Goal: Task Accomplishment & Management: Complete application form

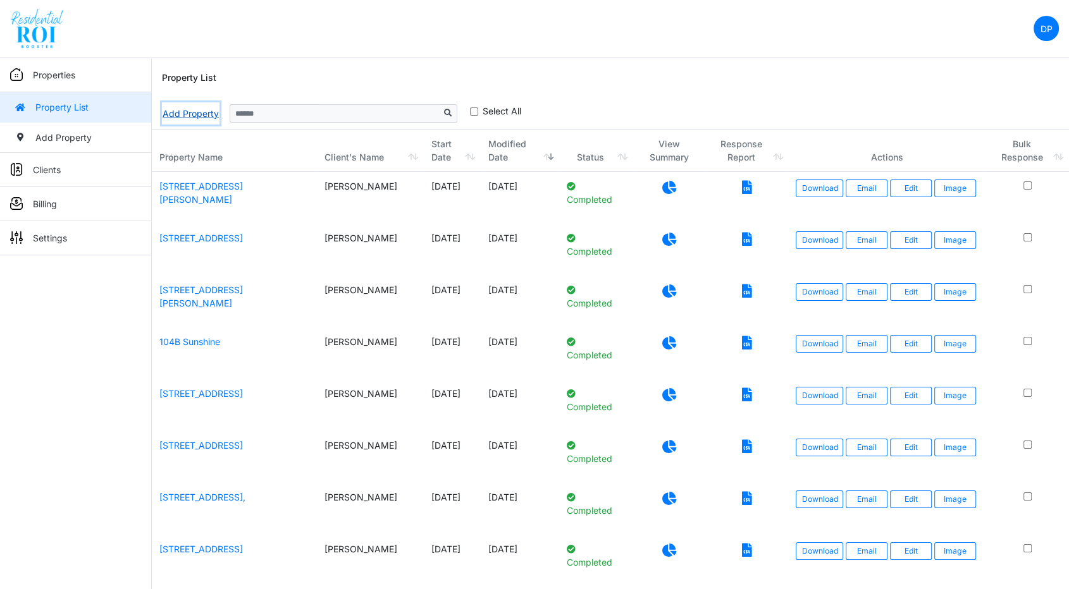
click at [190, 107] on link "Add Property" at bounding box center [191, 113] width 58 height 22
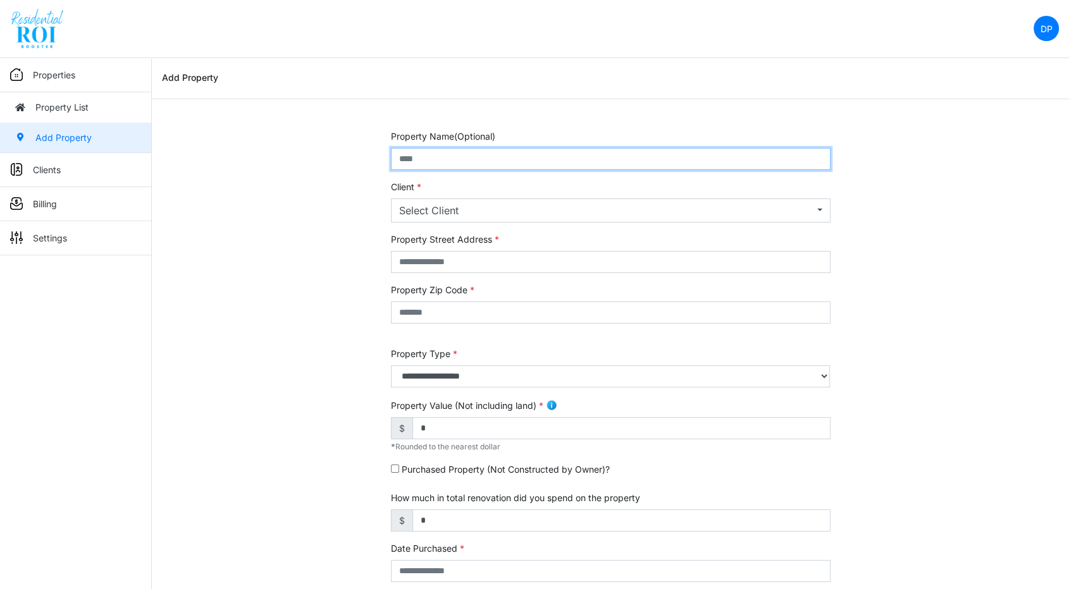
click at [496, 159] on input "text" at bounding box center [611, 159] width 440 height 22
type input "**********"
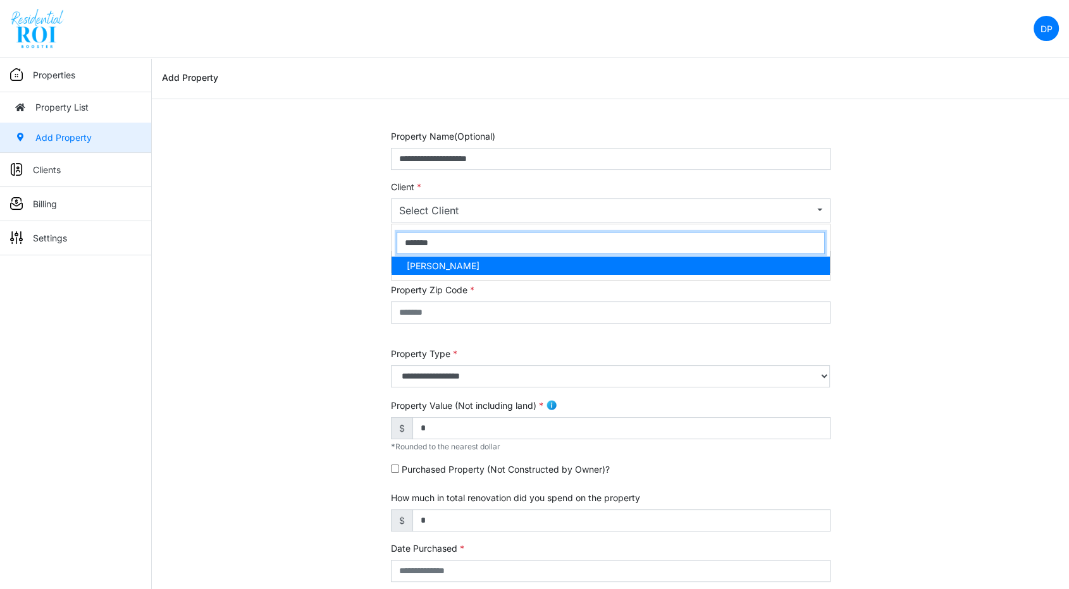
type input "*******"
click at [523, 267] on link "Brian Hescock" at bounding box center [610, 266] width 438 height 18
select select "***"
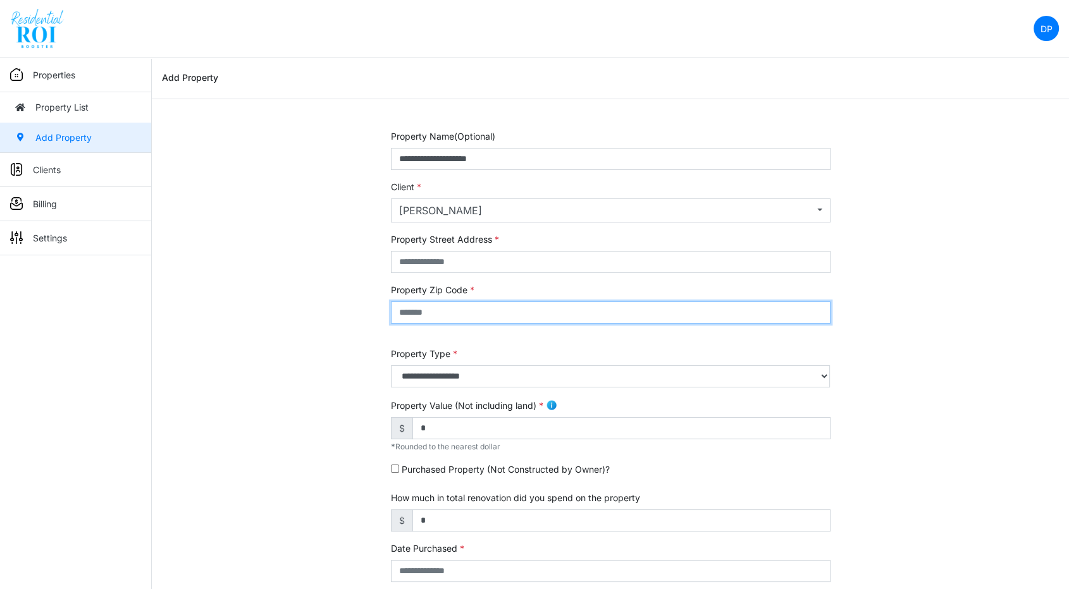
click at [480, 312] on input "text" at bounding box center [611, 313] width 440 height 22
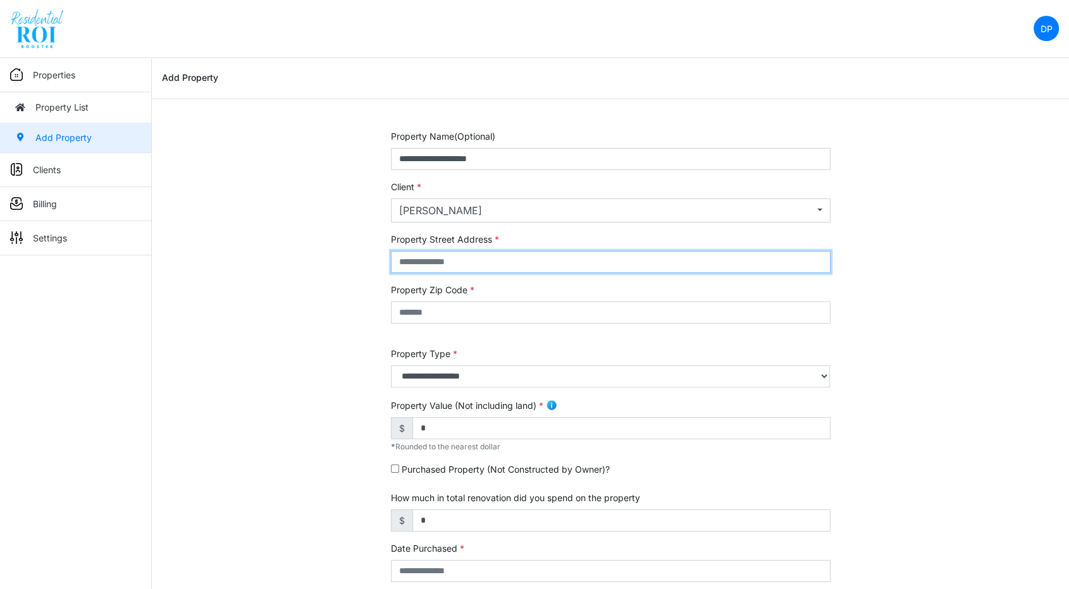
click at [491, 258] on input "text" at bounding box center [611, 262] width 440 height 22
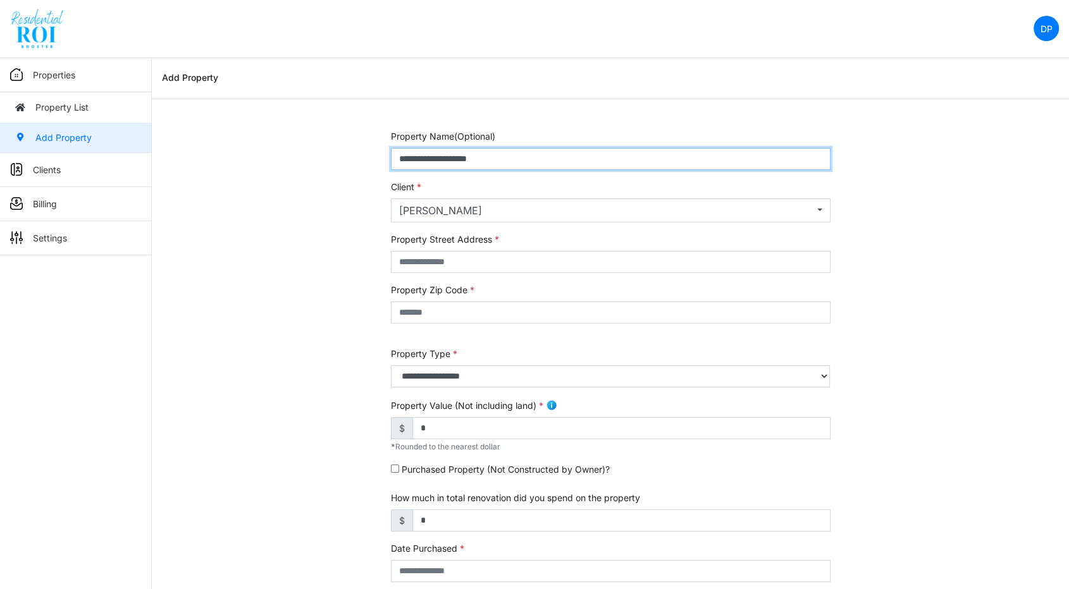
click at [379, 171] on div "**********" at bounding box center [610, 512] width 917 height 764
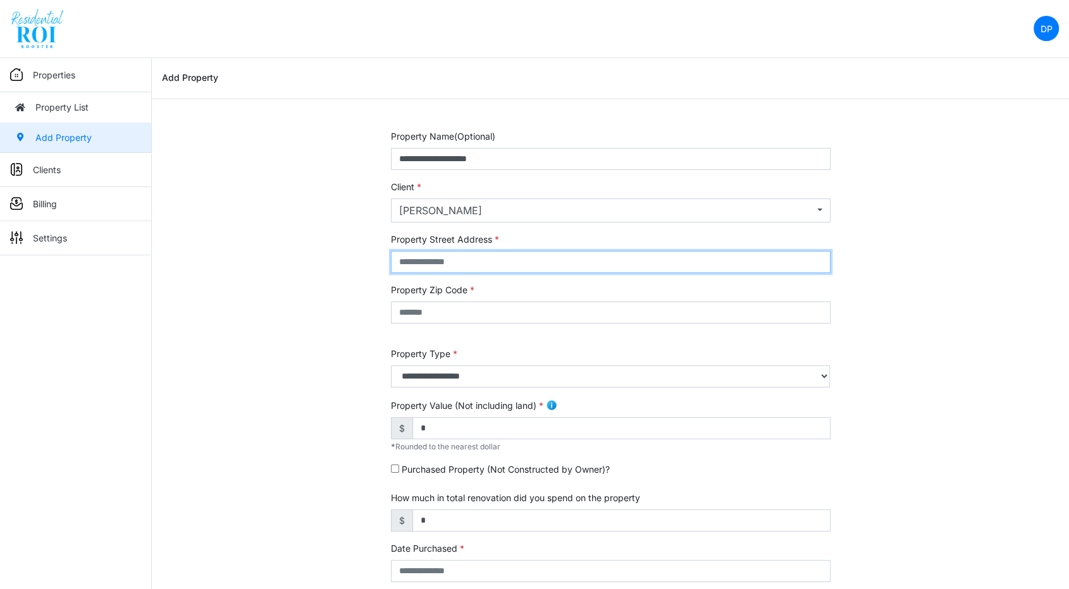
drag, startPoint x: 397, startPoint y: 267, endPoint x: 411, endPoint y: 309, distance: 44.8
click at [411, 309] on form "**********" at bounding box center [611, 504] width 440 height 749
click at [433, 261] on input "text" at bounding box center [611, 262] width 440 height 22
paste input "**********"
type input "**********"
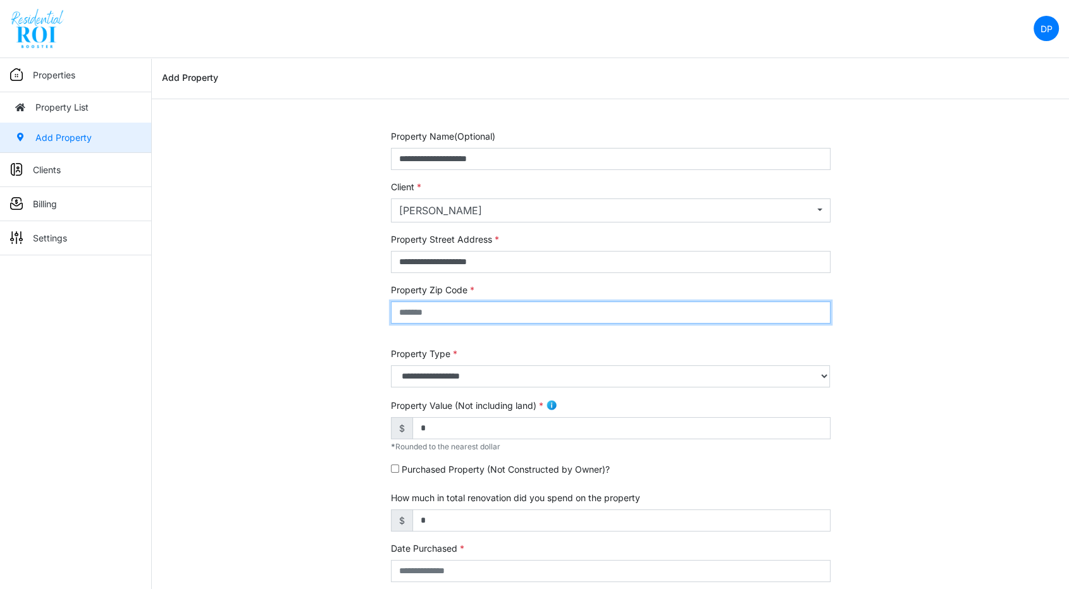
click at [431, 307] on input "text" at bounding box center [611, 313] width 440 height 22
click at [411, 307] on input "text" at bounding box center [611, 313] width 440 height 22
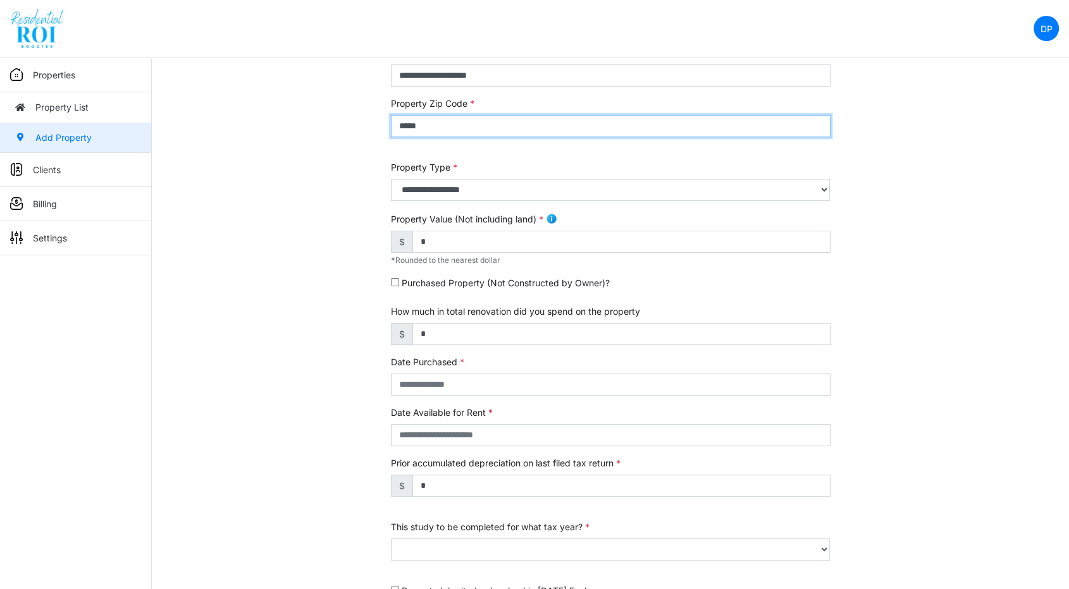
scroll to position [211, 0]
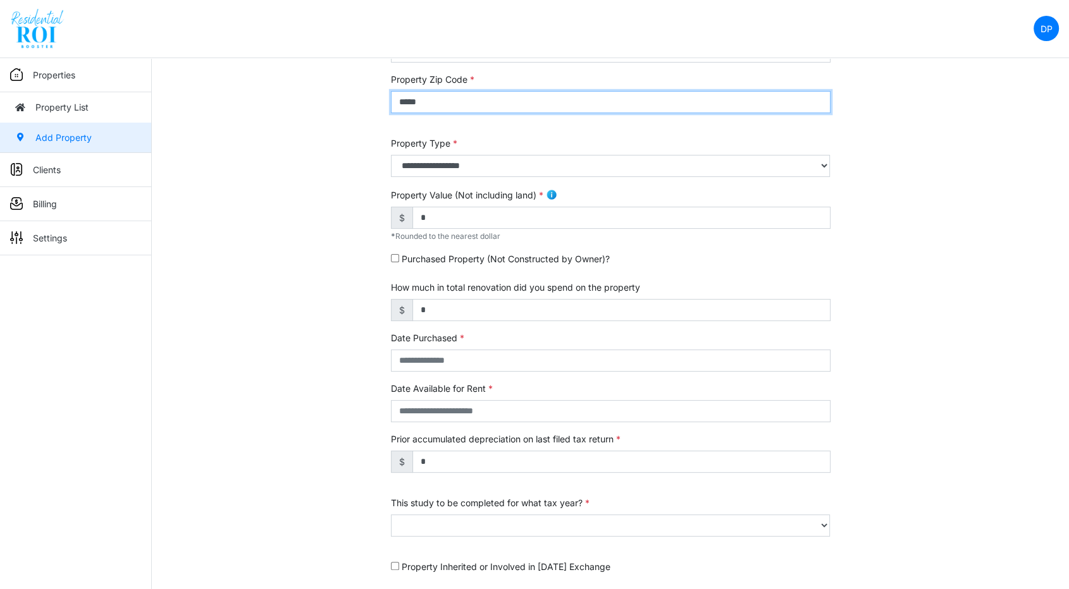
type input "*****"
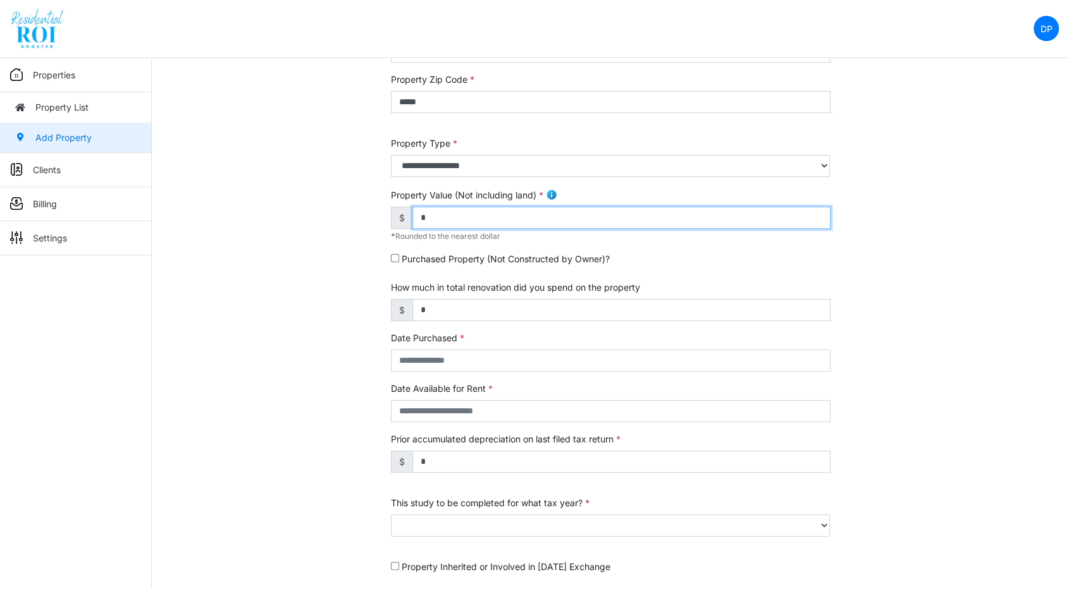
drag, startPoint x: 452, startPoint y: 224, endPoint x: 374, endPoint y: 221, distance: 77.8
click at [374, 221] on div "**********" at bounding box center [610, 301] width 917 height 764
type input "*******"
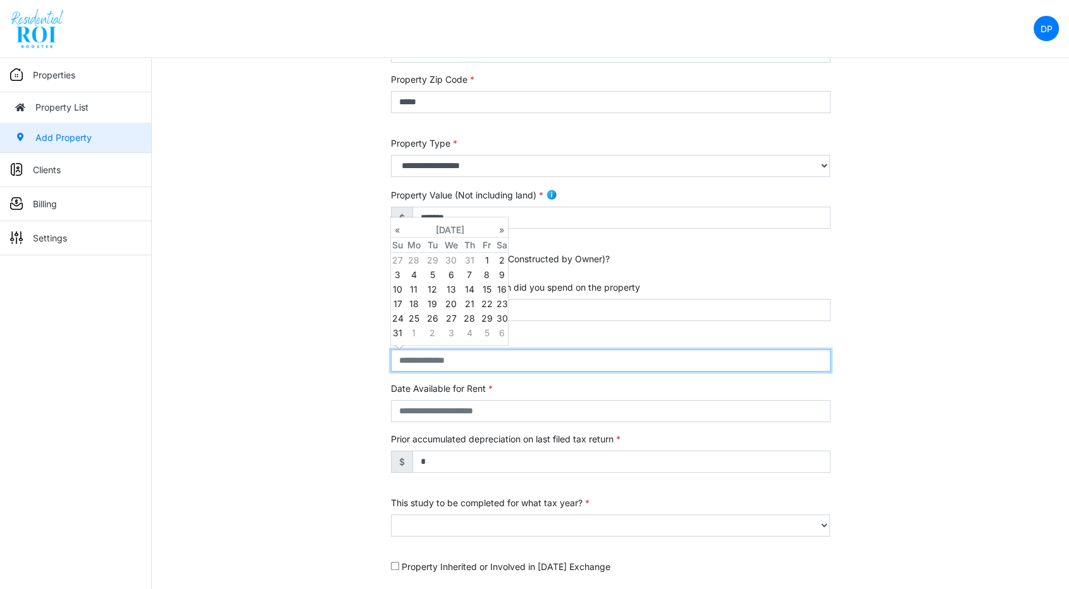
click at [430, 354] on input "text" at bounding box center [611, 361] width 440 height 22
type input "**********"
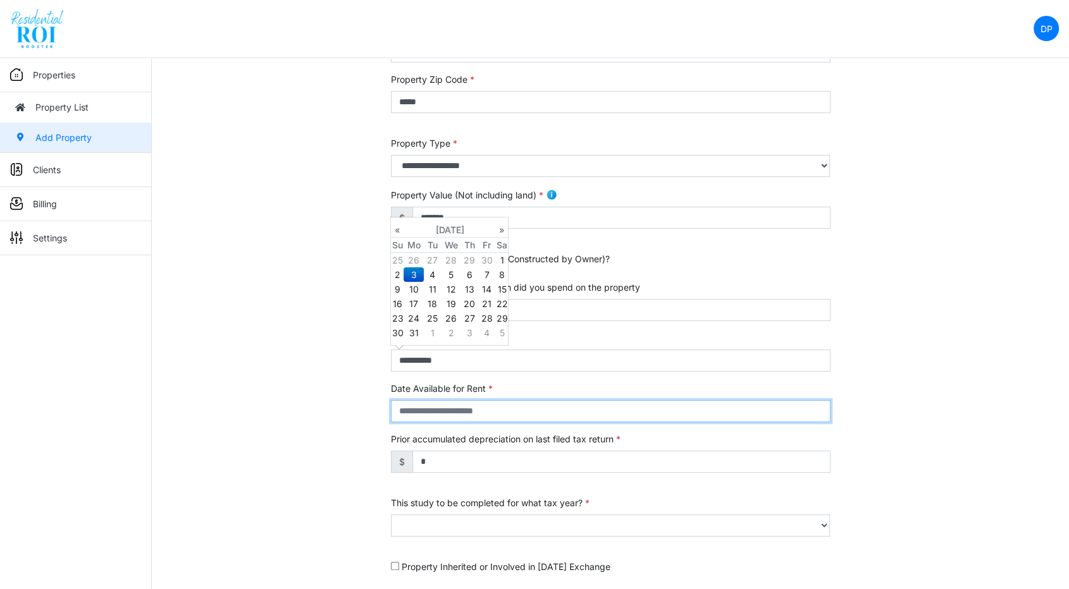
type input "**********"
select select "****"
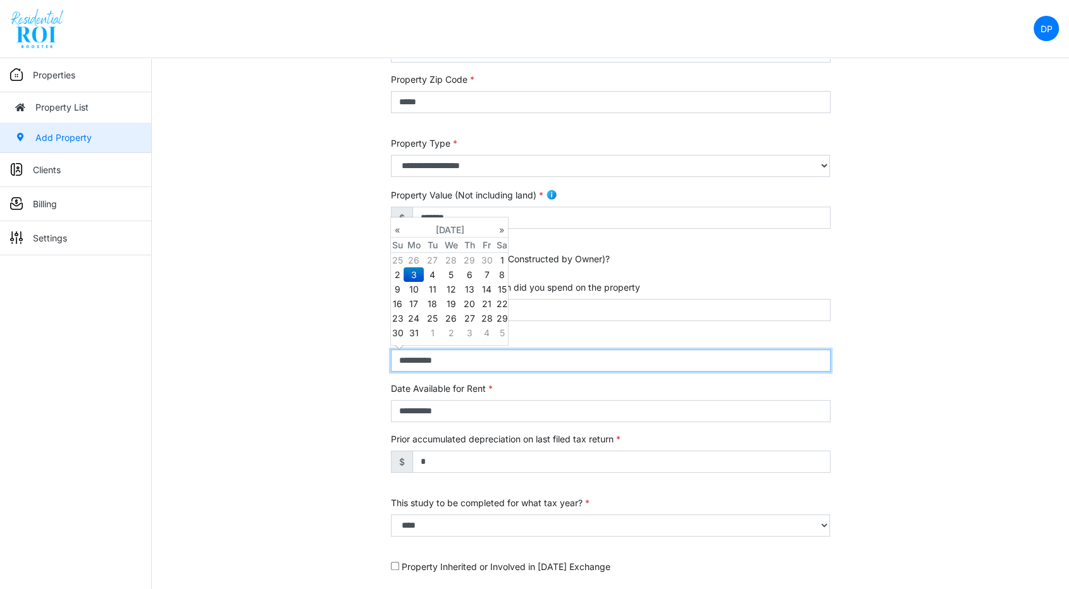
click at [475, 366] on input "**********" at bounding box center [611, 361] width 440 height 22
type input "**********"
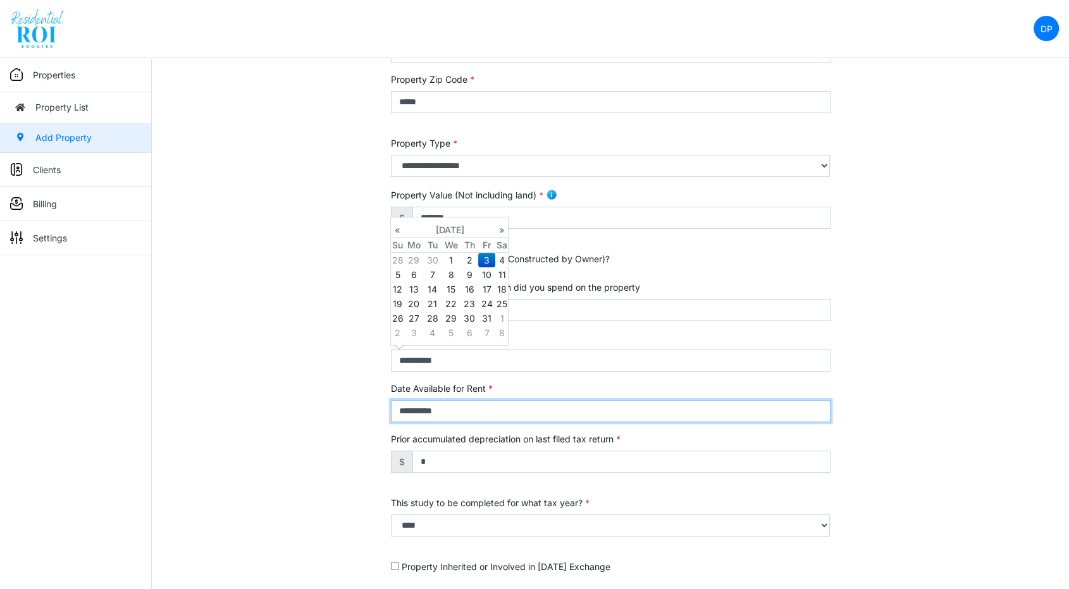
type input "**********"
select select "****"
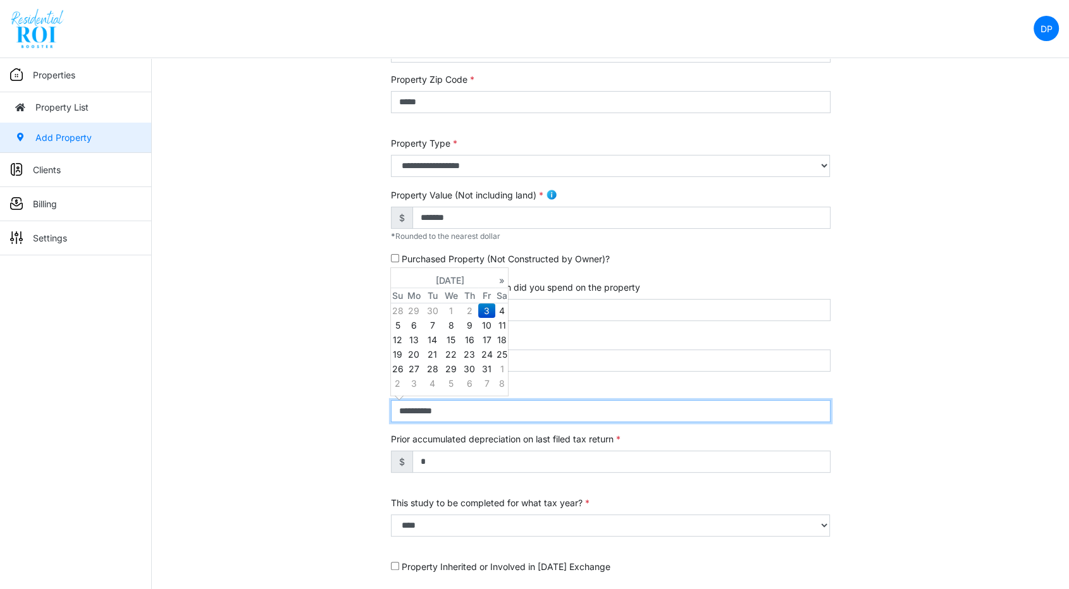
click at [469, 416] on input "**********" at bounding box center [611, 411] width 440 height 22
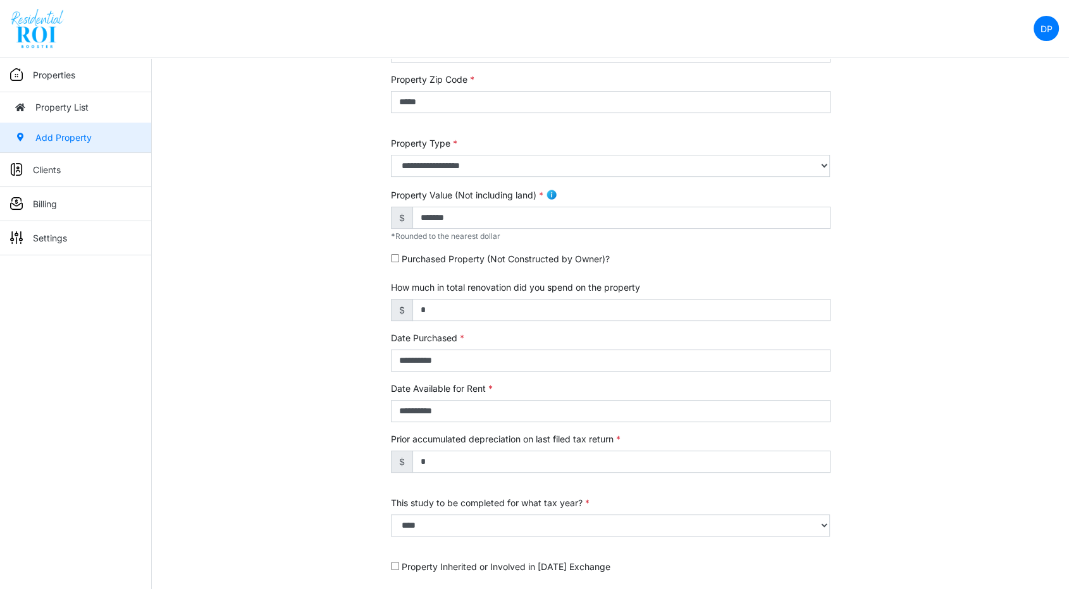
drag, startPoint x: 1022, startPoint y: 443, endPoint x: 1028, endPoint y: 440, distance: 7.1
click at [1024, 443] on div "**********" at bounding box center [610, 301] width 917 height 764
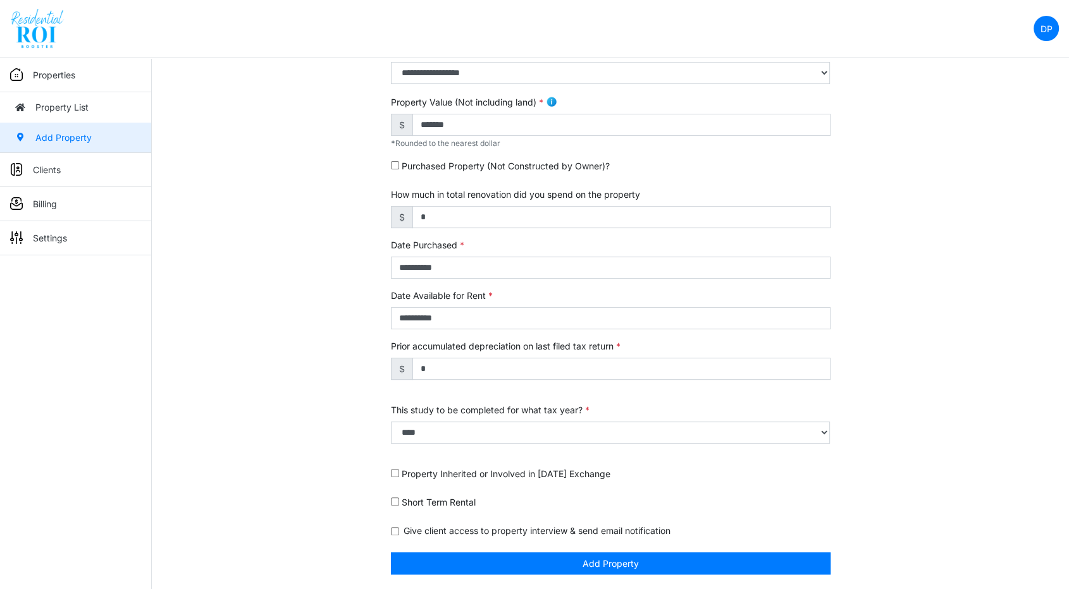
scroll to position [304, 0]
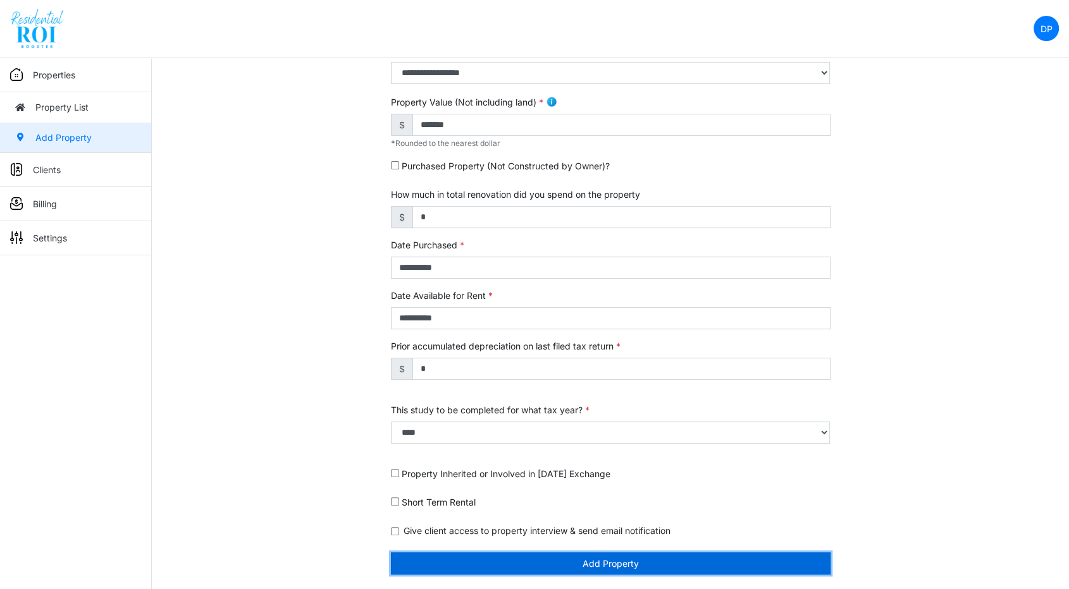
click at [505, 565] on button "Add Property" at bounding box center [611, 564] width 440 height 22
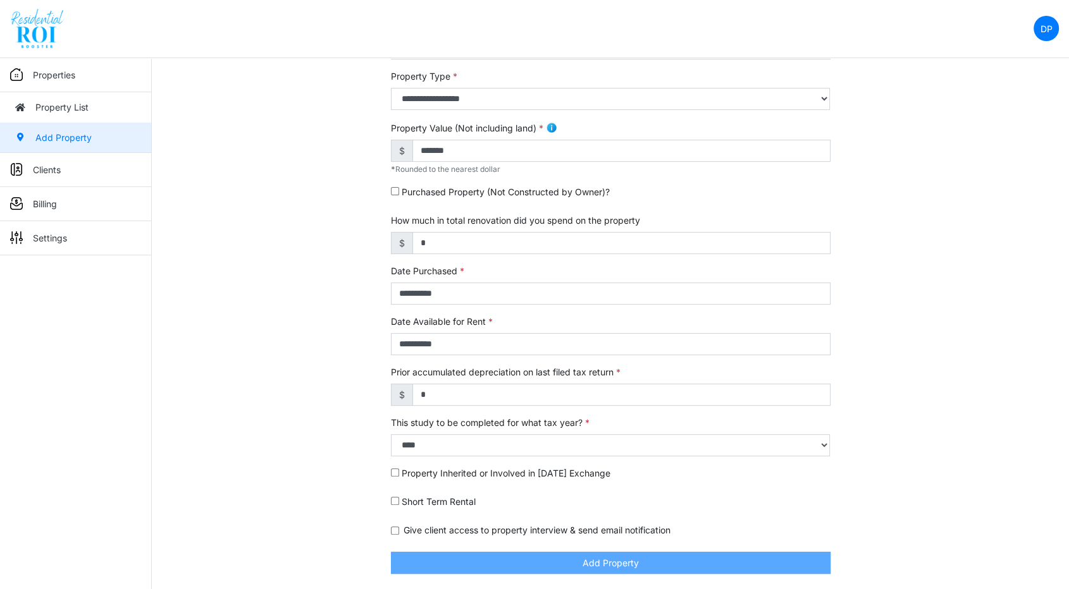
scroll to position [264, 0]
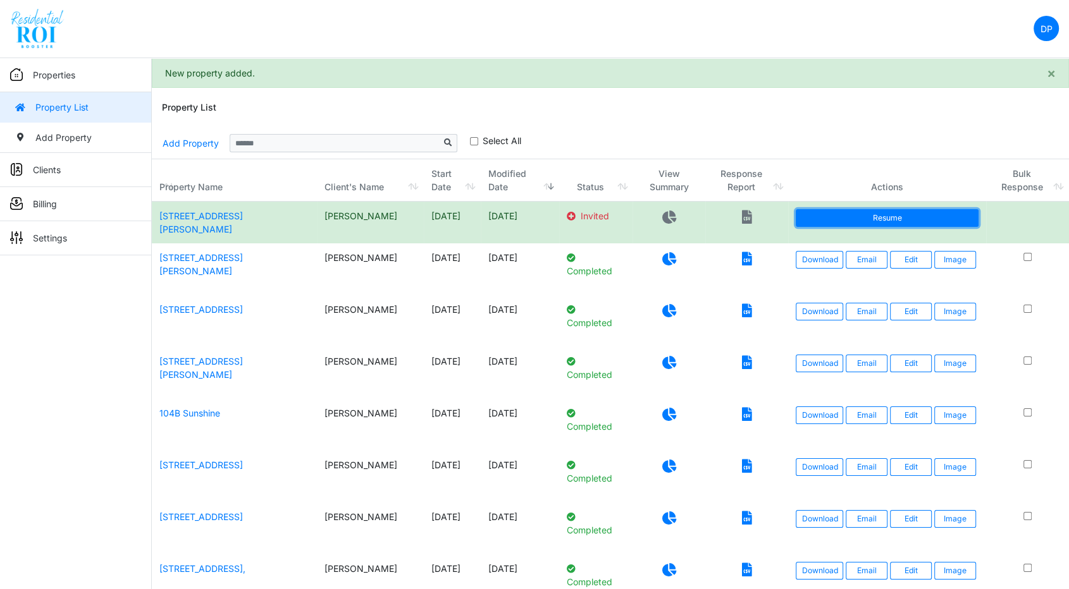
click at [854, 217] on link "Resume" at bounding box center [887, 218] width 182 height 18
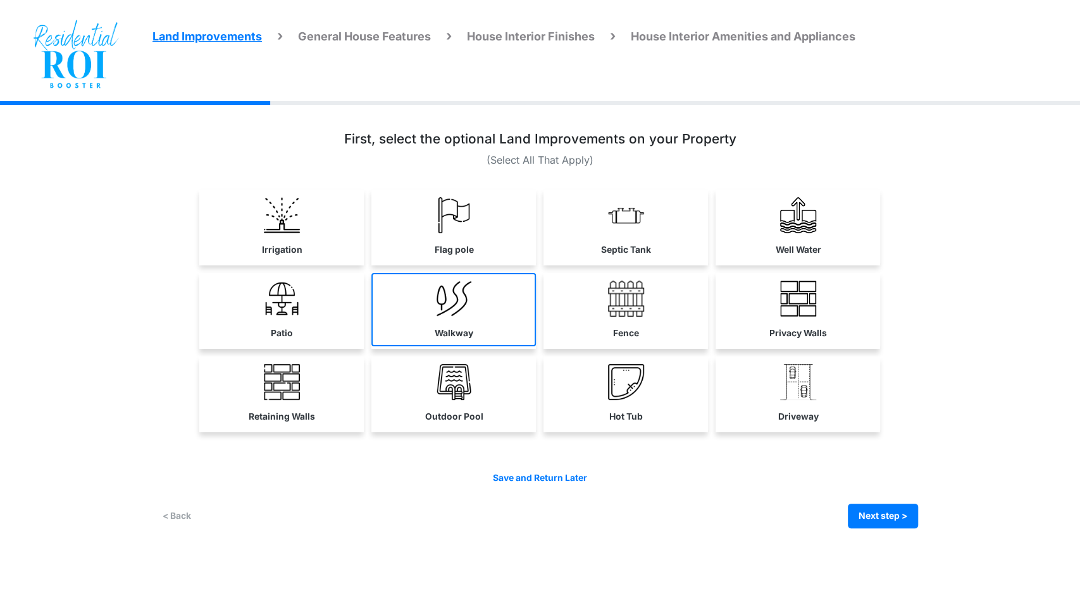
click at [481, 311] on link "Walkway" at bounding box center [453, 309] width 164 height 73
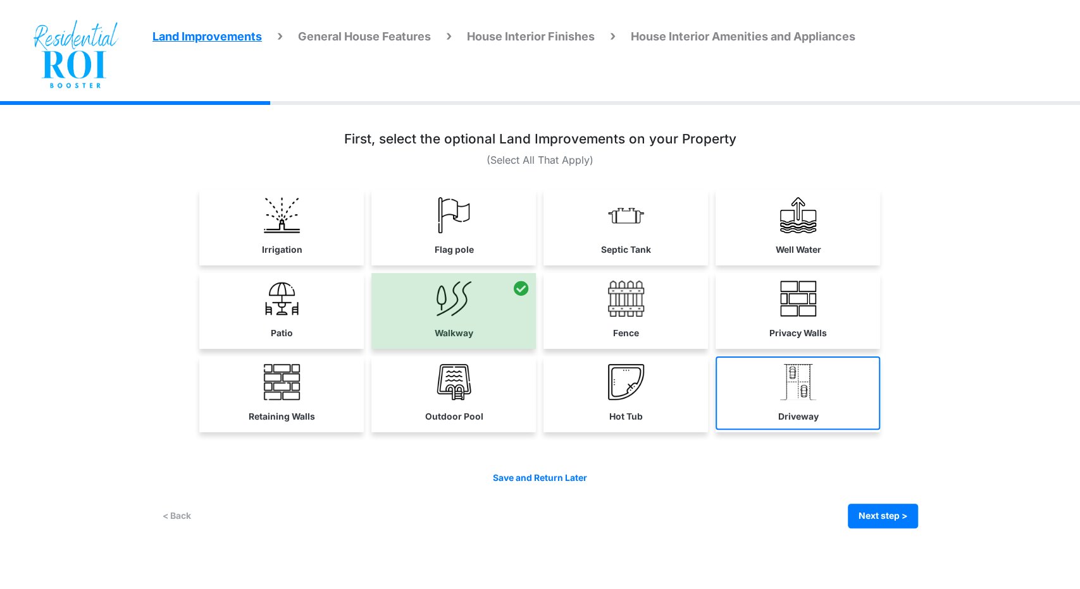
click at [791, 380] on img at bounding box center [798, 382] width 36 height 36
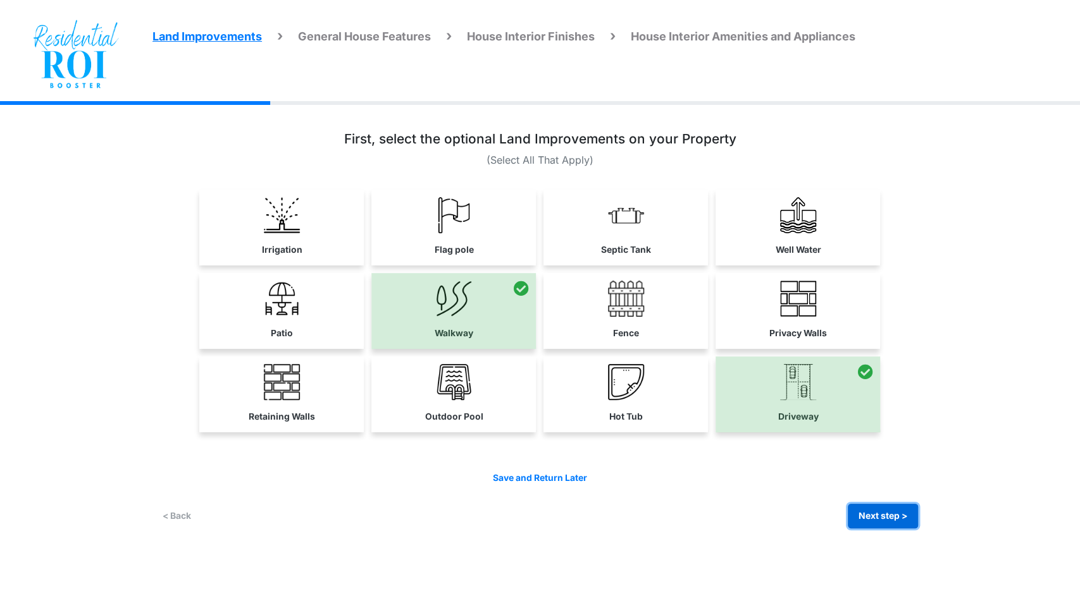
click at [885, 517] on button "Next step >" at bounding box center [882, 516] width 70 height 25
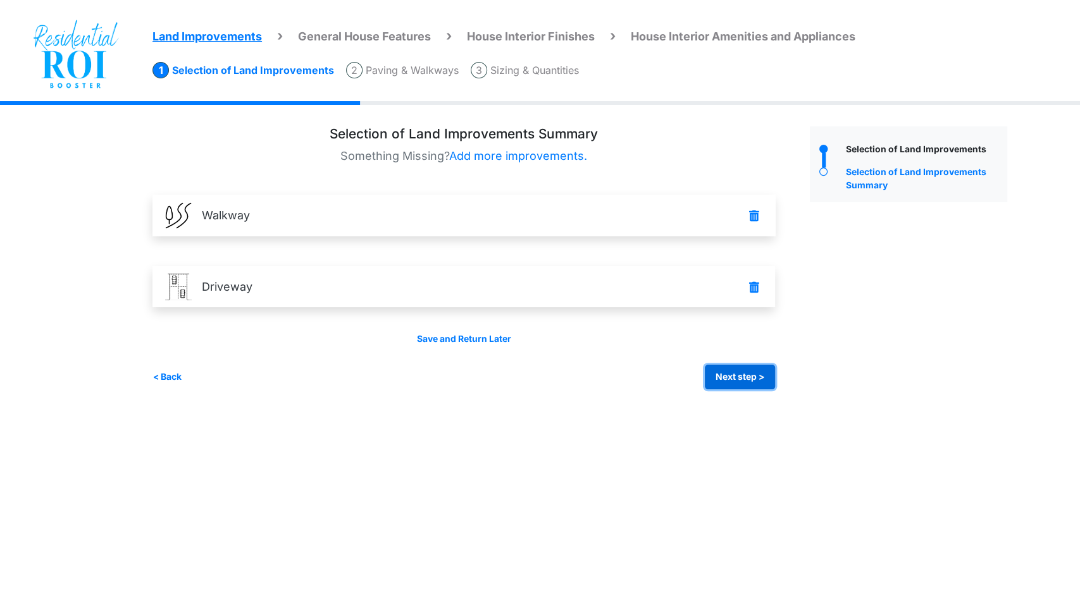
click at [754, 376] on button "Next step >" at bounding box center [740, 377] width 70 height 25
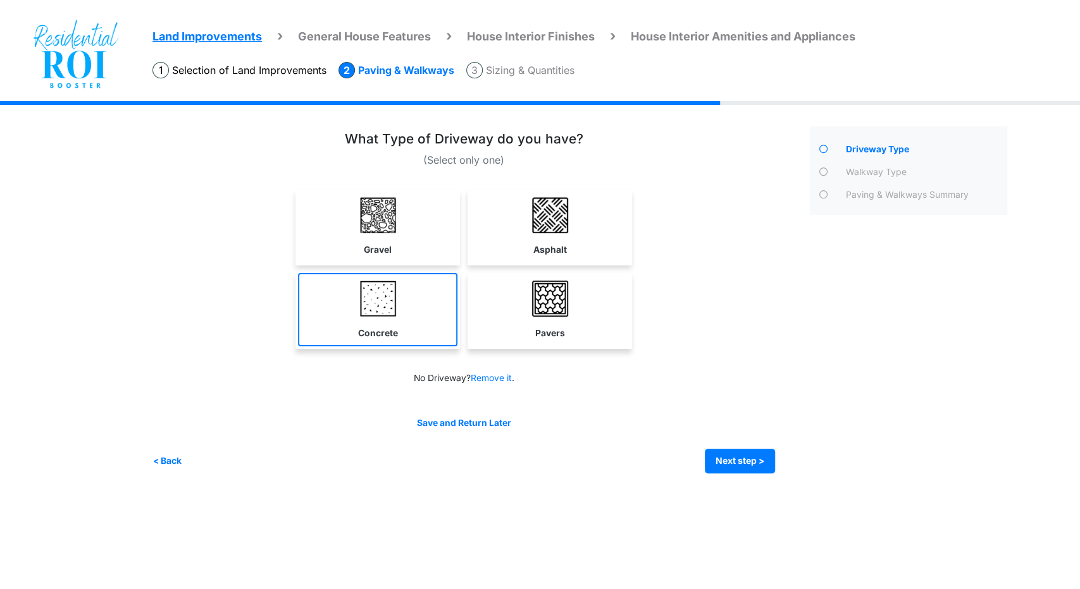
click at [388, 290] on img at bounding box center [378, 299] width 36 height 36
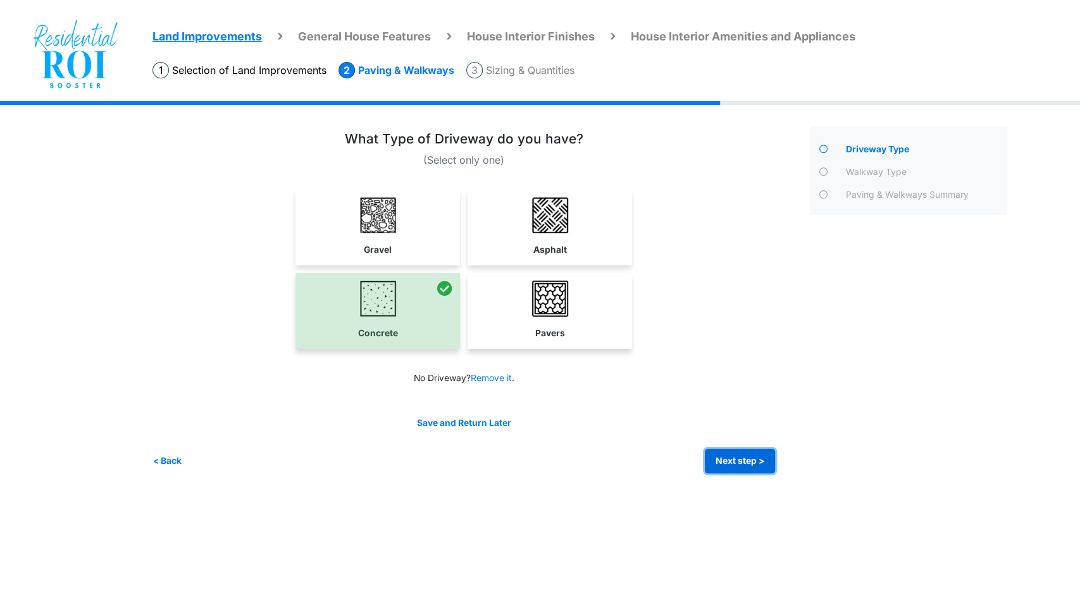
click at [724, 455] on button "Next step >" at bounding box center [740, 461] width 70 height 25
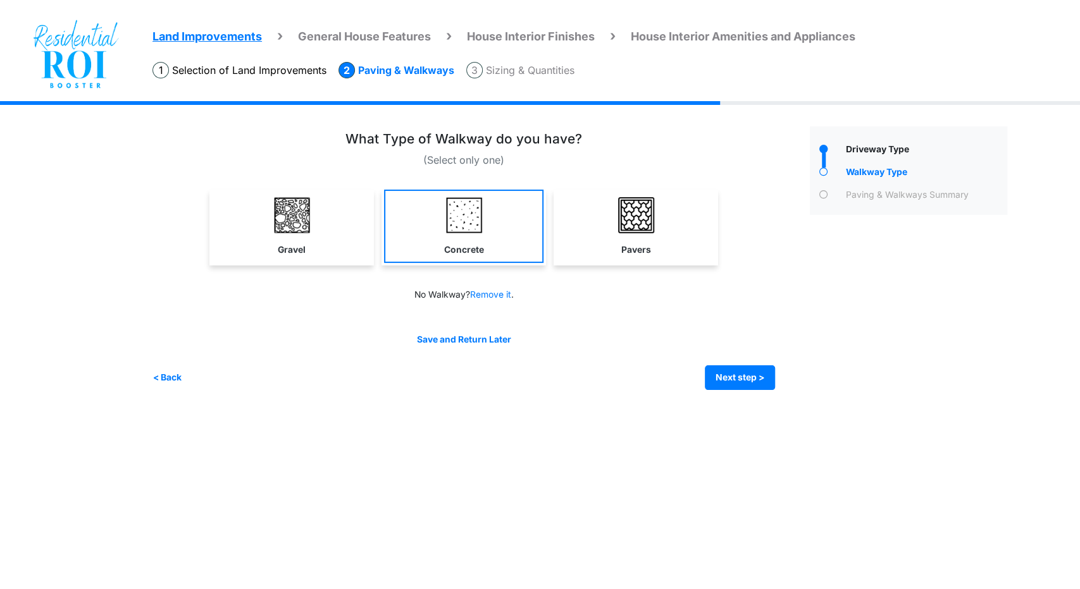
click at [460, 232] on img at bounding box center [464, 215] width 36 height 36
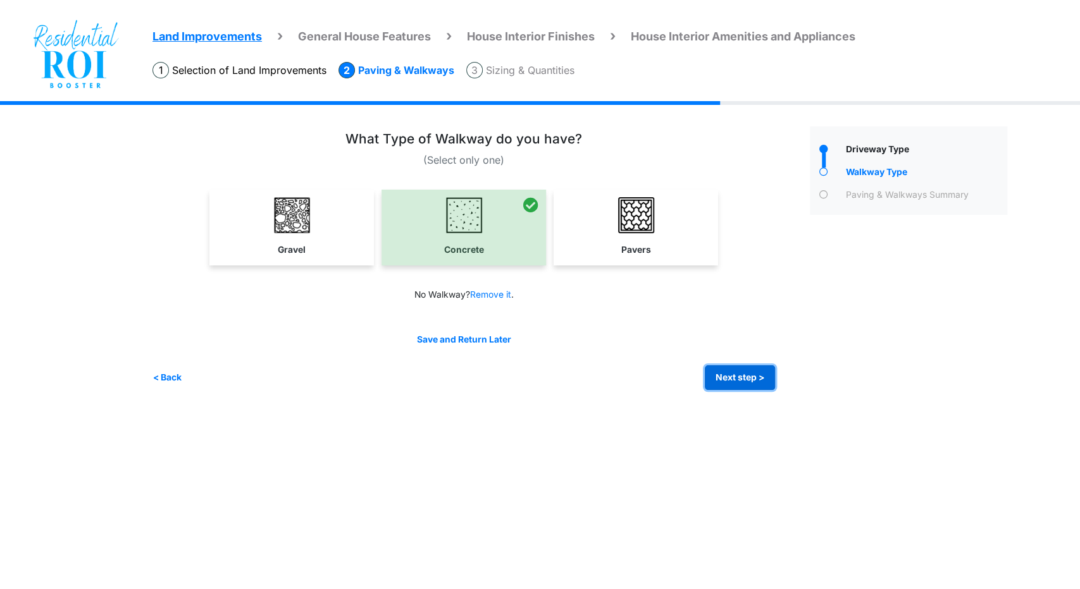
click at [757, 375] on button "Next step >" at bounding box center [740, 378] width 70 height 25
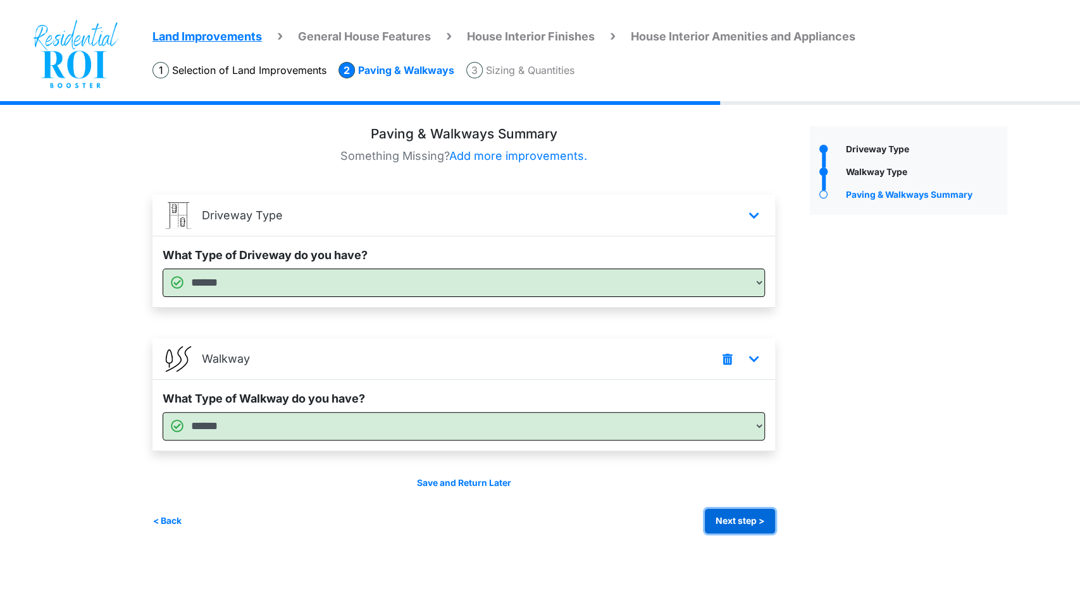
click at [738, 526] on button "Next step >" at bounding box center [740, 521] width 70 height 25
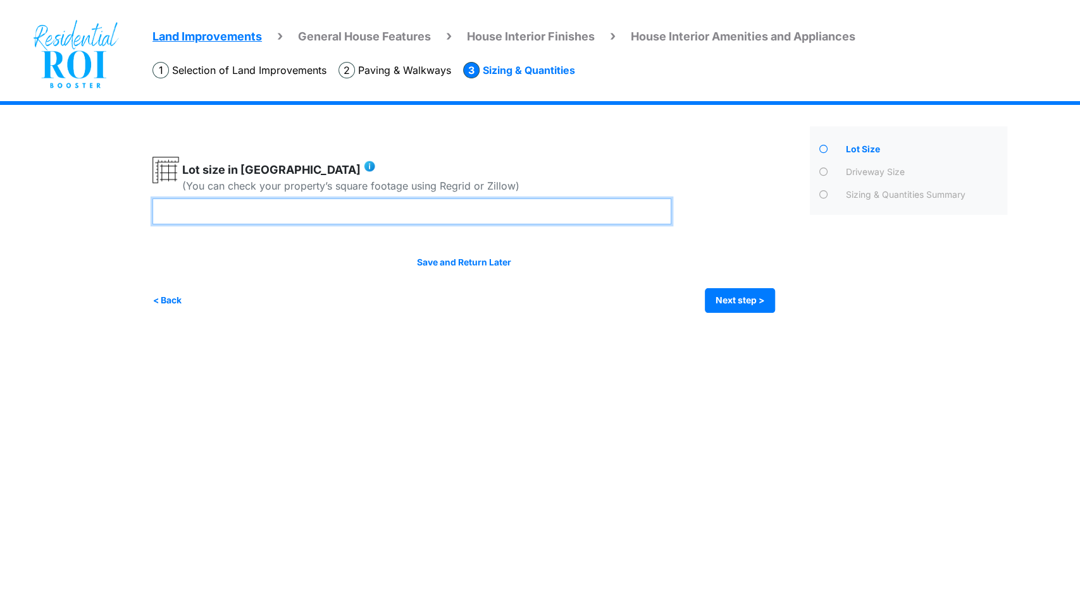
click at [508, 212] on input "number" at bounding box center [411, 212] width 519 height 26
type input "***"
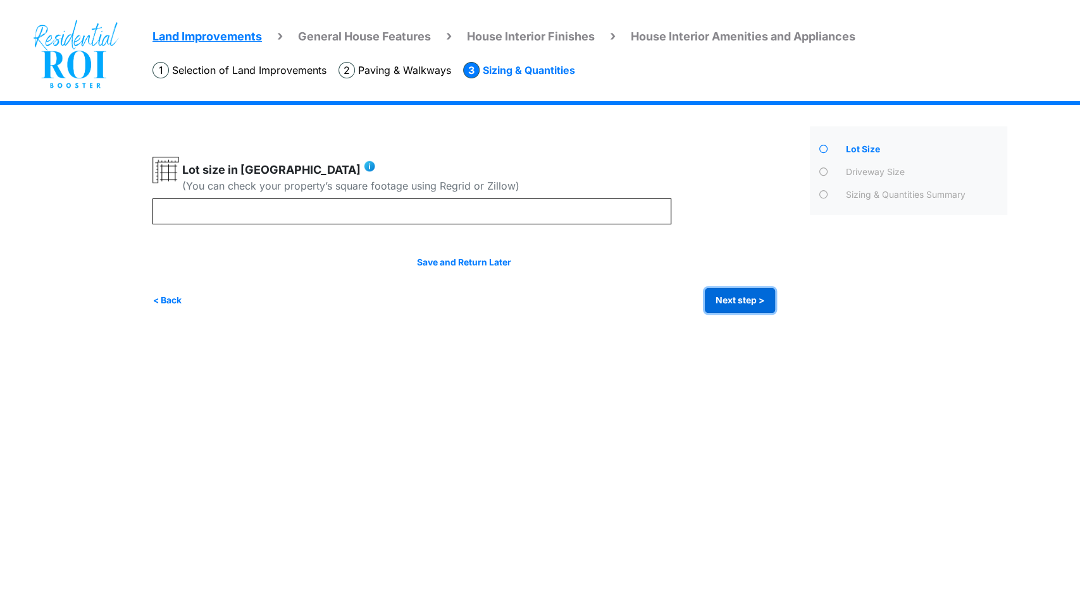
click at [710, 301] on button "Next step >" at bounding box center [740, 300] width 70 height 25
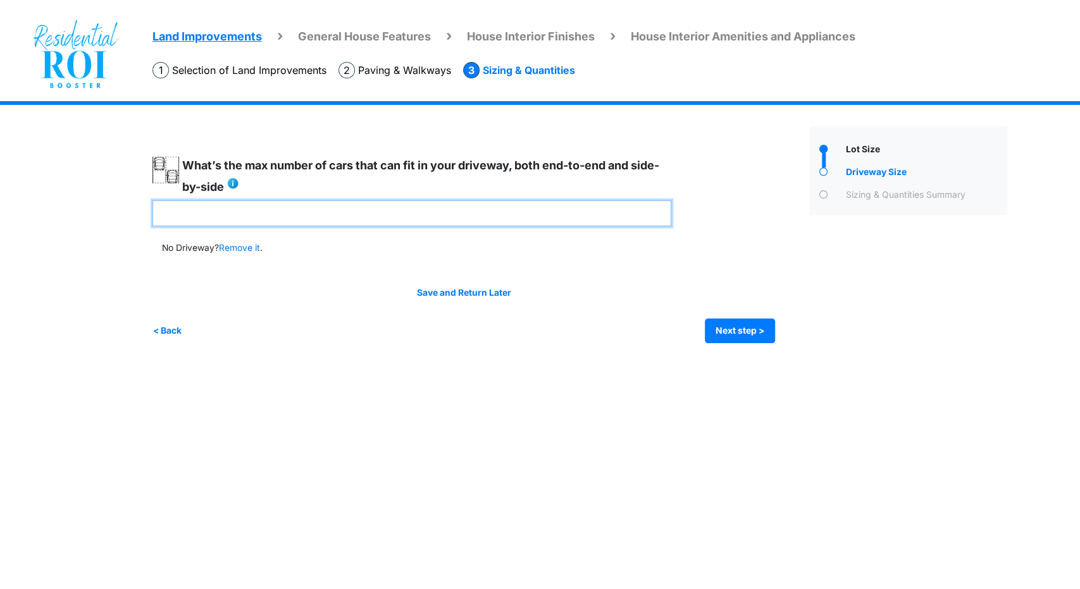
click at [546, 216] on input "number" at bounding box center [411, 213] width 519 height 26
type input "*"
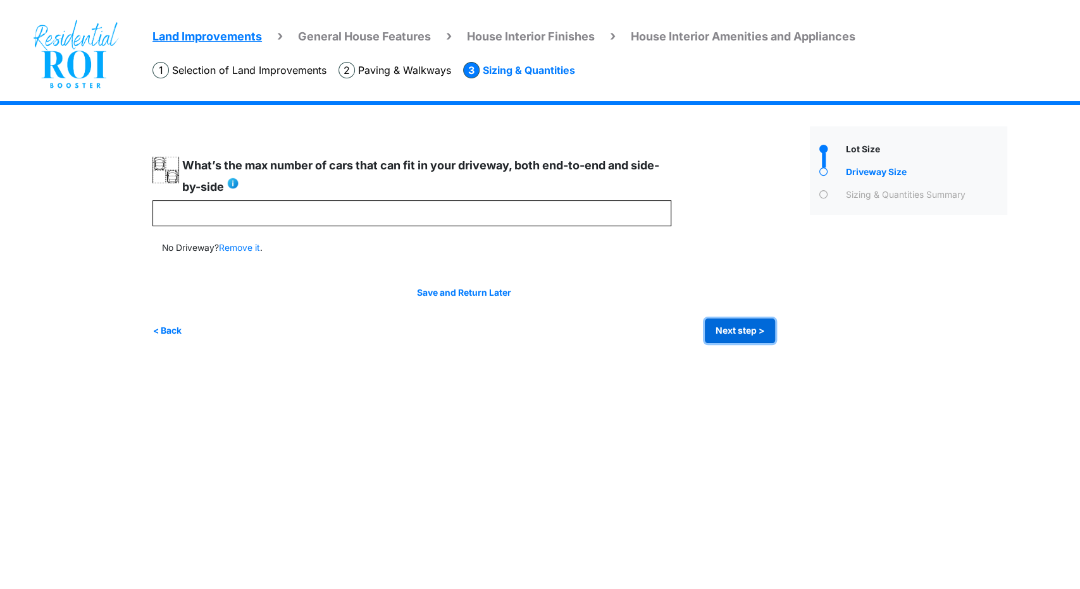
type input "*"
click at [751, 328] on button "Next step >" at bounding box center [740, 331] width 70 height 25
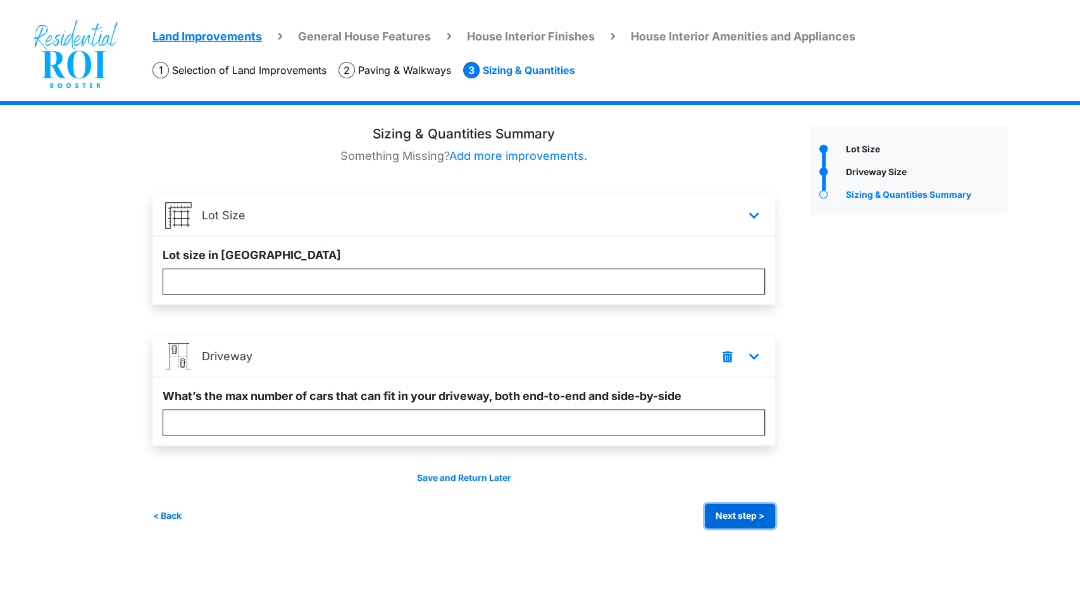
click at [735, 517] on button "Next step >" at bounding box center [740, 516] width 70 height 25
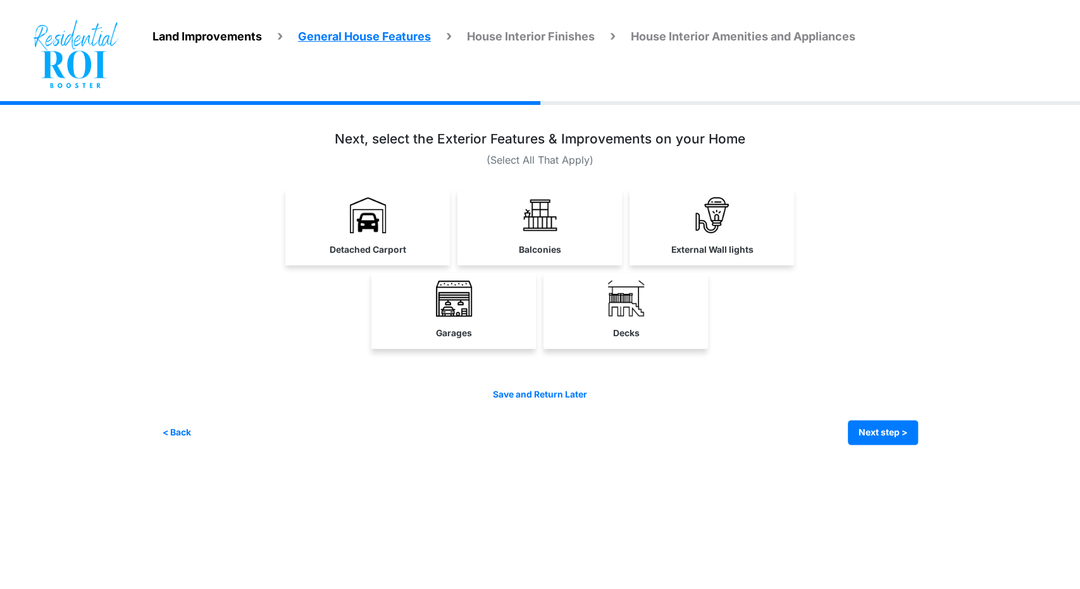
click at [594, 454] on div "Irrigation Flag pole" at bounding box center [540, 282] width 756 height 363
click at [187, 433] on button "< Back" at bounding box center [177, 433] width 30 height 25
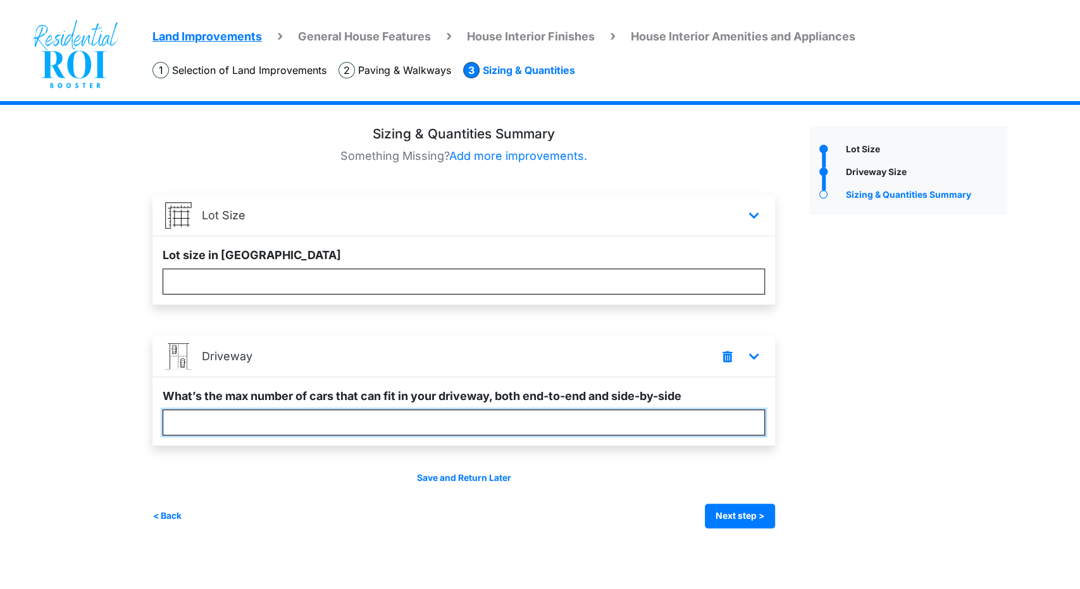
click at [206, 423] on input "*" at bounding box center [464, 423] width 602 height 26
type input "*"
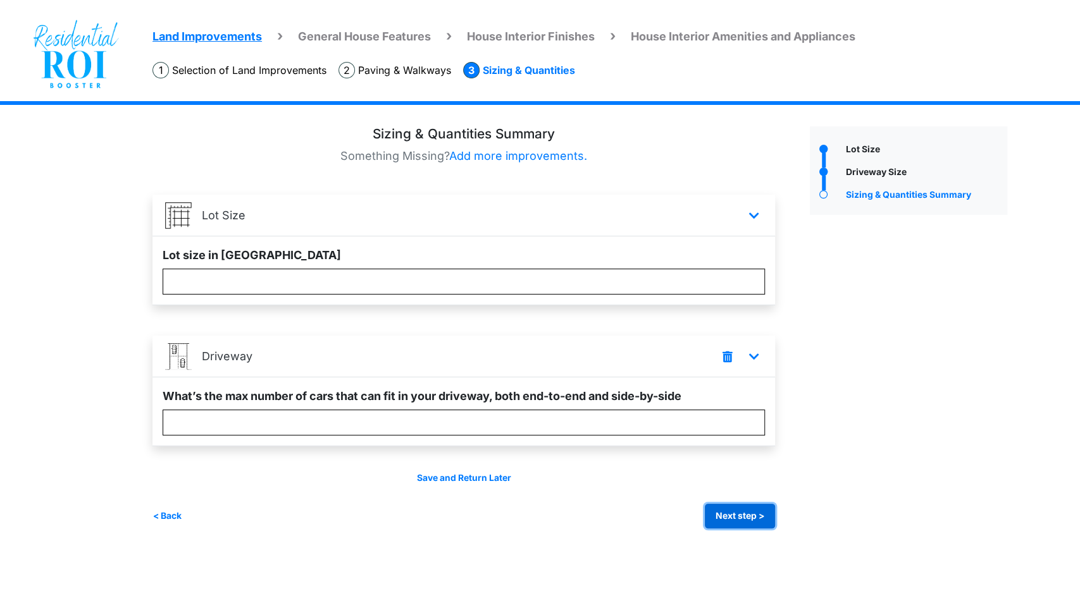
click at [735, 514] on button "Next step >" at bounding box center [740, 516] width 70 height 25
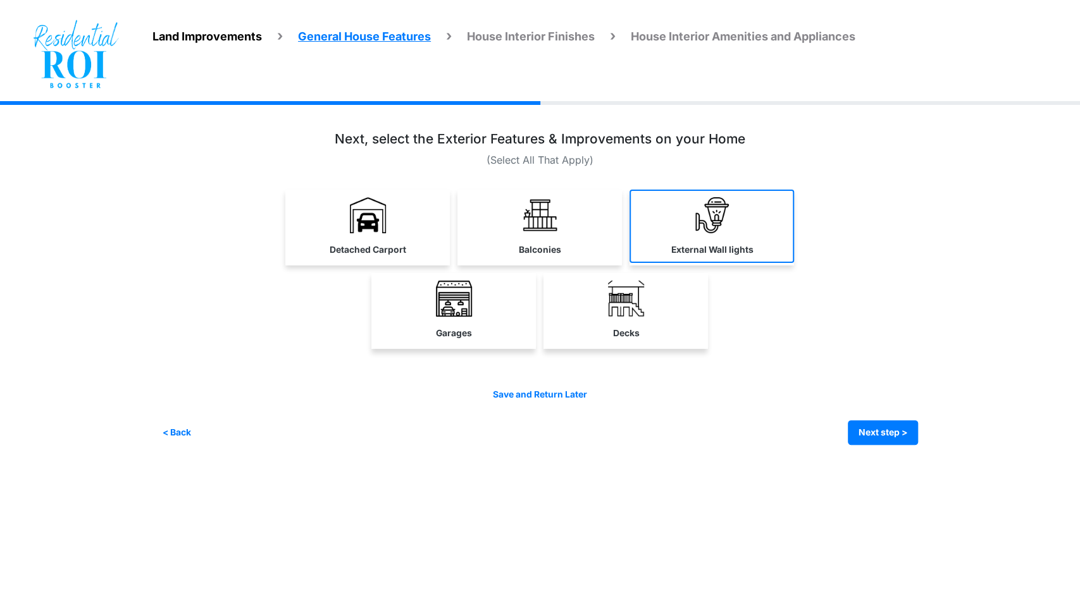
click at [763, 226] on link "External Wall lights" at bounding box center [711, 226] width 164 height 73
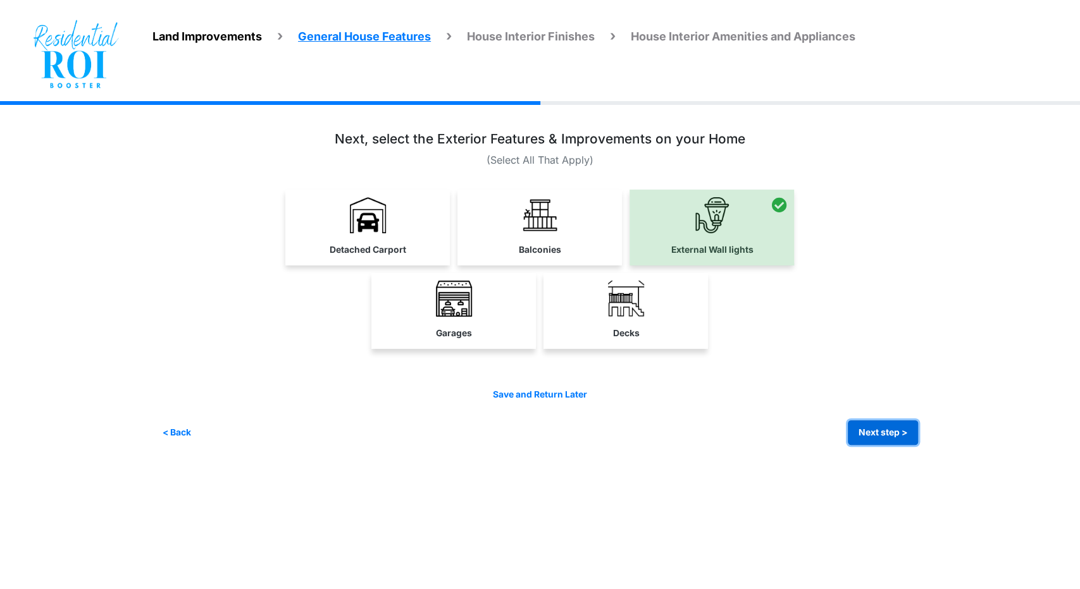
click at [875, 438] on button "Next step >" at bounding box center [882, 433] width 70 height 25
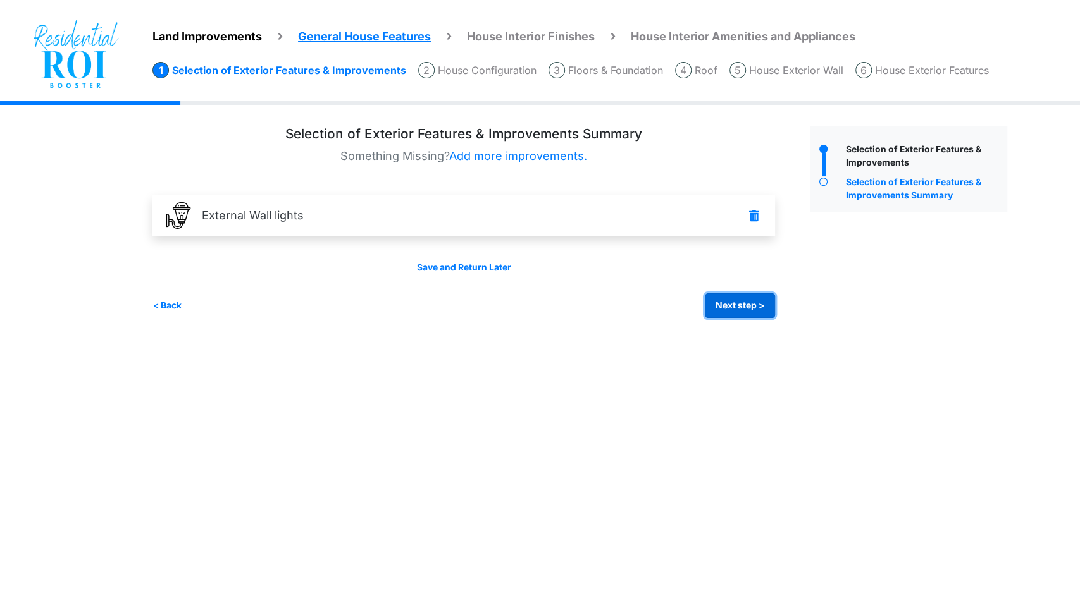
click at [751, 301] on button "Next step >" at bounding box center [740, 305] width 70 height 25
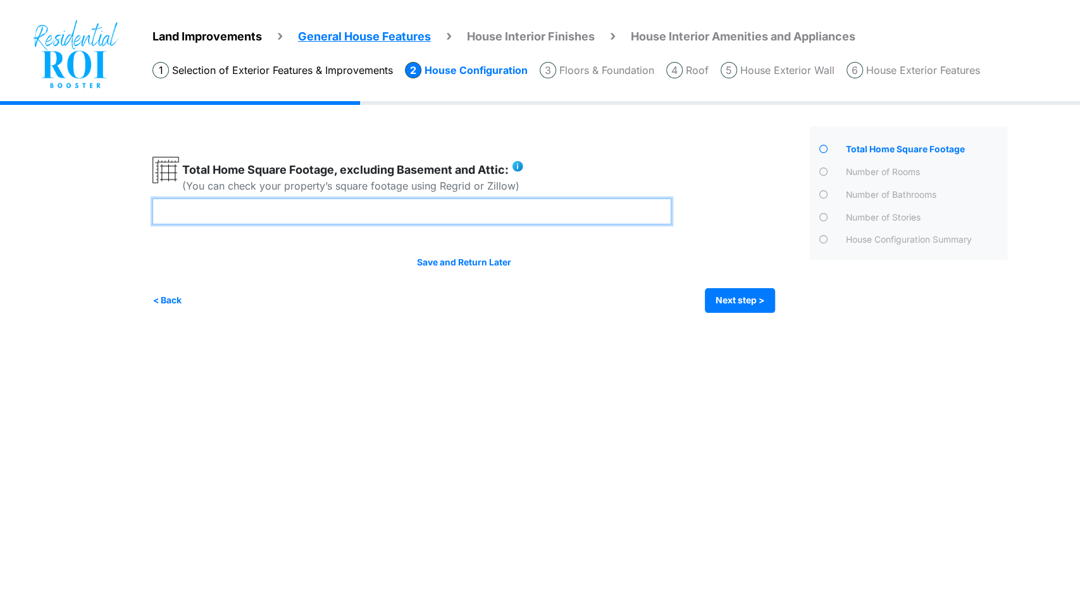
click at [531, 217] on input "number" at bounding box center [411, 212] width 519 height 26
type input "****"
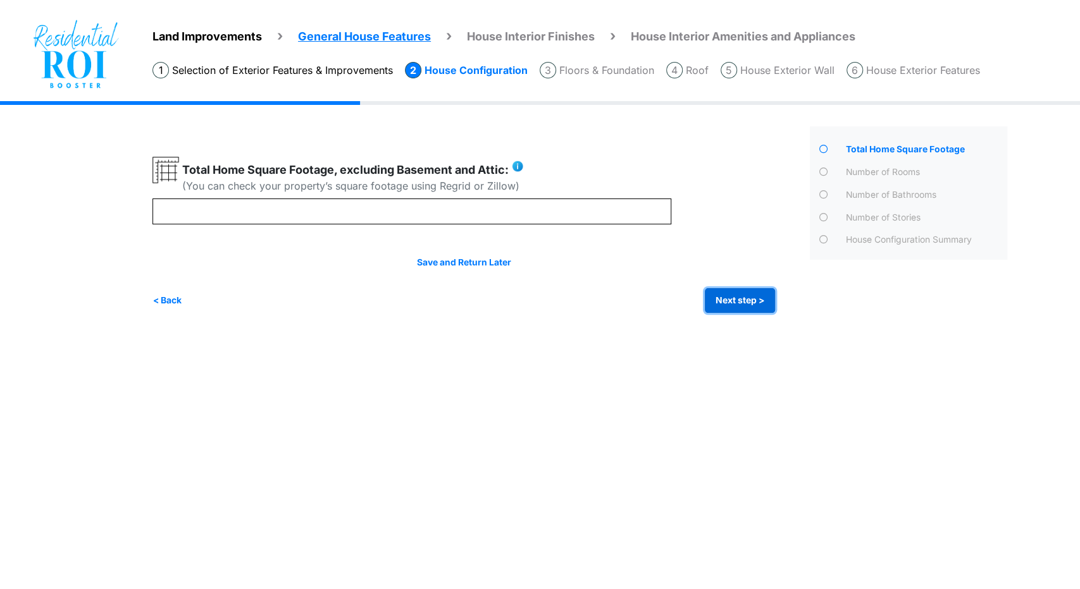
click at [759, 304] on button "Next step >" at bounding box center [740, 300] width 70 height 25
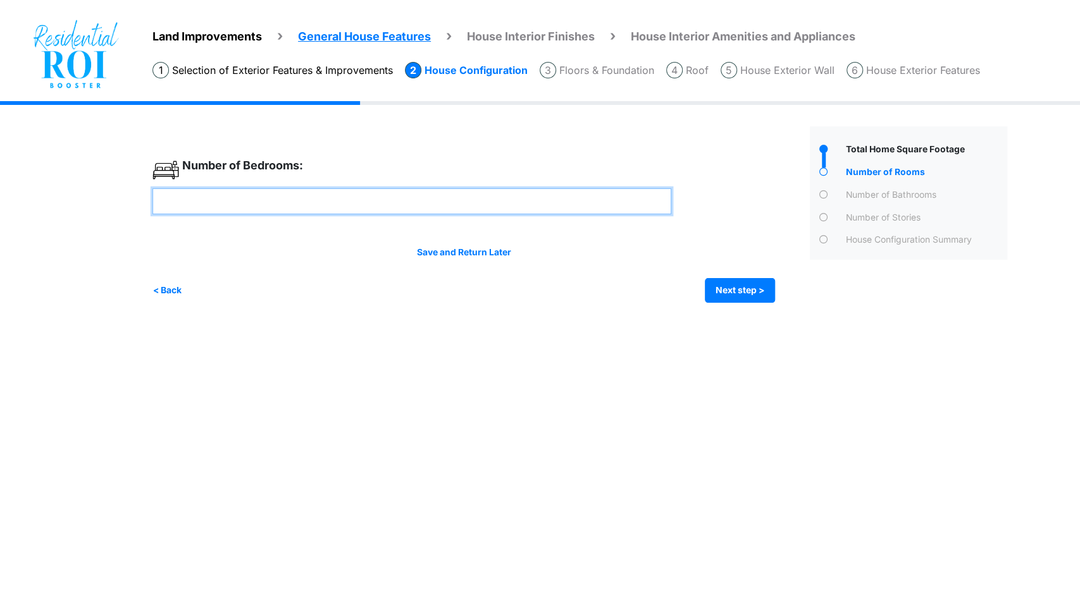
click at [374, 200] on input "number" at bounding box center [411, 201] width 519 height 26
type input "*"
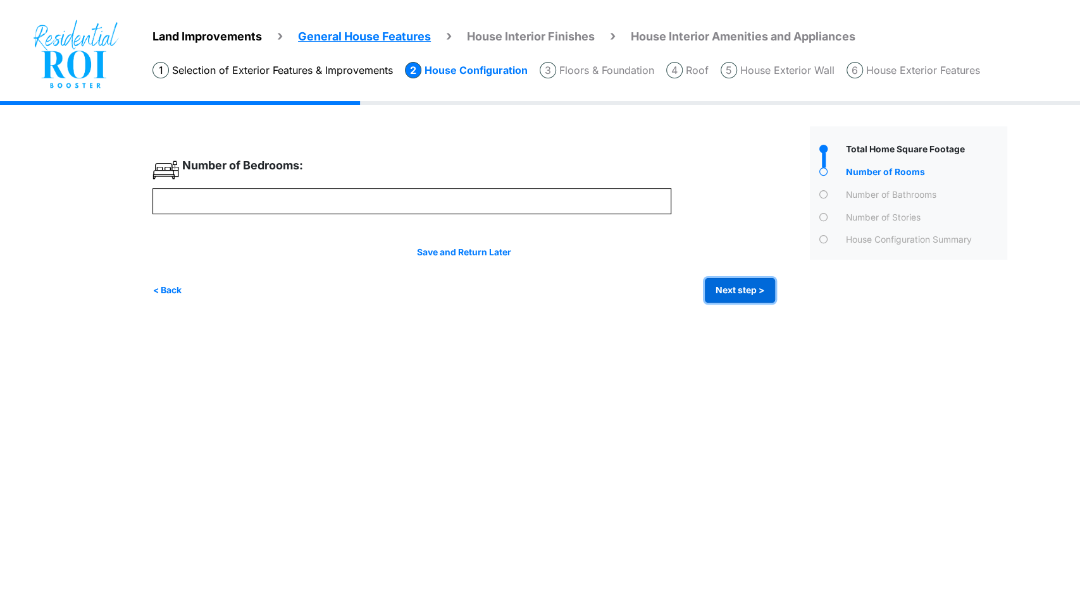
click at [736, 290] on button "Next step >" at bounding box center [740, 290] width 70 height 25
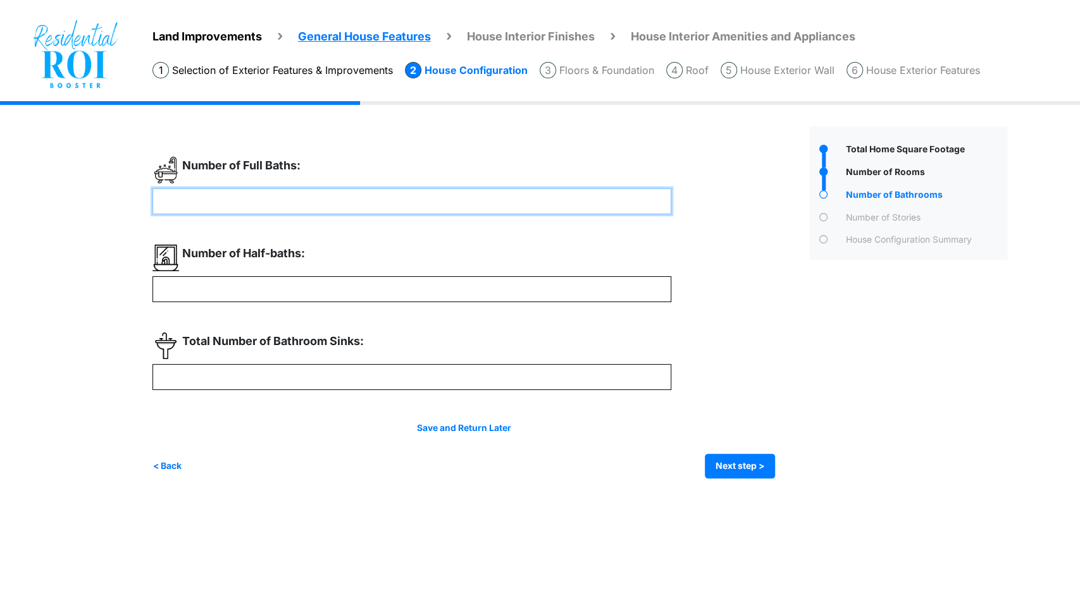
click at [303, 191] on input "number" at bounding box center [411, 201] width 519 height 26
type input "*"
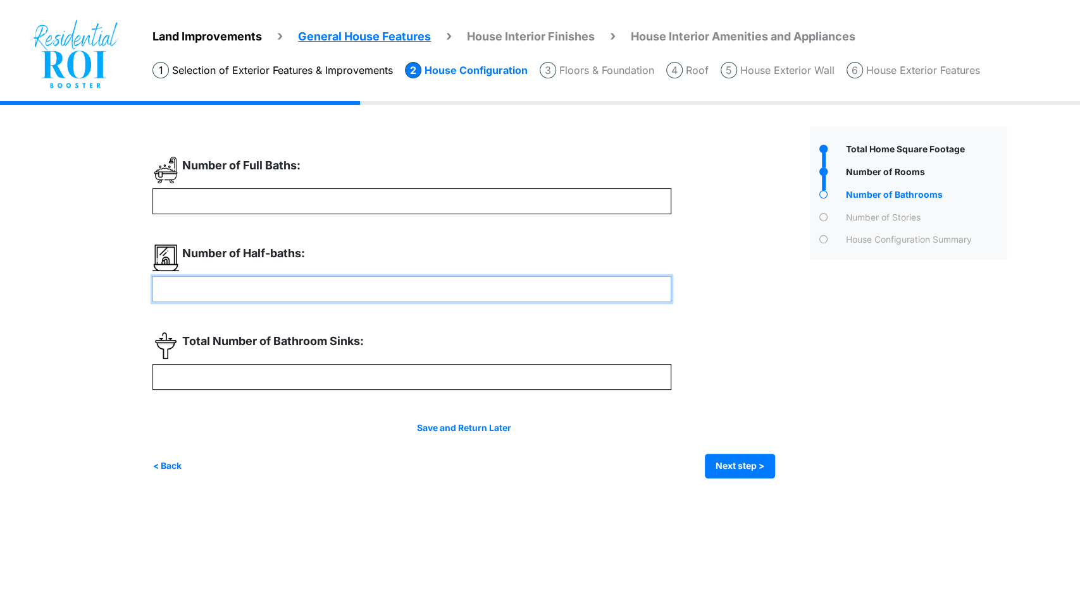
click at [274, 296] on input "number" at bounding box center [411, 289] width 519 height 26
type input "*"
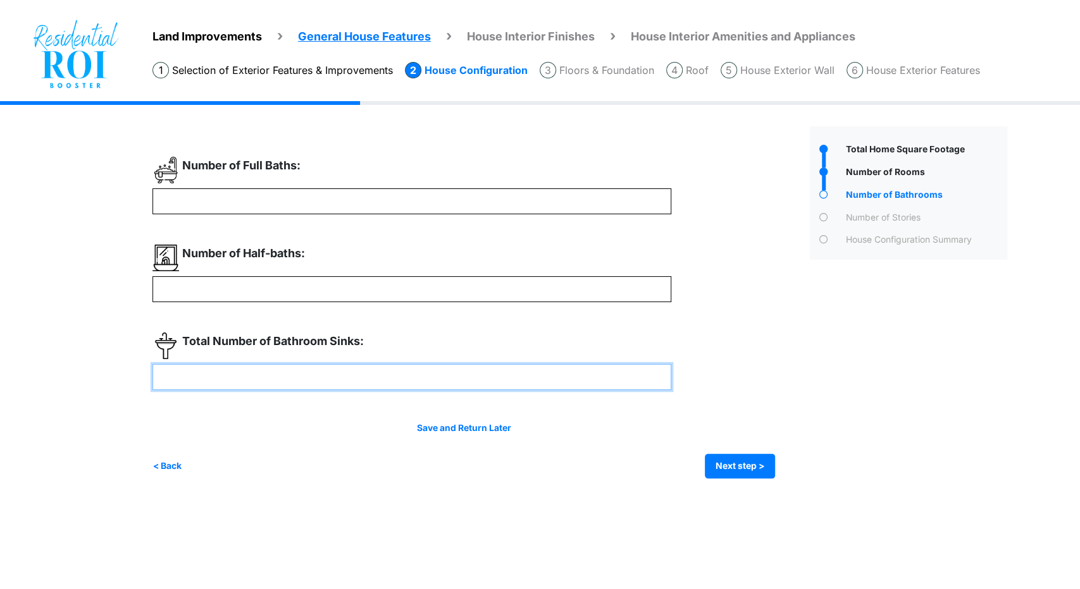
click at [280, 390] on input "number" at bounding box center [411, 377] width 519 height 26
type input "*"
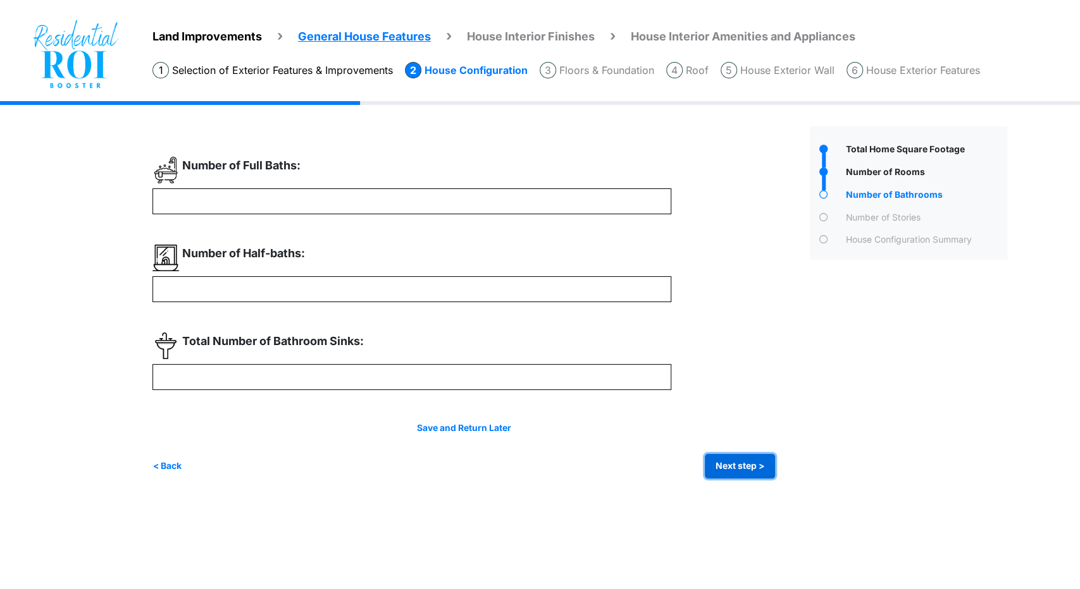
click at [723, 457] on button "Next step >" at bounding box center [740, 466] width 70 height 25
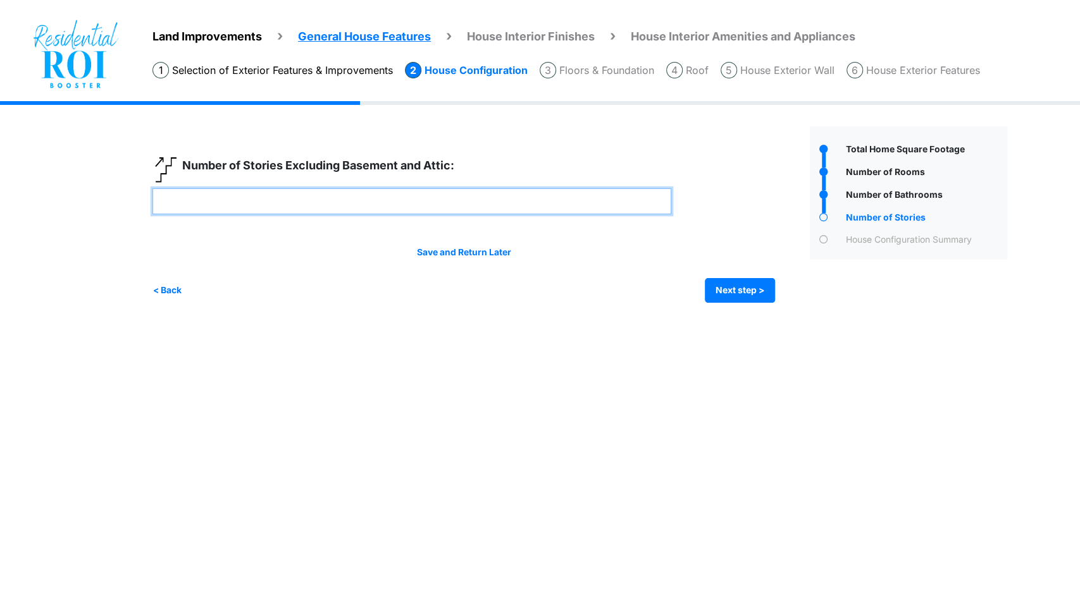
click at [496, 196] on input "number" at bounding box center [411, 201] width 519 height 26
type input "*"
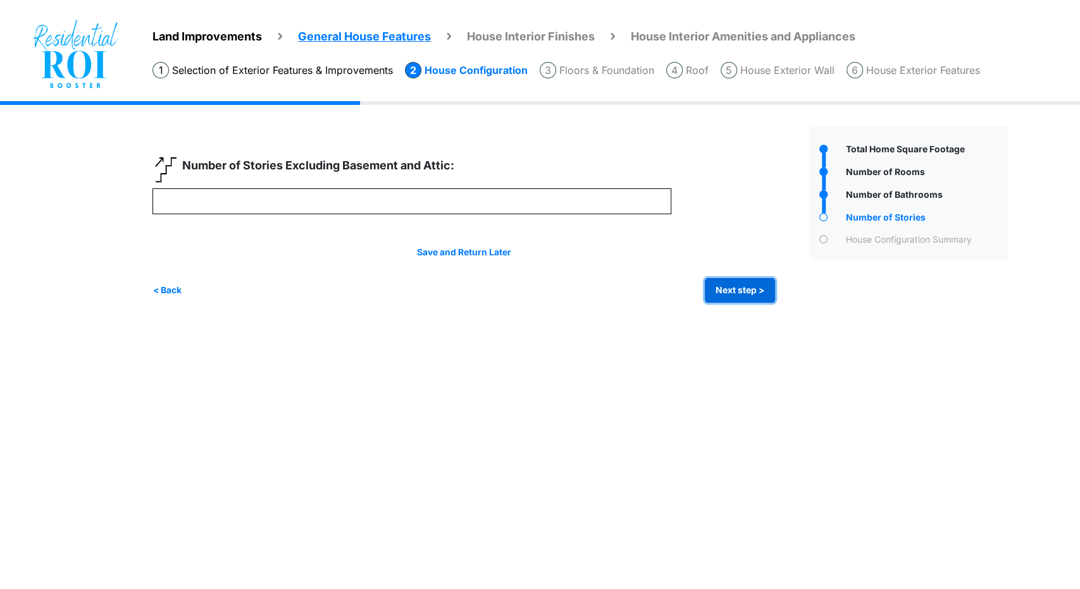
type input "*"
click at [746, 284] on button "Next step >" at bounding box center [740, 290] width 70 height 25
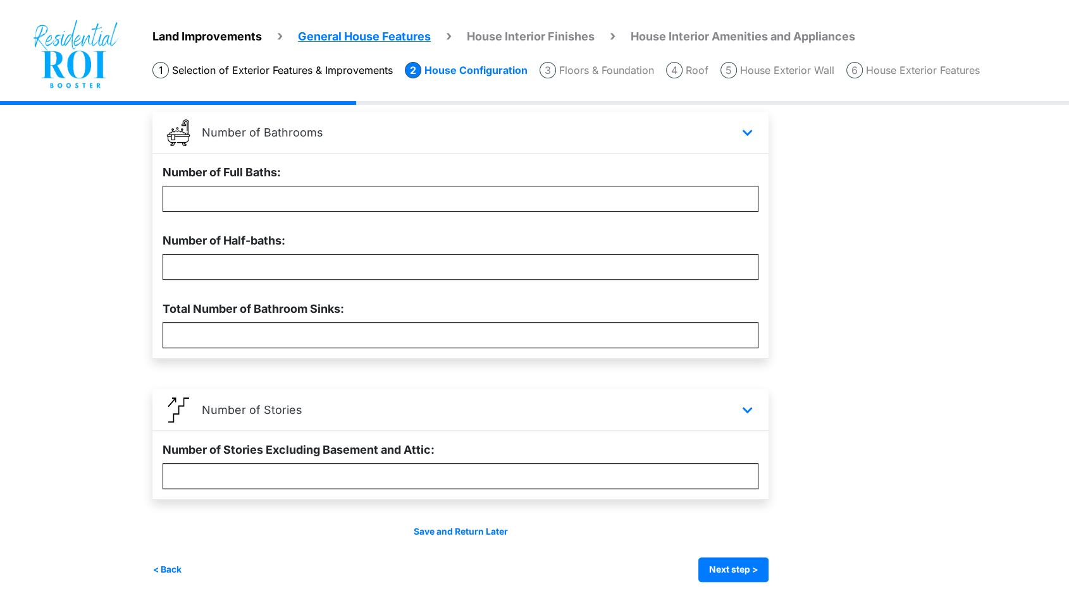
scroll to position [376, 0]
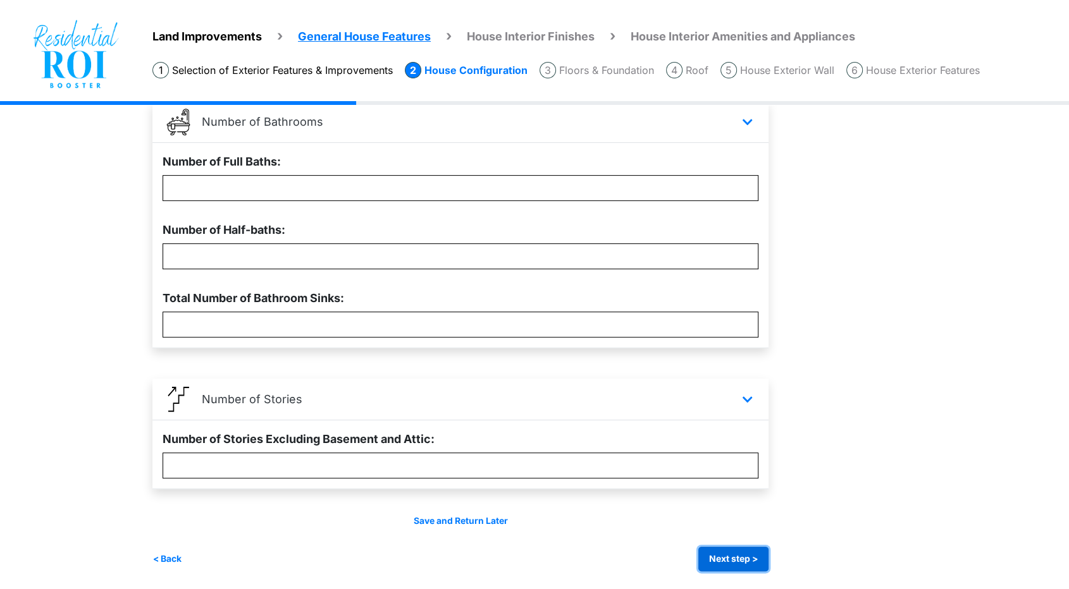
click at [744, 555] on button "Next step >" at bounding box center [733, 559] width 70 height 25
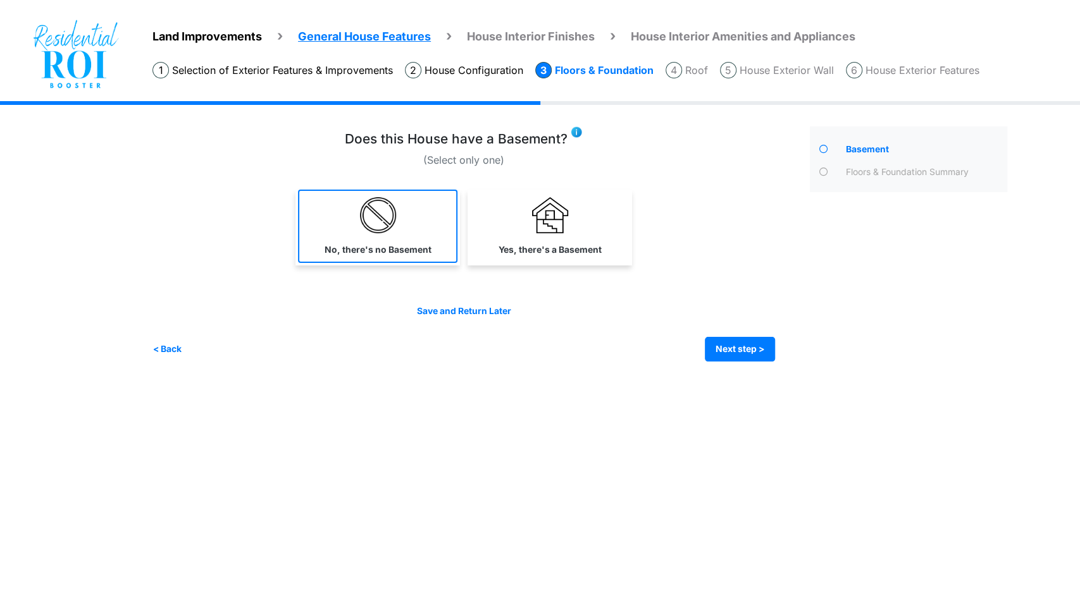
click at [368, 230] on img at bounding box center [378, 215] width 36 height 36
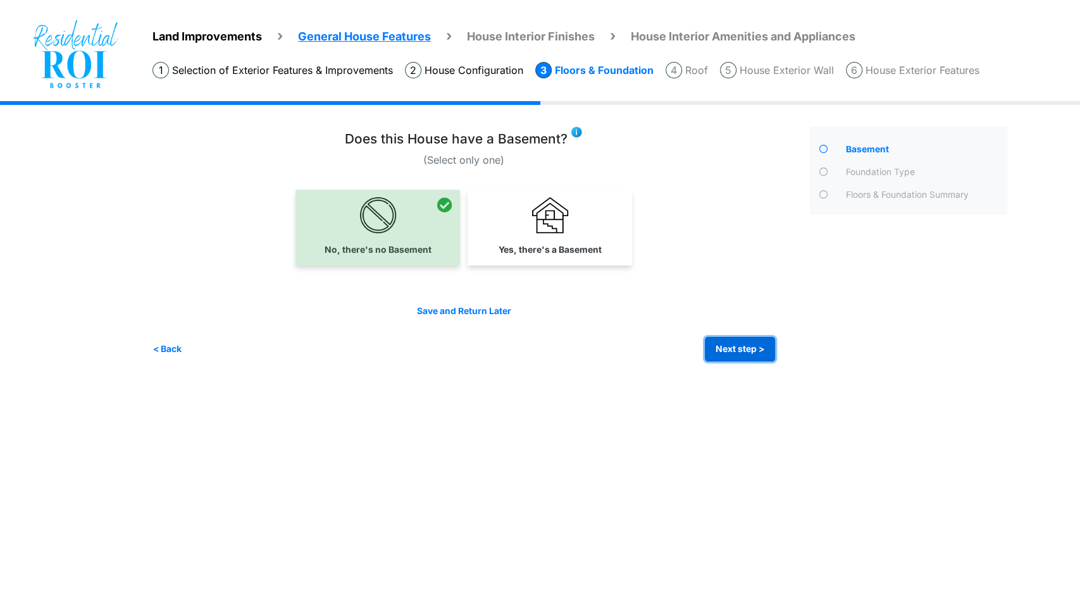
click at [729, 347] on button "Next step >" at bounding box center [740, 349] width 70 height 25
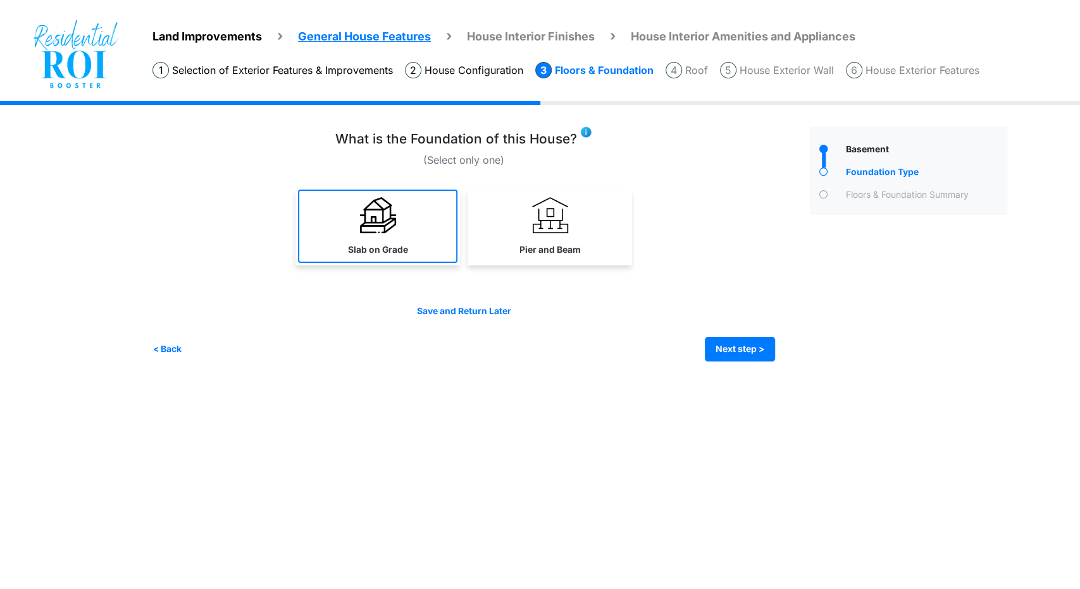
click at [380, 231] on img at bounding box center [378, 215] width 36 height 36
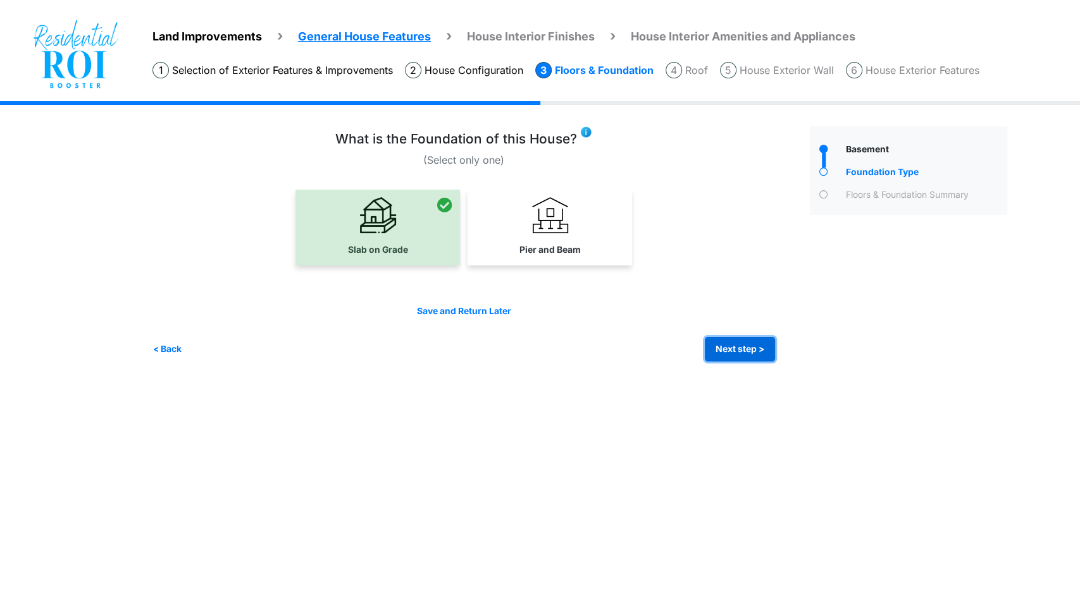
click at [720, 350] on button "Next step >" at bounding box center [740, 349] width 70 height 25
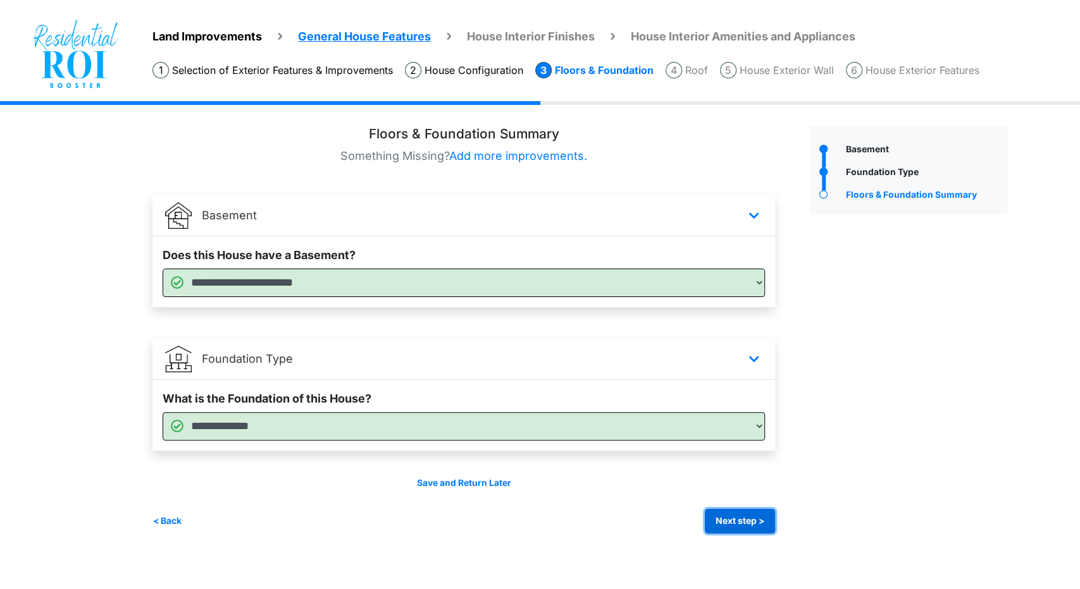
click at [751, 526] on button "Next step >" at bounding box center [740, 521] width 70 height 25
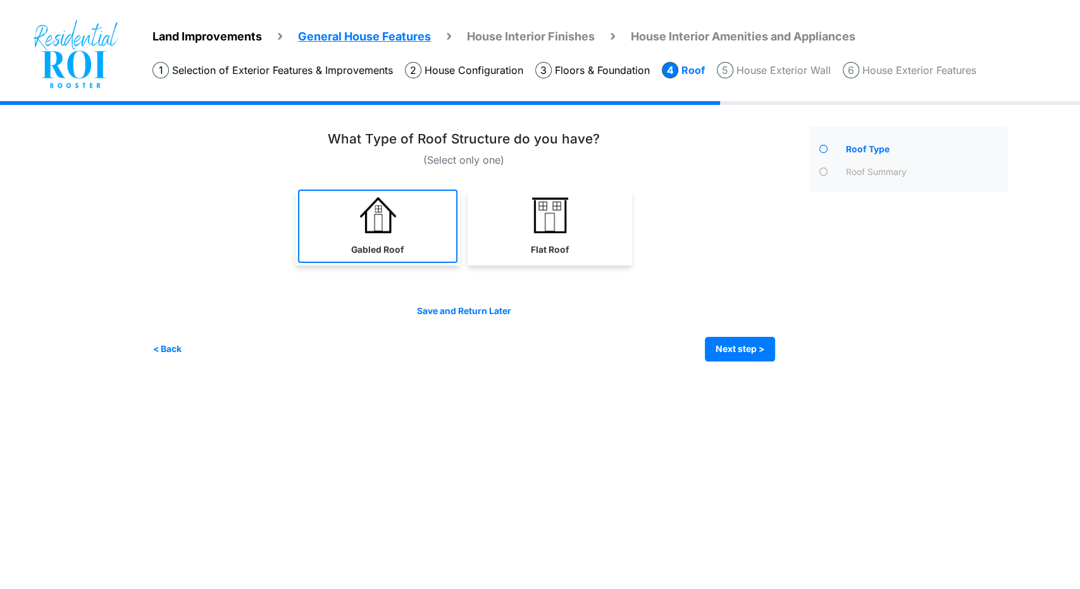
click at [370, 221] on img at bounding box center [378, 215] width 36 height 36
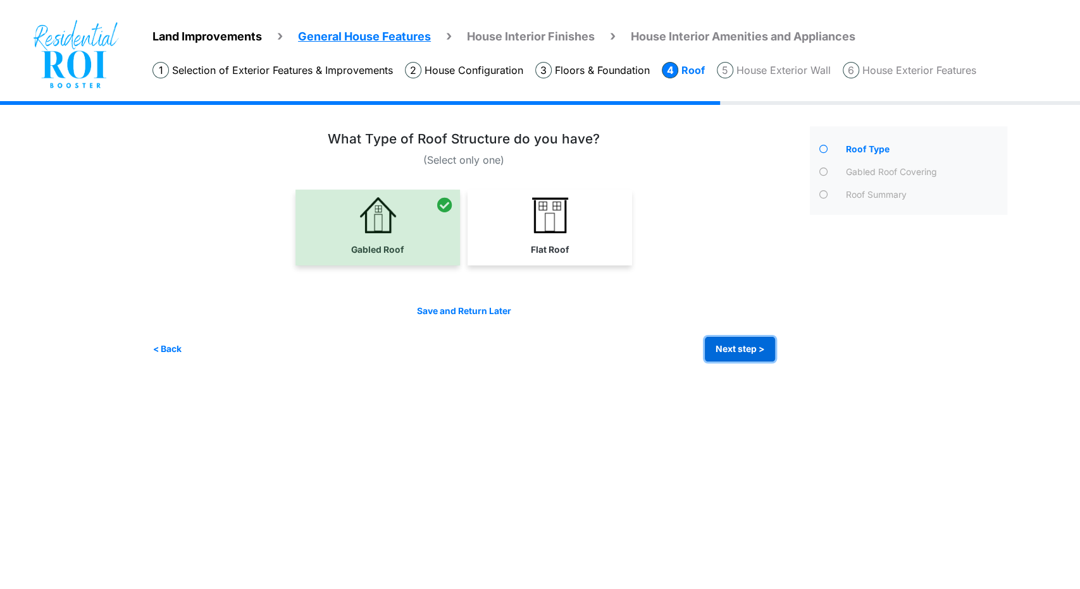
click at [740, 354] on button "Next step >" at bounding box center [740, 349] width 70 height 25
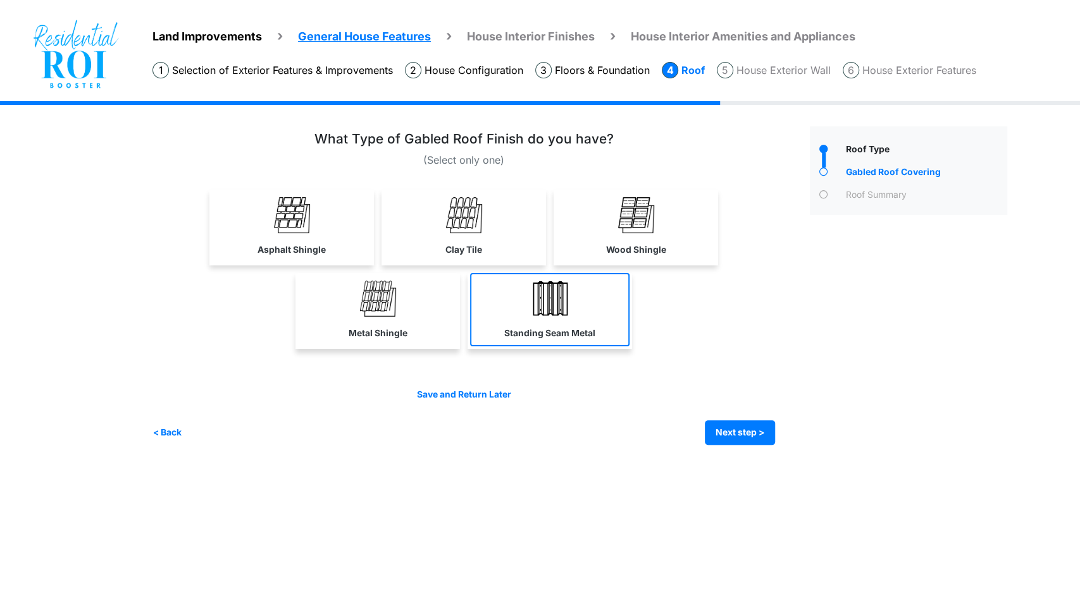
click at [581, 301] on link "Standing Seam Metal" at bounding box center [549, 309] width 159 height 73
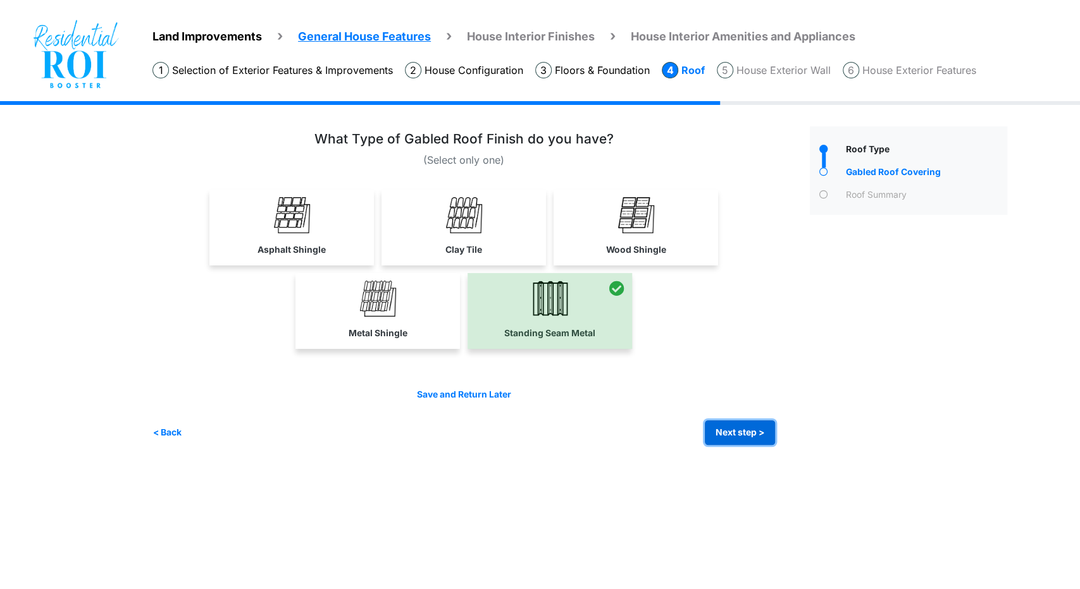
click at [739, 429] on button "Next step >" at bounding box center [740, 433] width 70 height 25
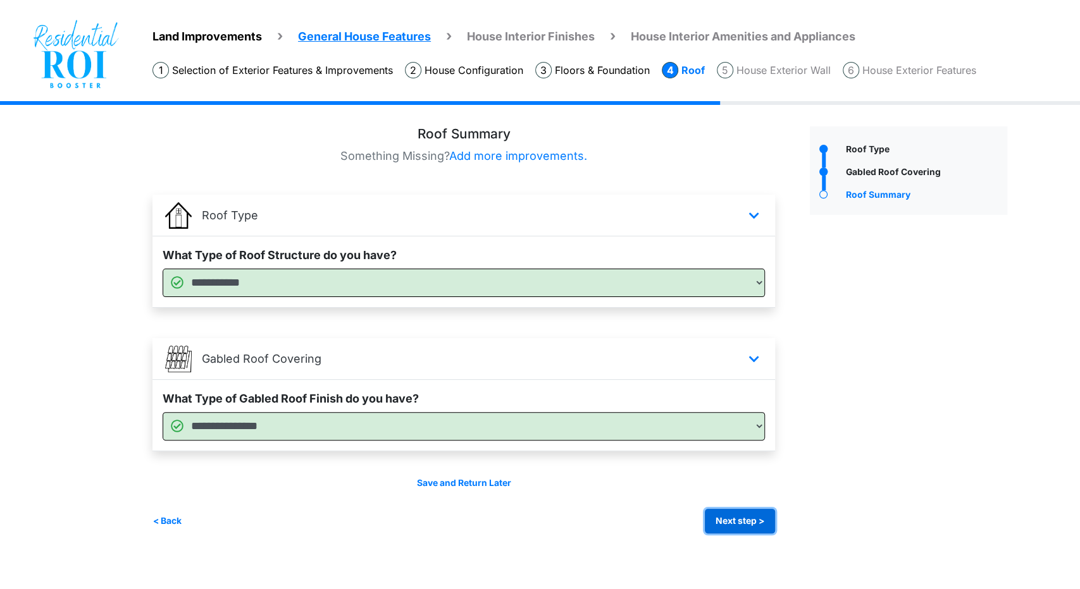
click at [739, 519] on button "Next step >" at bounding box center [740, 521] width 70 height 25
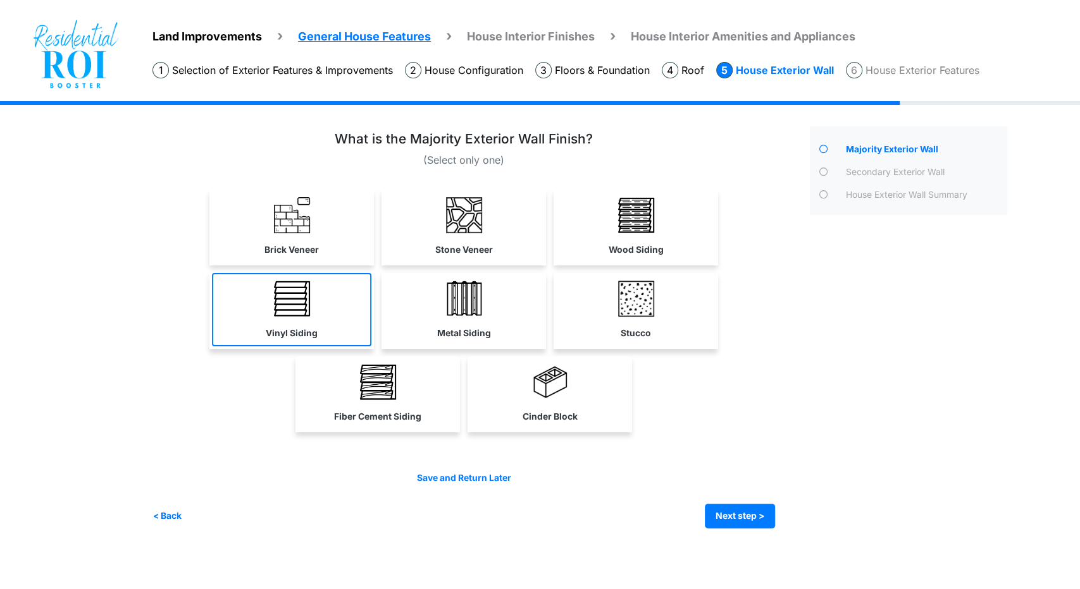
click at [314, 335] on label "Vinyl Siding" at bounding box center [292, 333] width 52 height 13
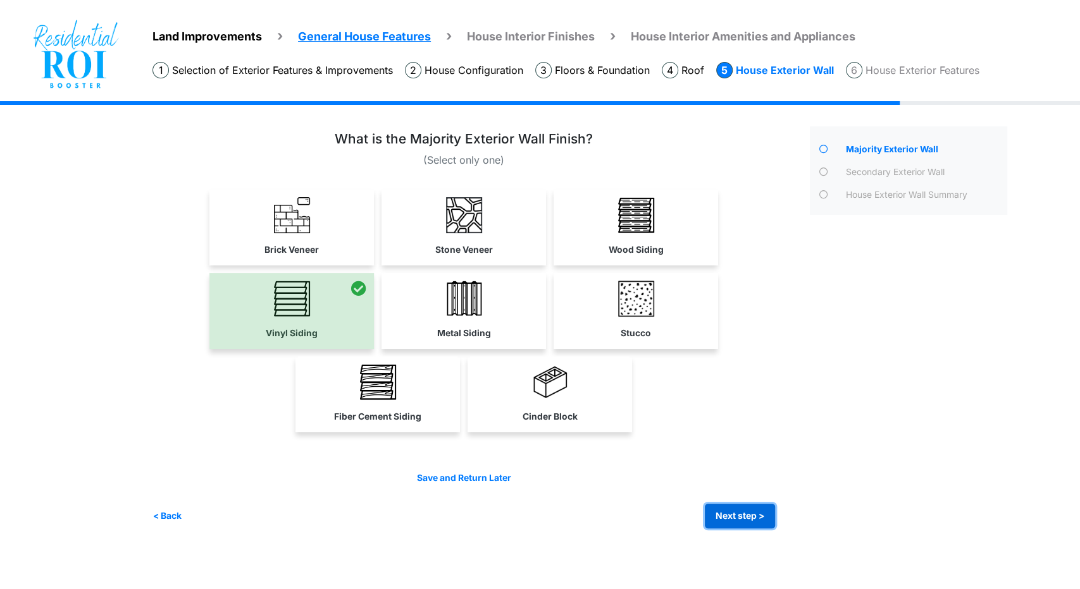
click at [724, 515] on button "Next step >" at bounding box center [740, 516] width 70 height 25
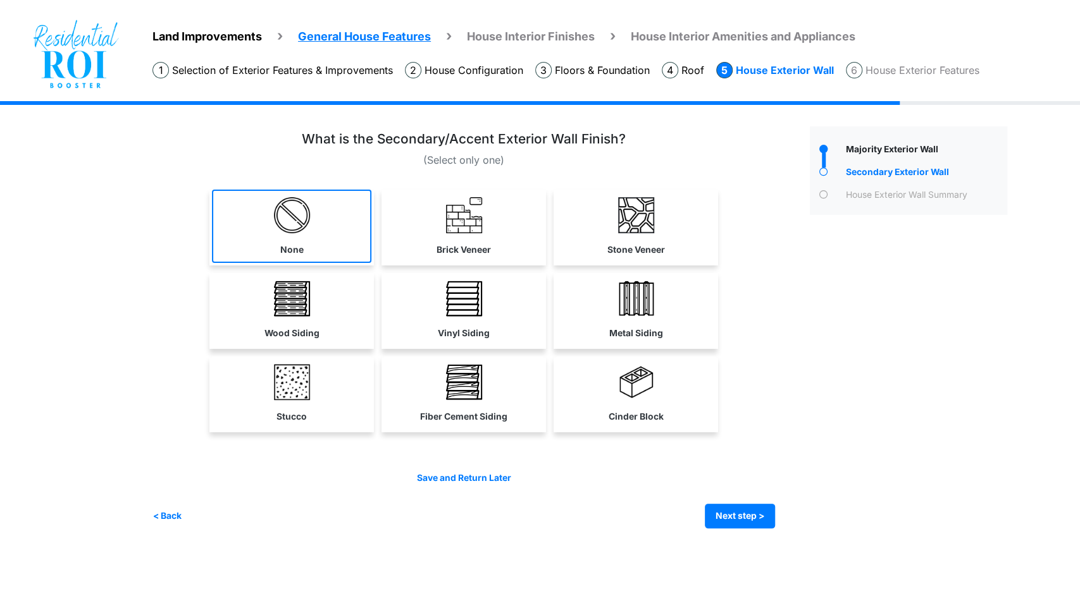
click at [300, 241] on link "None" at bounding box center [291, 226] width 159 height 73
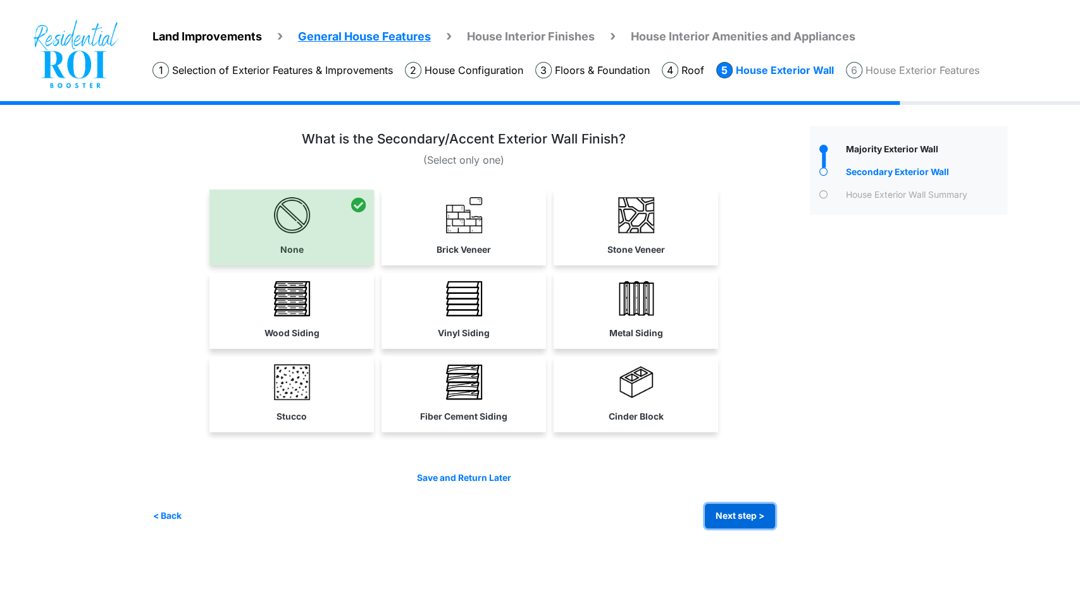
click at [727, 511] on button "Next step >" at bounding box center [740, 516] width 70 height 25
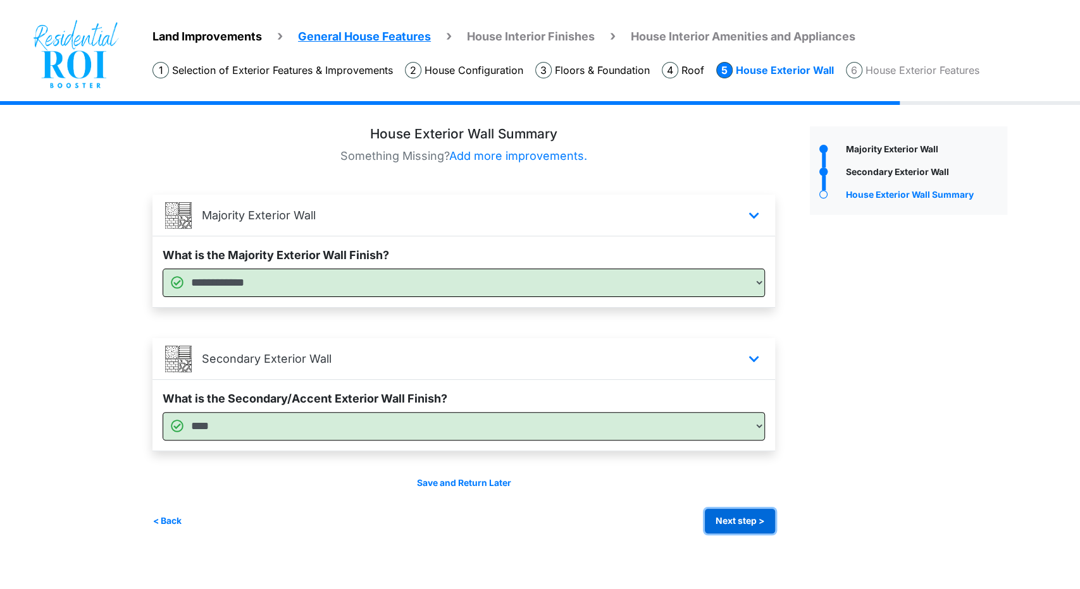
click at [724, 519] on button "Next step >" at bounding box center [740, 521] width 70 height 25
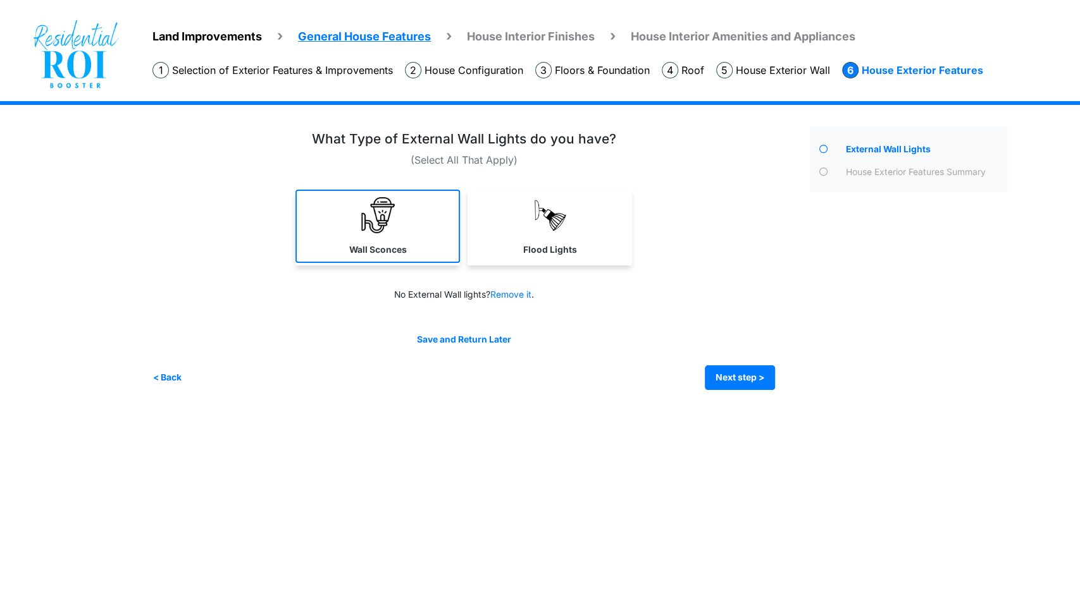
click at [443, 257] on link "Wall Sconces" at bounding box center [377, 226] width 164 height 73
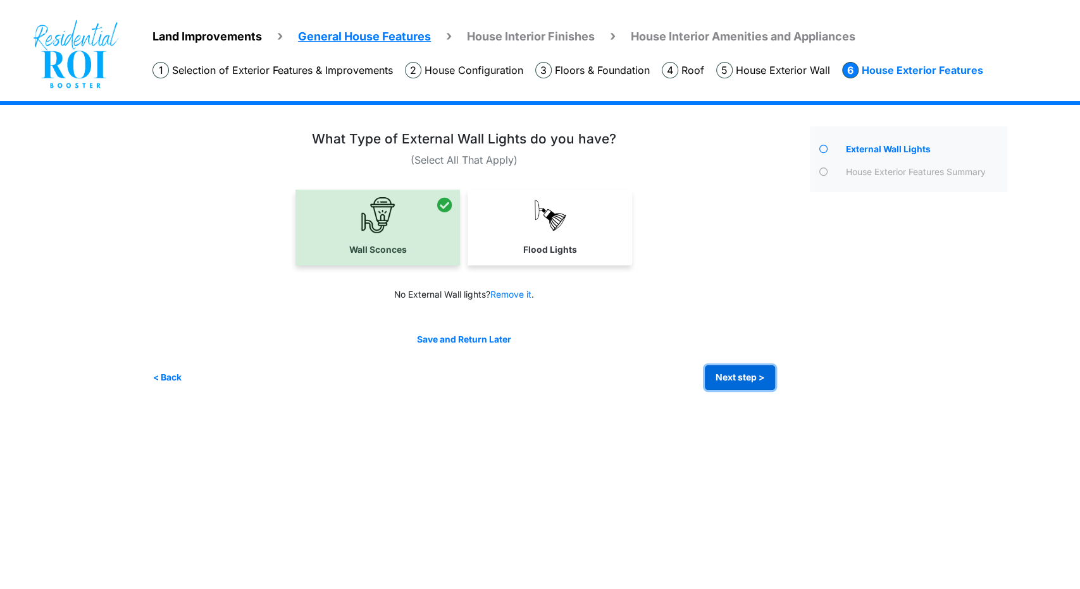
click at [713, 373] on button "Next step >" at bounding box center [740, 378] width 70 height 25
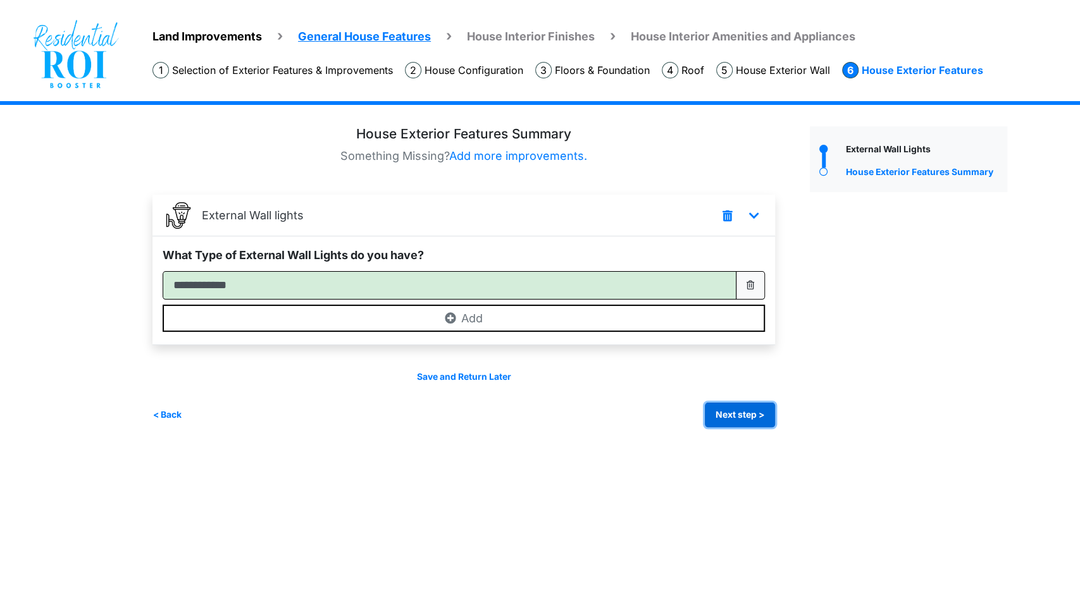
click at [730, 417] on button "Next step >" at bounding box center [740, 415] width 70 height 25
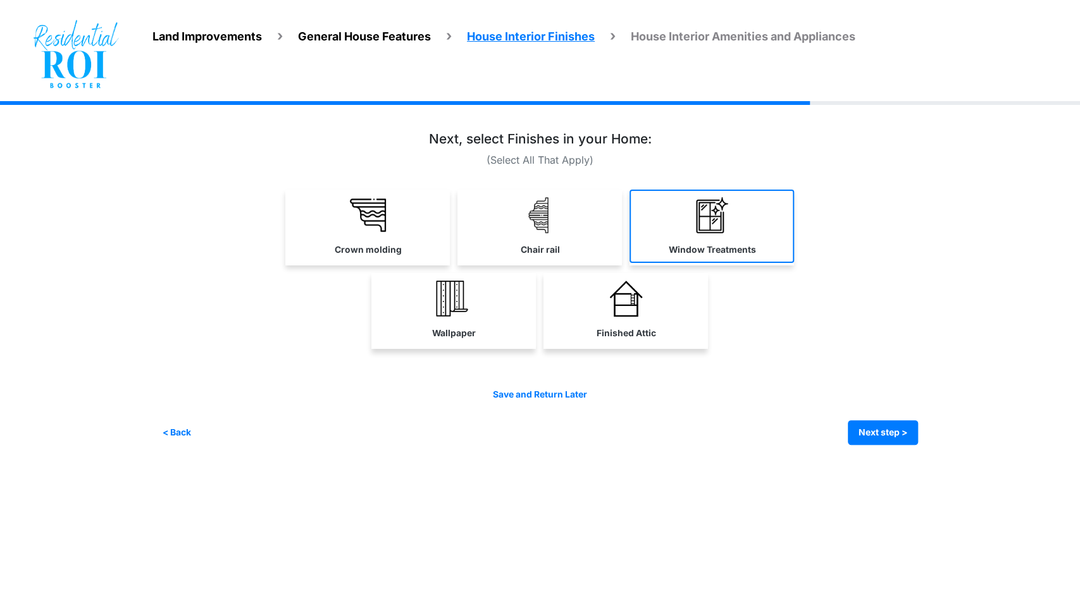
click at [693, 219] on link "Window Treatments" at bounding box center [711, 226] width 164 height 73
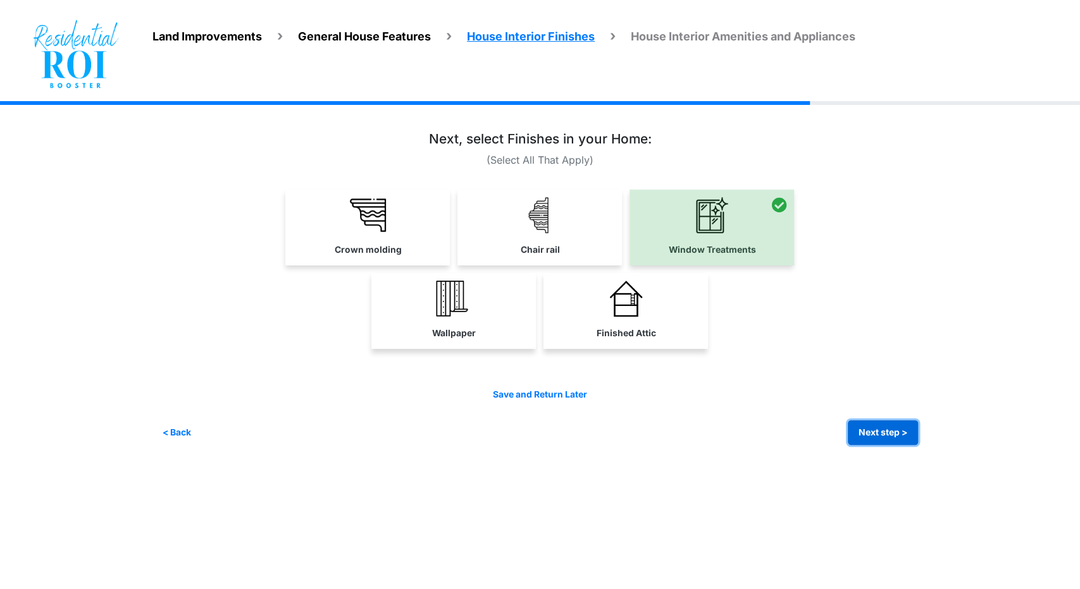
click at [880, 428] on button "Next step >" at bounding box center [882, 433] width 70 height 25
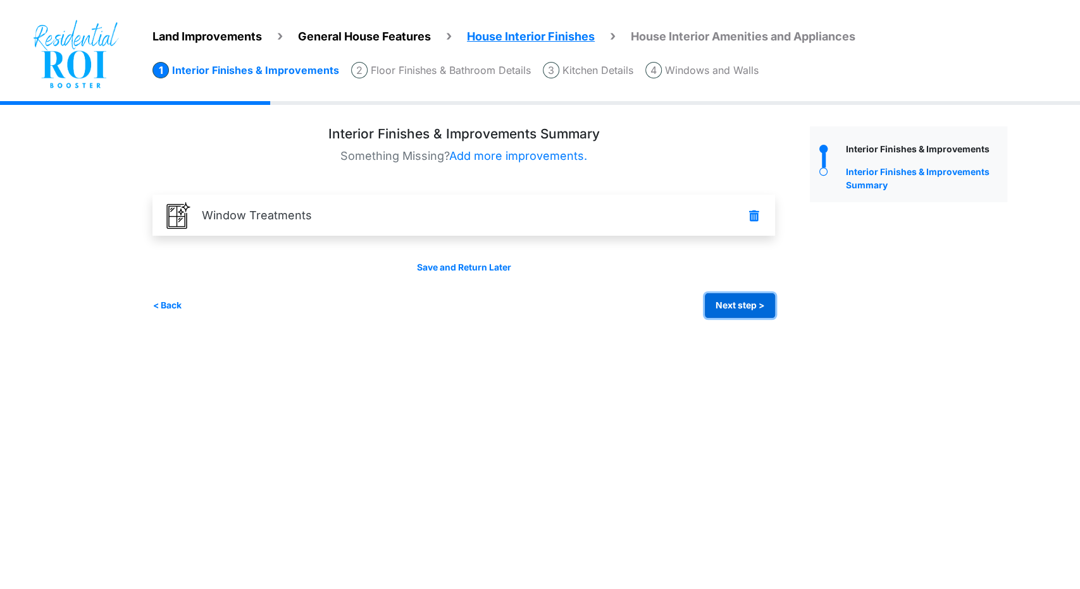
click at [739, 299] on button "Next step >" at bounding box center [740, 305] width 70 height 25
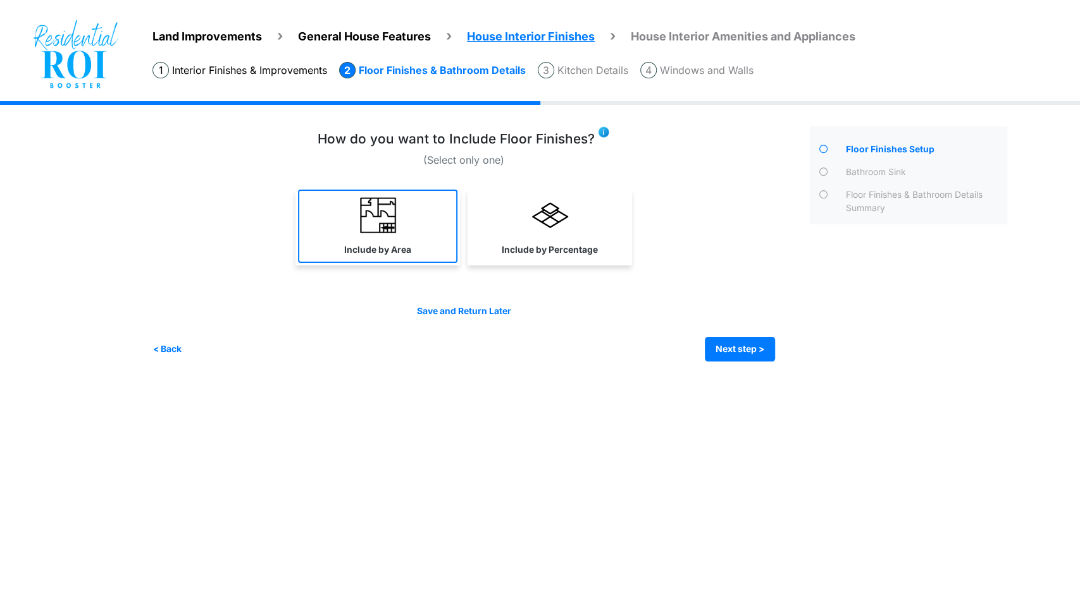
click at [392, 219] on img at bounding box center [378, 215] width 36 height 36
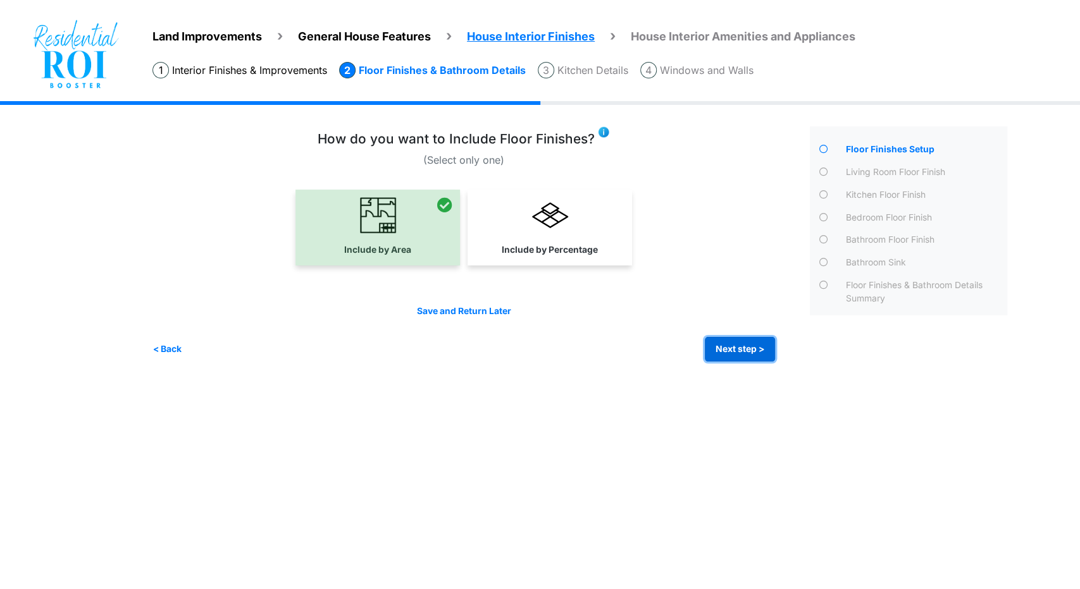
click at [729, 347] on button "Next step >" at bounding box center [740, 349] width 70 height 25
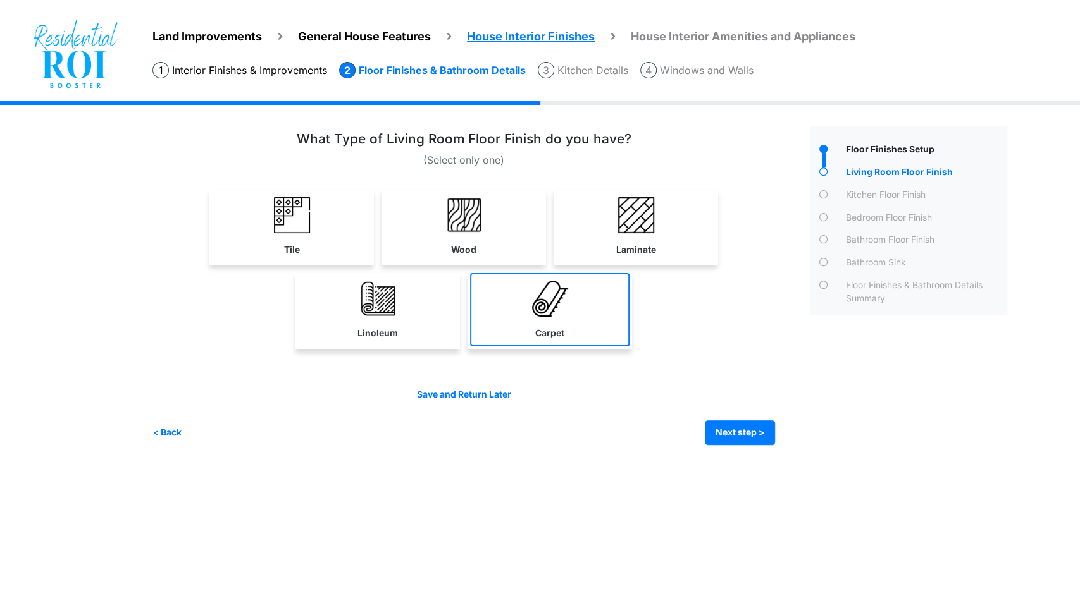
click at [546, 294] on img at bounding box center [550, 299] width 36 height 36
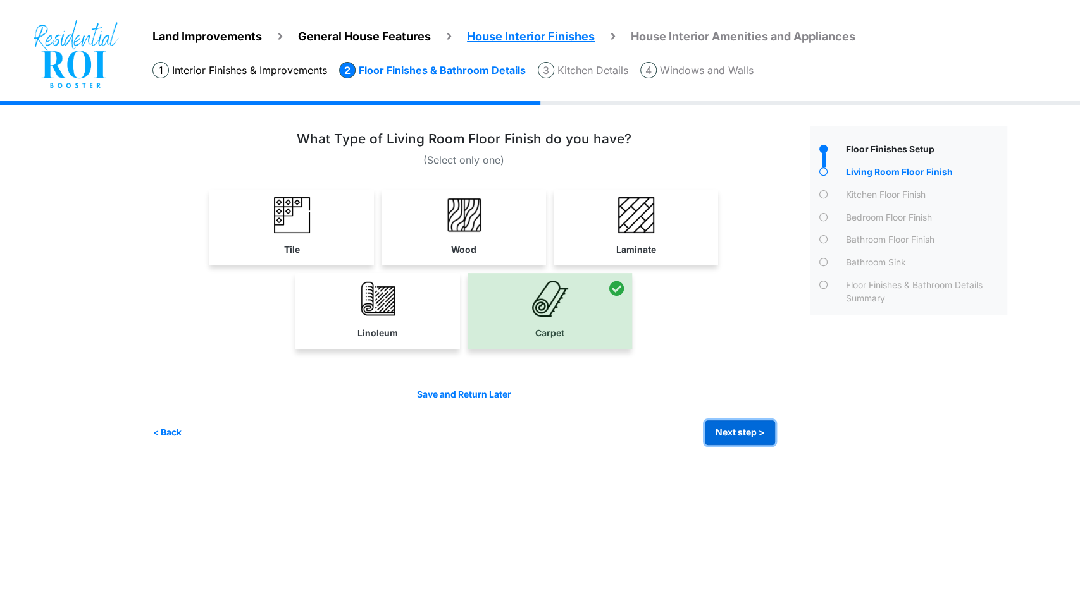
click at [715, 426] on button "Next step >" at bounding box center [740, 433] width 70 height 25
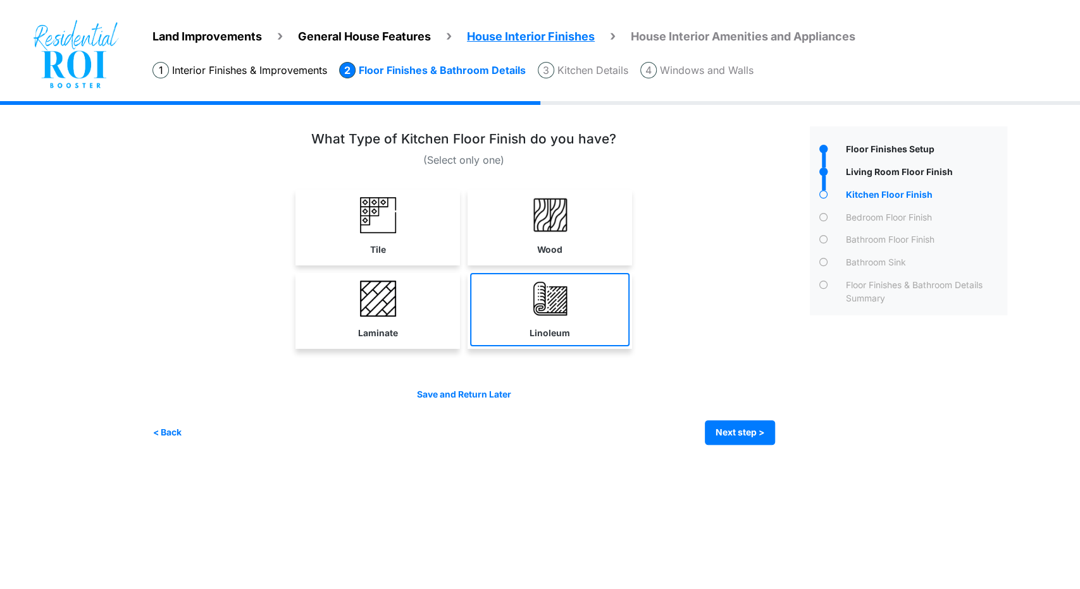
click at [533, 317] on link "Linoleum" at bounding box center [549, 309] width 159 height 73
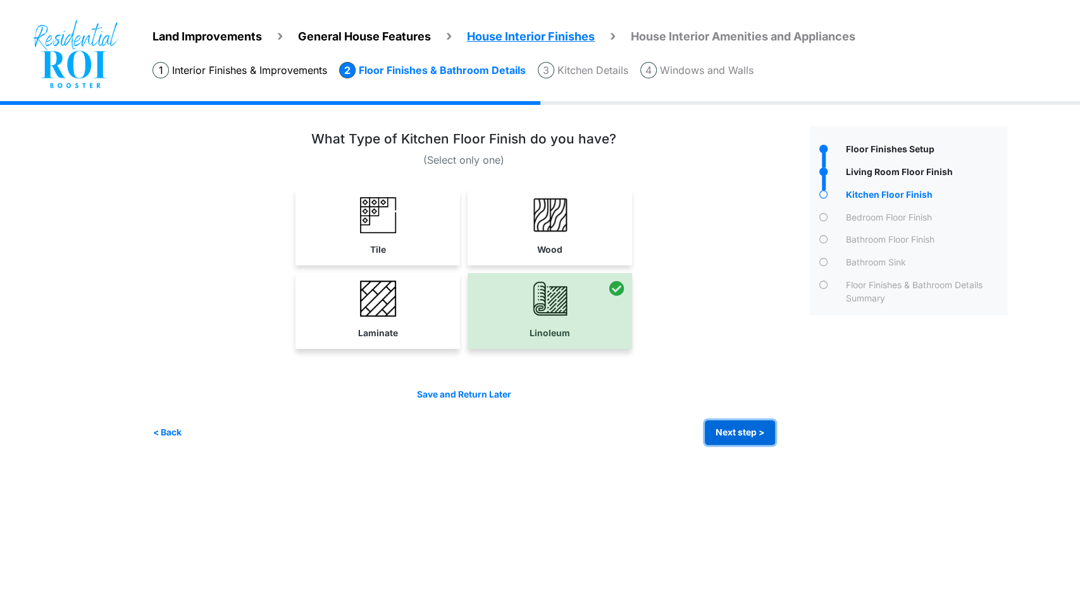
click at [711, 426] on button "Next step >" at bounding box center [740, 433] width 70 height 25
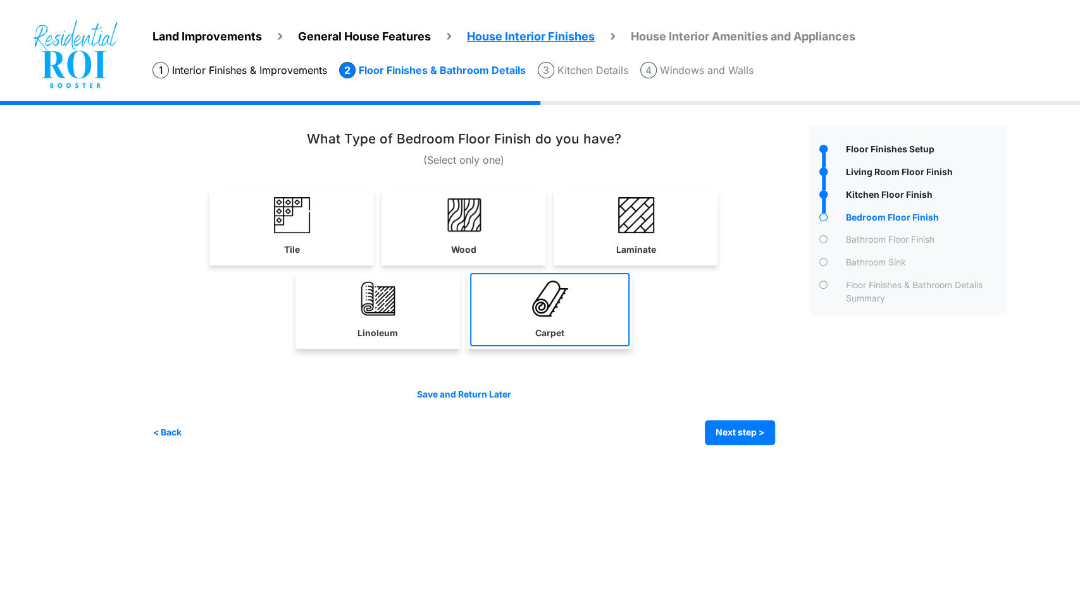
click at [541, 319] on link "Carpet" at bounding box center [549, 309] width 159 height 73
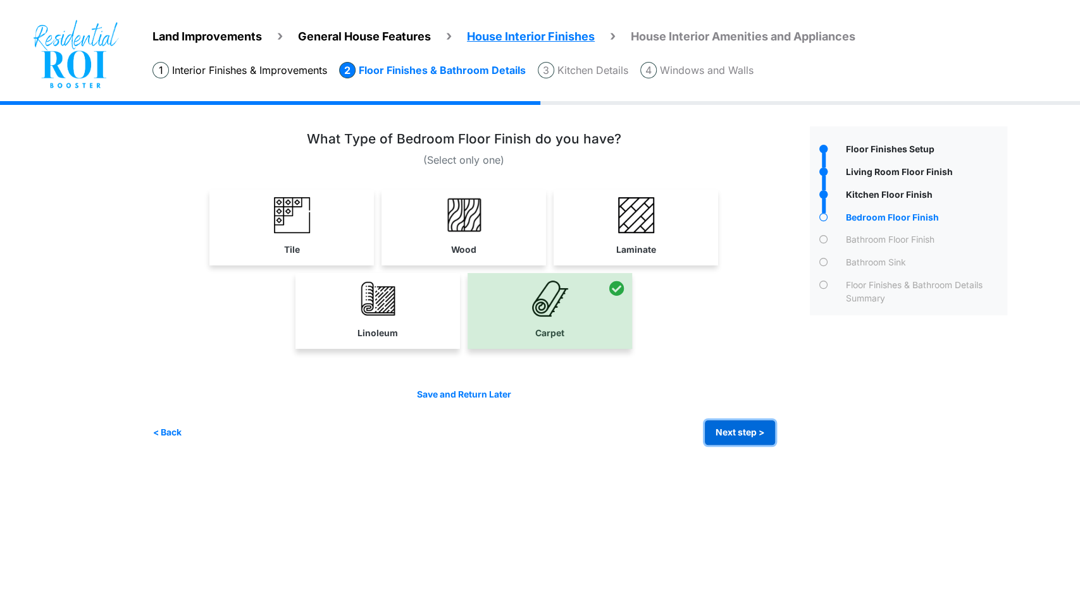
click at [716, 428] on button "Next step >" at bounding box center [740, 433] width 70 height 25
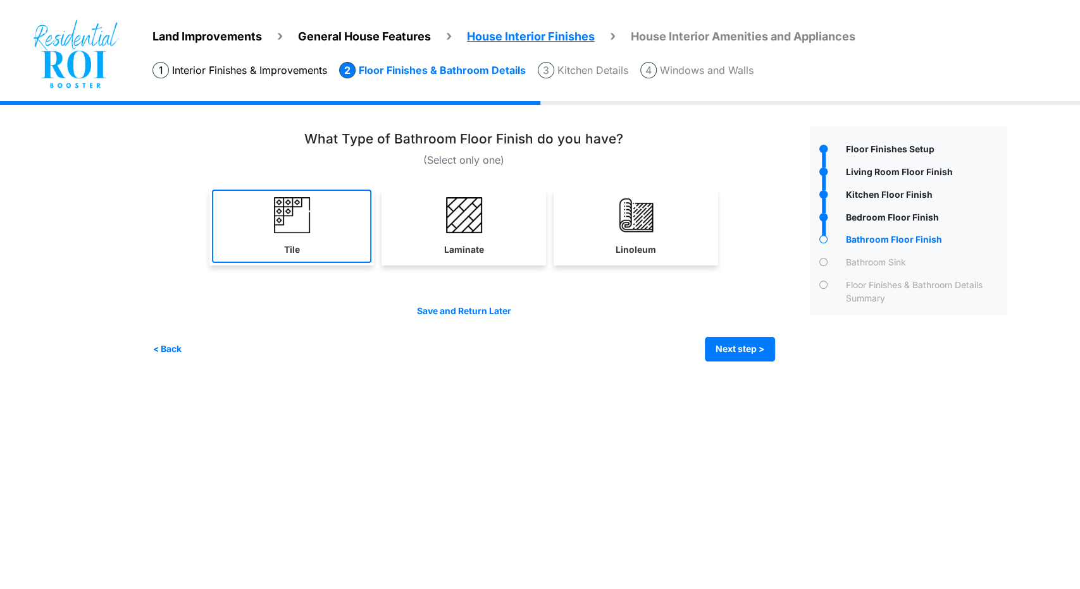
click at [297, 225] on img at bounding box center [292, 215] width 36 height 36
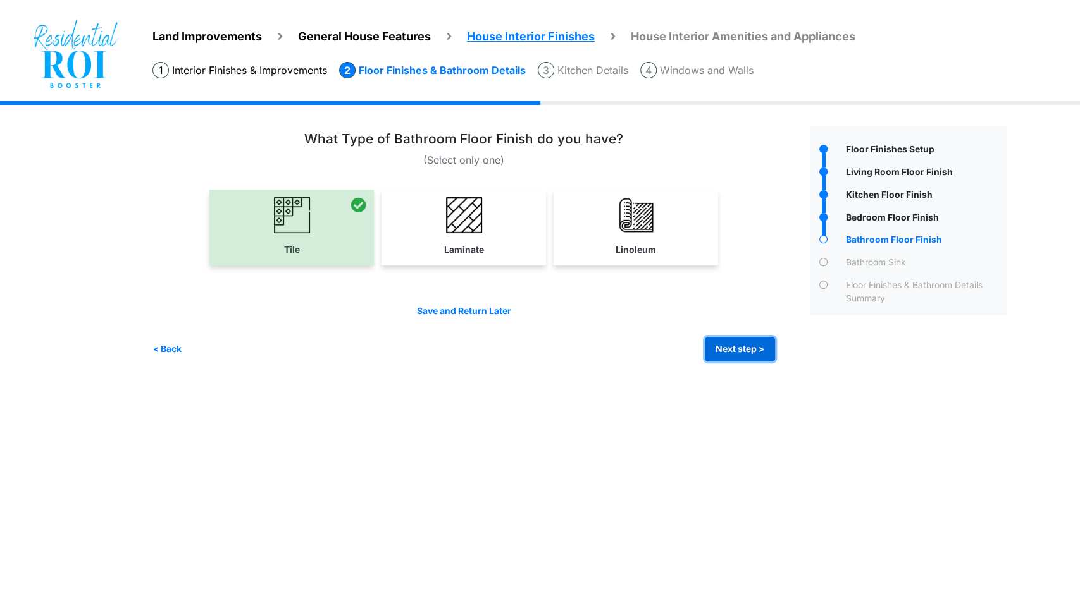
click at [751, 357] on button "Next step >" at bounding box center [740, 349] width 70 height 25
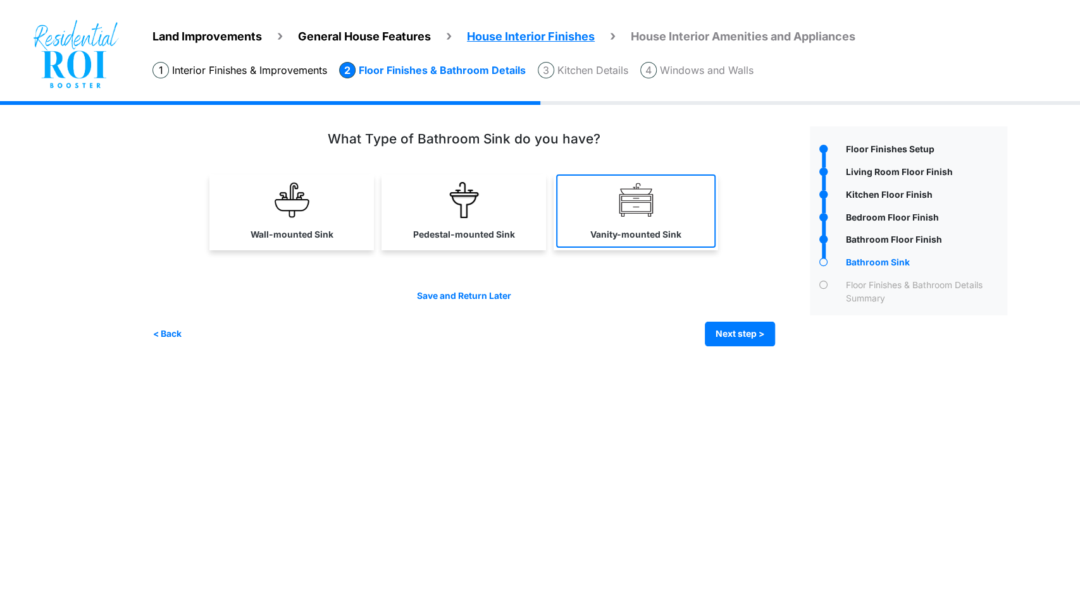
click at [643, 197] on img at bounding box center [636, 200] width 36 height 36
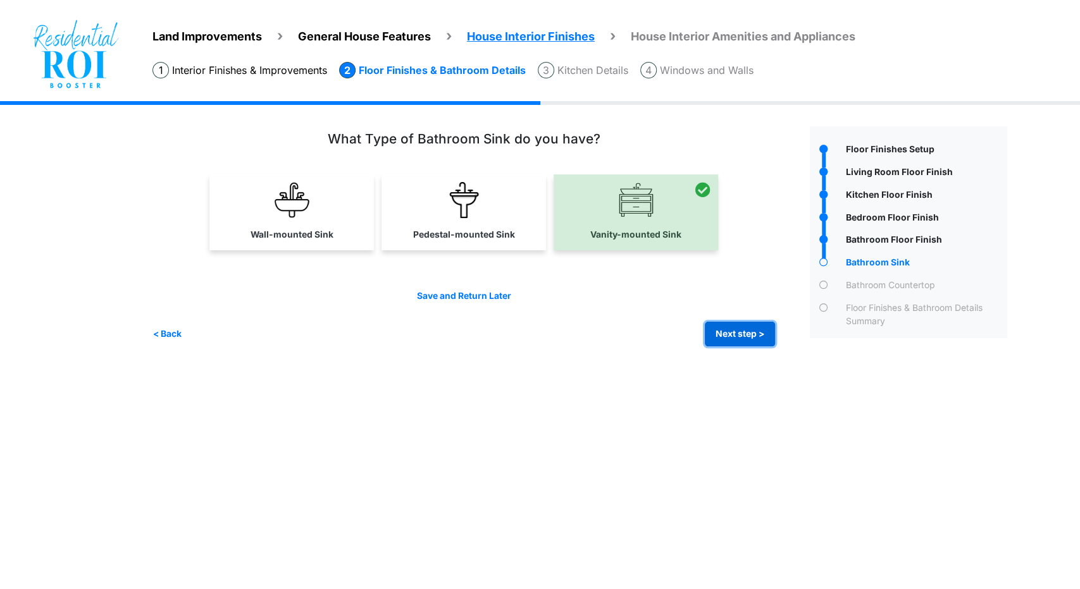
click at [761, 340] on button "Next step >" at bounding box center [740, 334] width 70 height 25
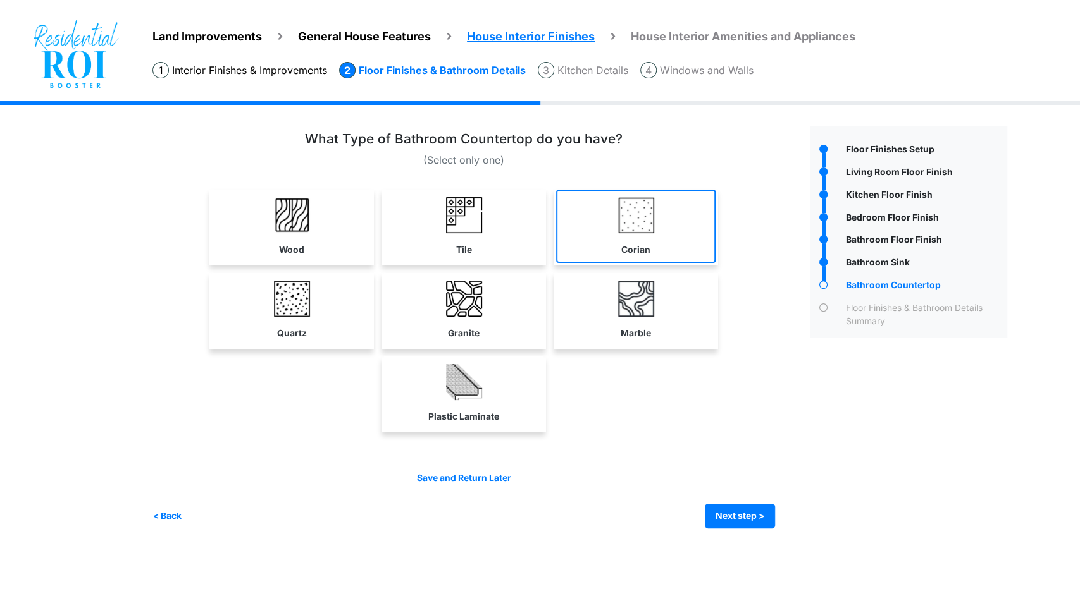
click at [619, 230] on img at bounding box center [636, 215] width 36 height 36
select select "*"
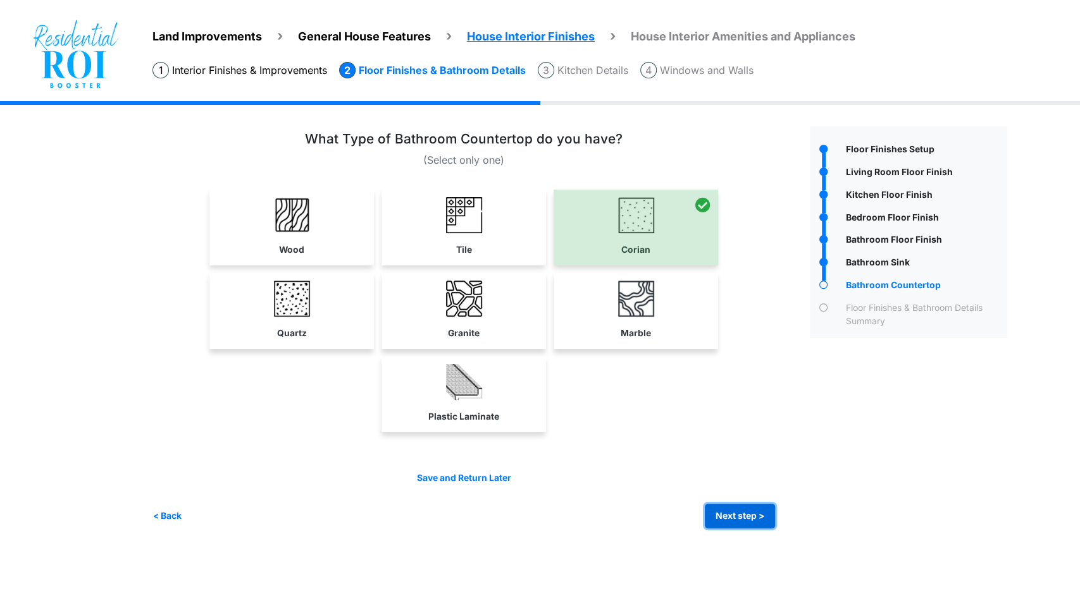
click at [746, 504] on button "Next step >" at bounding box center [740, 516] width 70 height 25
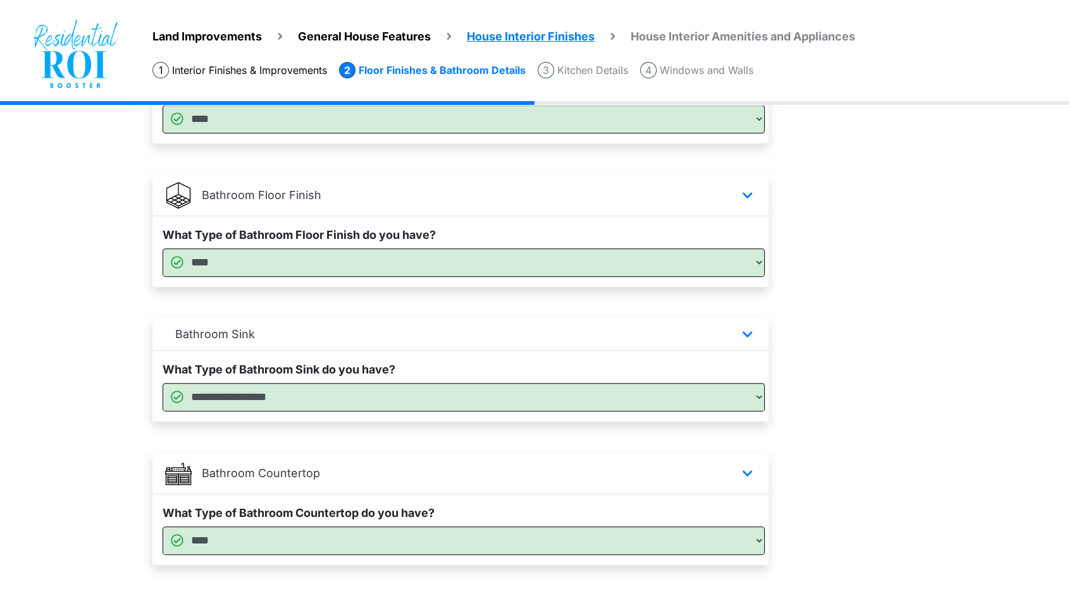
scroll to position [671, 0]
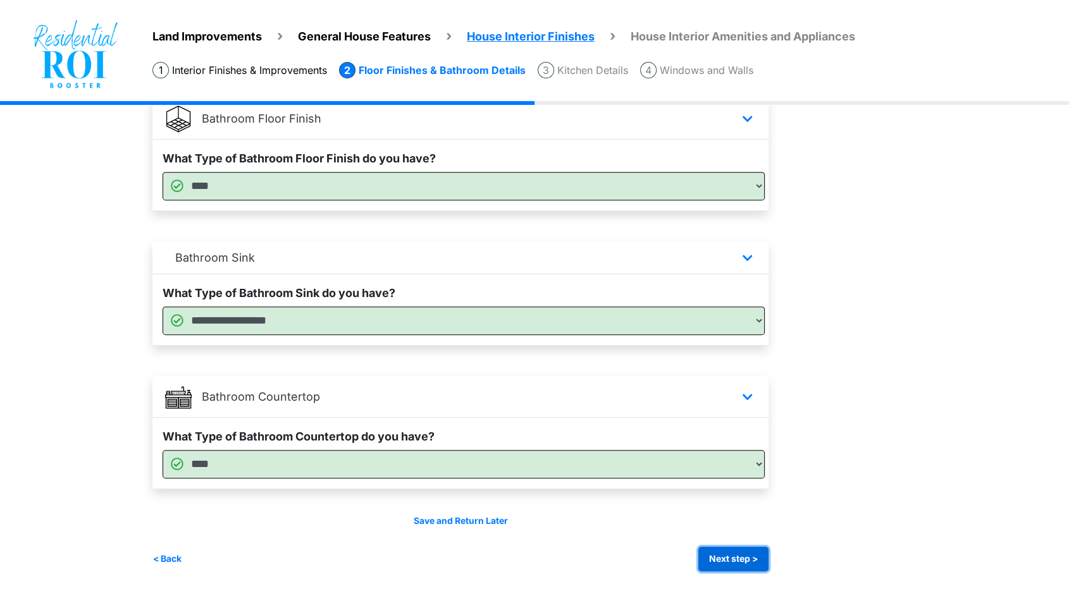
click at [751, 564] on button "Next step >" at bounding box center [733, 559] width 70 height 25
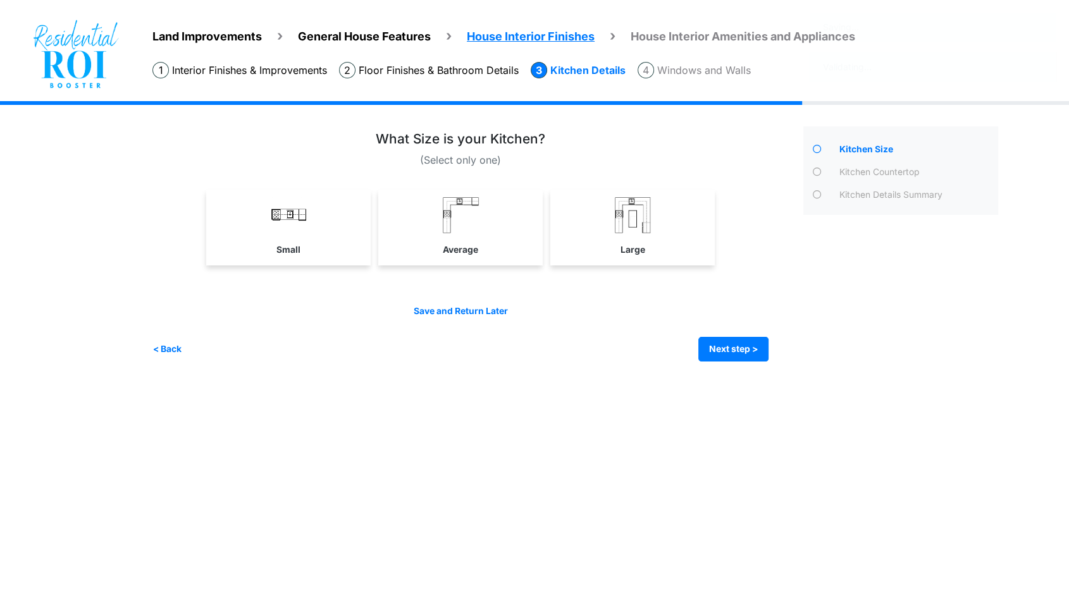
scroll to position [0, 0]
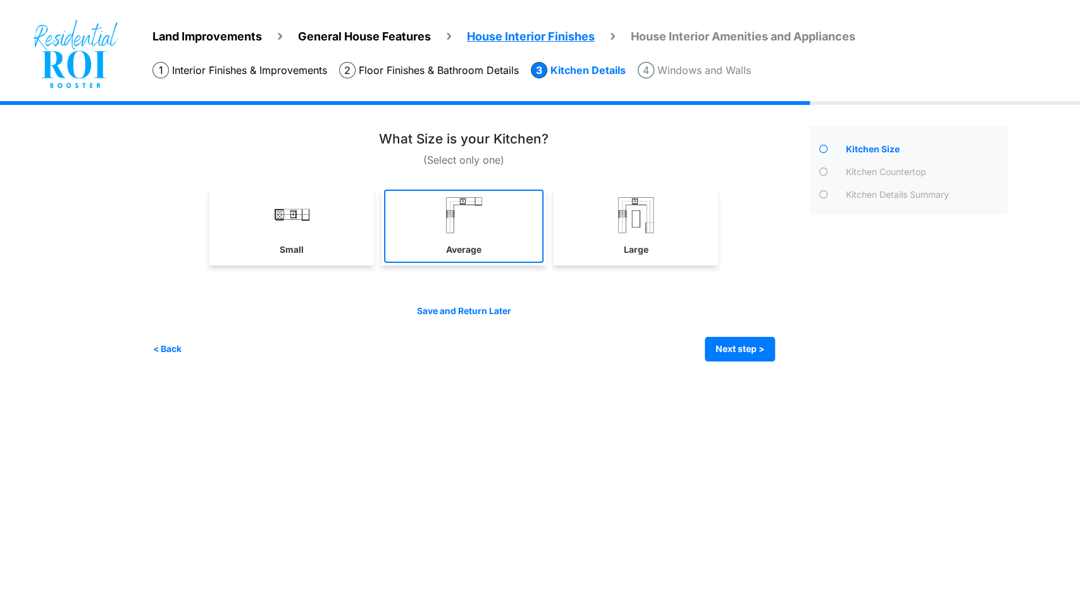
click at [474, 195] on link "Average" at bounding box center [463, 226] width 159 height 73
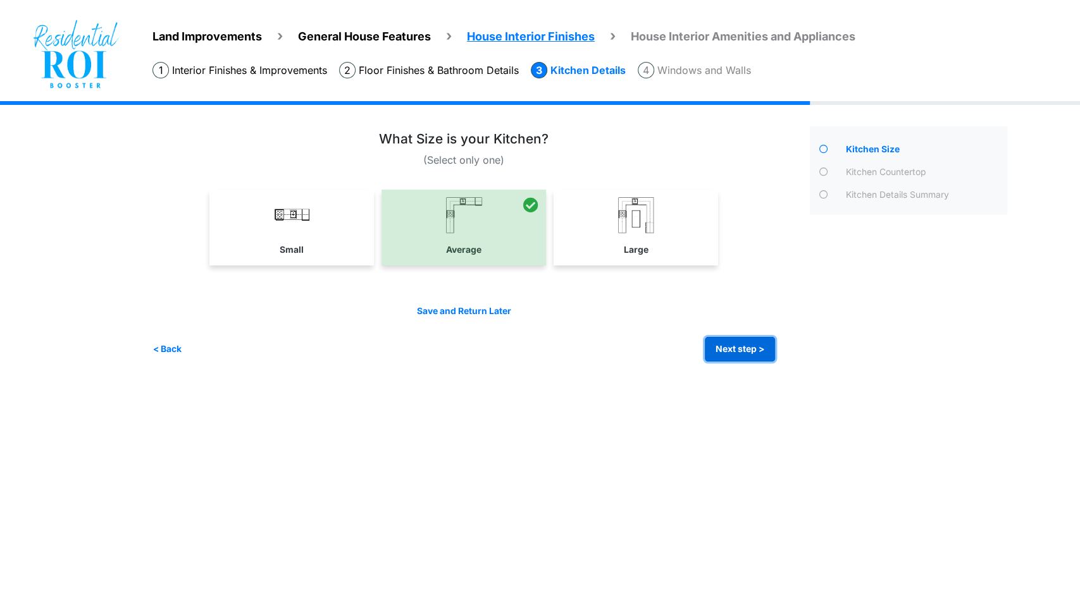
click at [727, 352] on button "Next step >" at bounding box center [740, 349] width 70 height 25
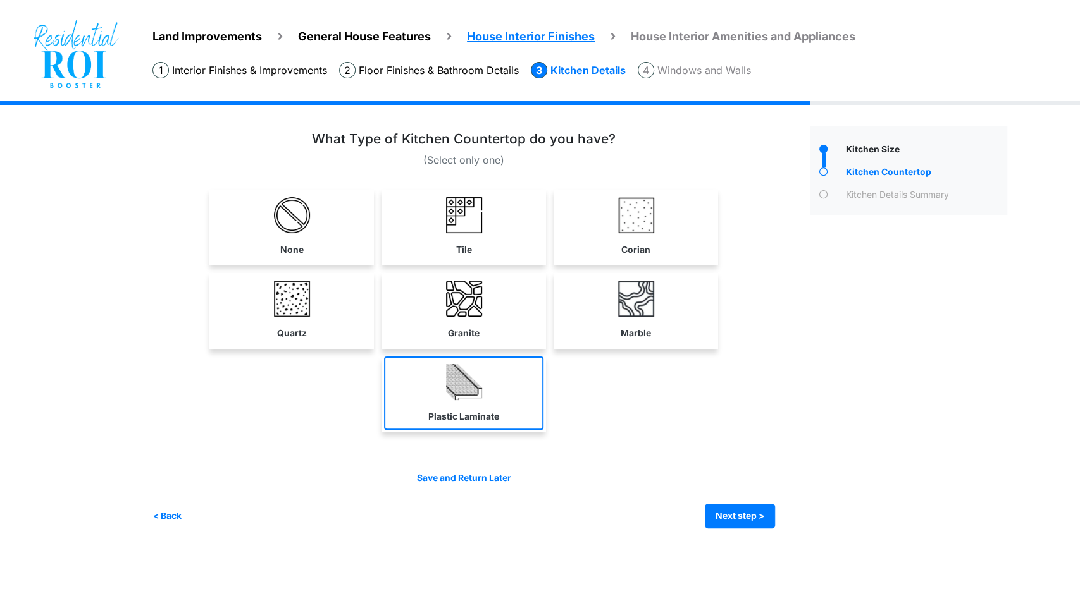
click at [498, 387] on link "Plastic Laminate" at bounding box center [463, 393] width 159 height 73
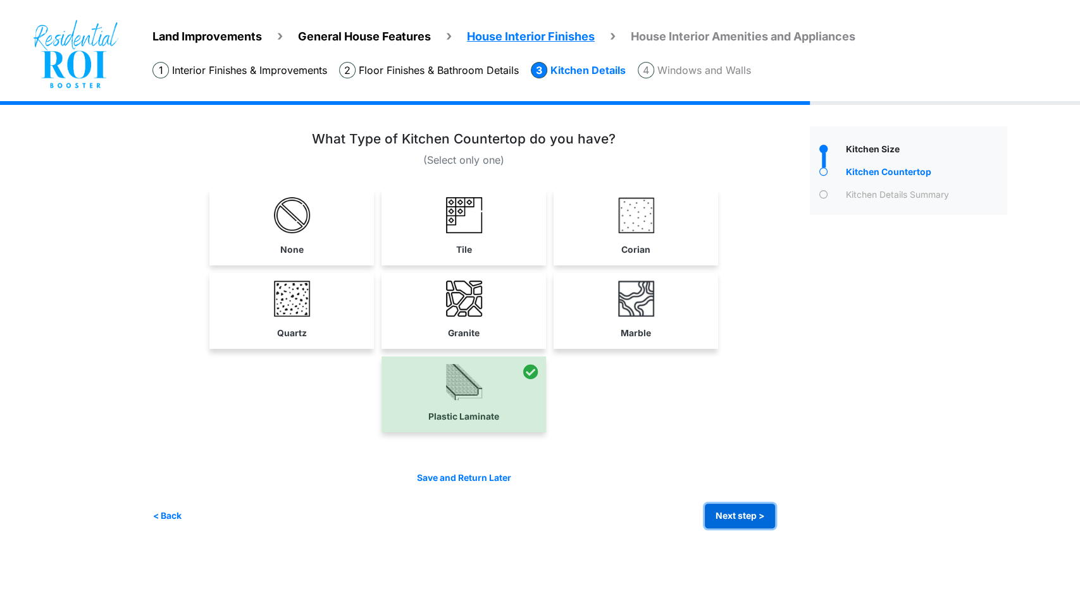
click at [727, 509] on button "Next step >" at bounding box center [740, 516] width 70 height 25
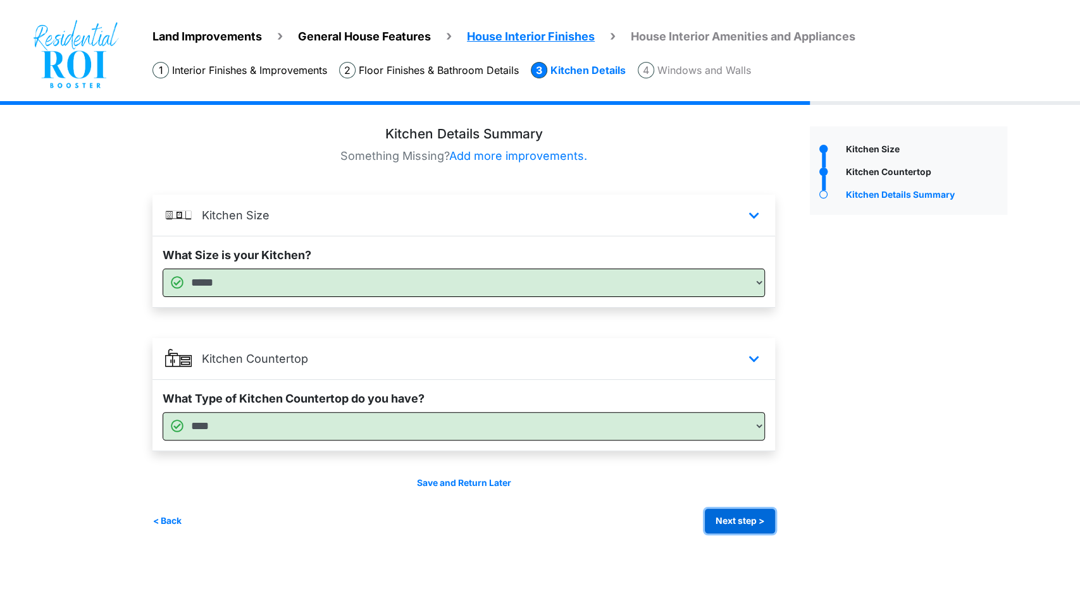
click at [729, 525] on button "Next step >" at bounding box center [740, 521] width 70 height 25
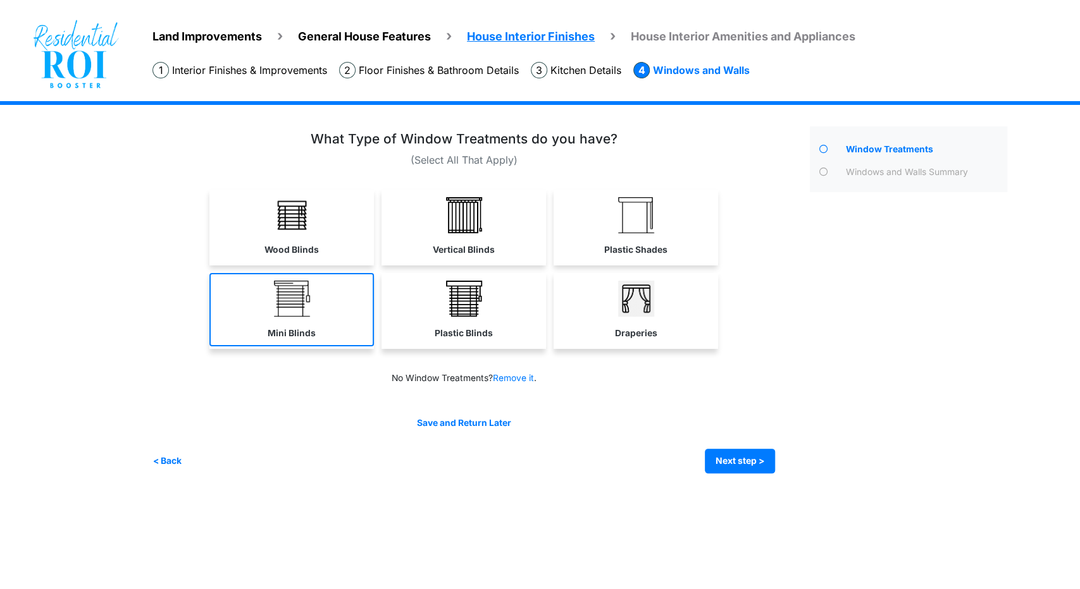
click at [273, 304] on link "Mini Blinds" at bounding box center [291, 309] width 164 height 73
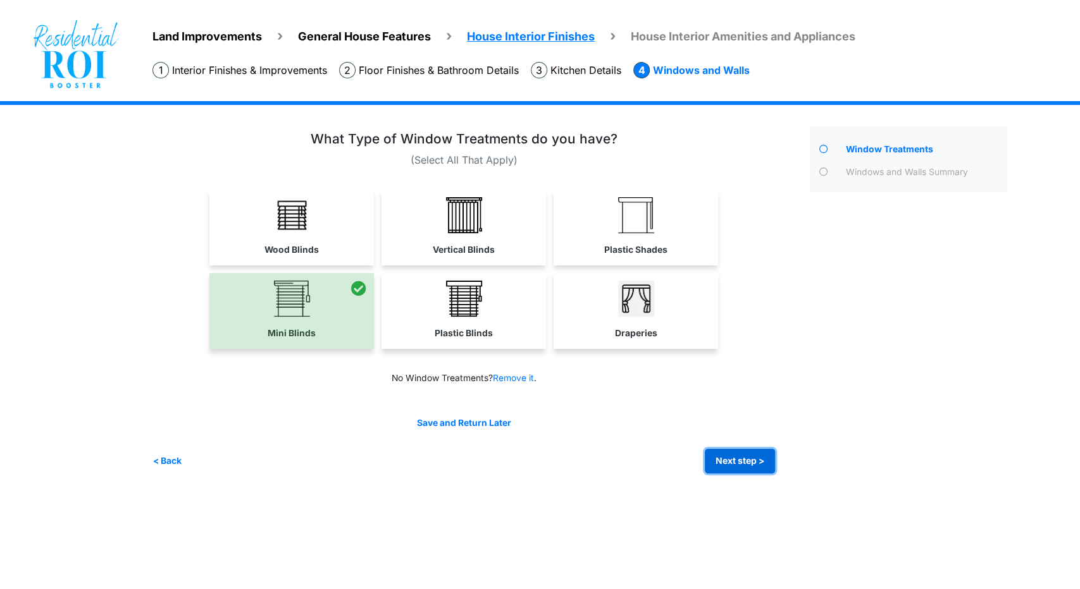
click at [723, 470] on button "Next step >" at bounding box center [740, 461] width 70 height 25
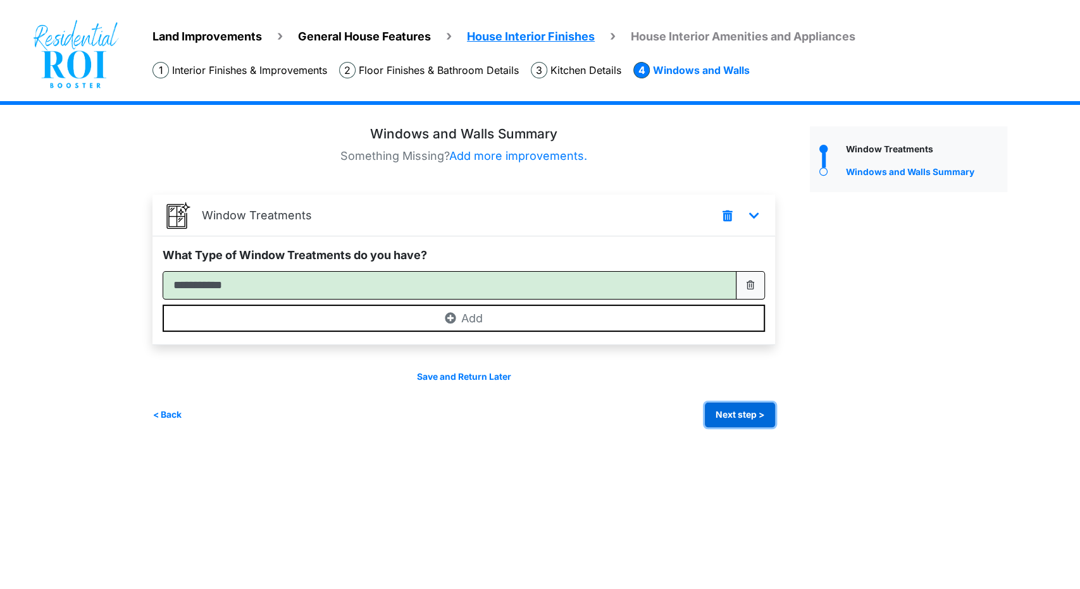
click at [750, 409] on button "Next step >" at bounding box center [740, 415] width 70 height 25
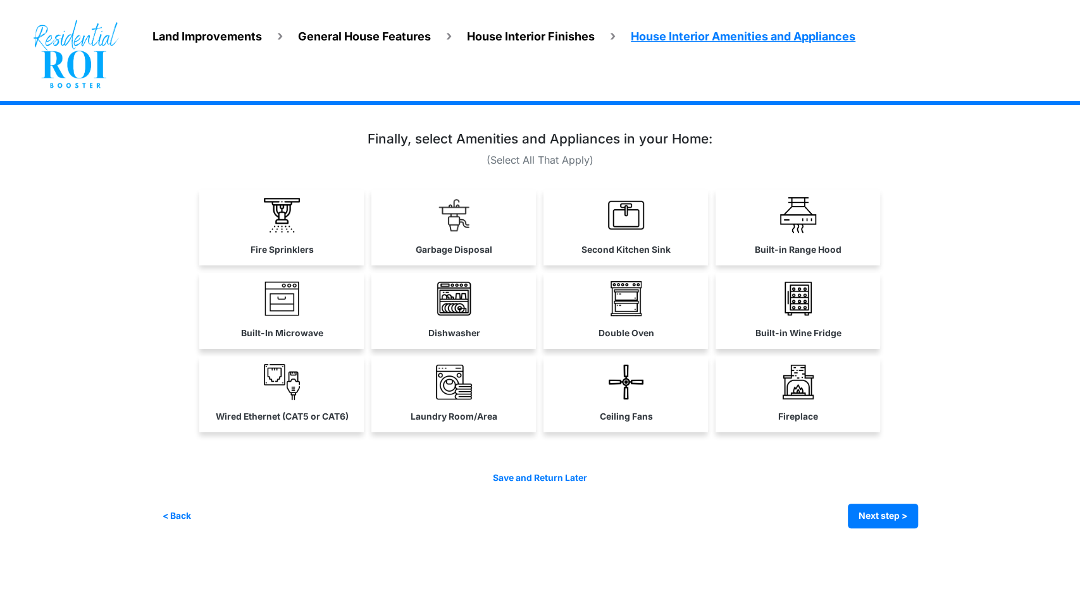
drag, startPoint x: 444, startPoint y: 217, endPoint x: 500, endPoint y: 217, distance: 56.3
click at [444, 217] on img at bounding box center [454, 215] width 36 height 36
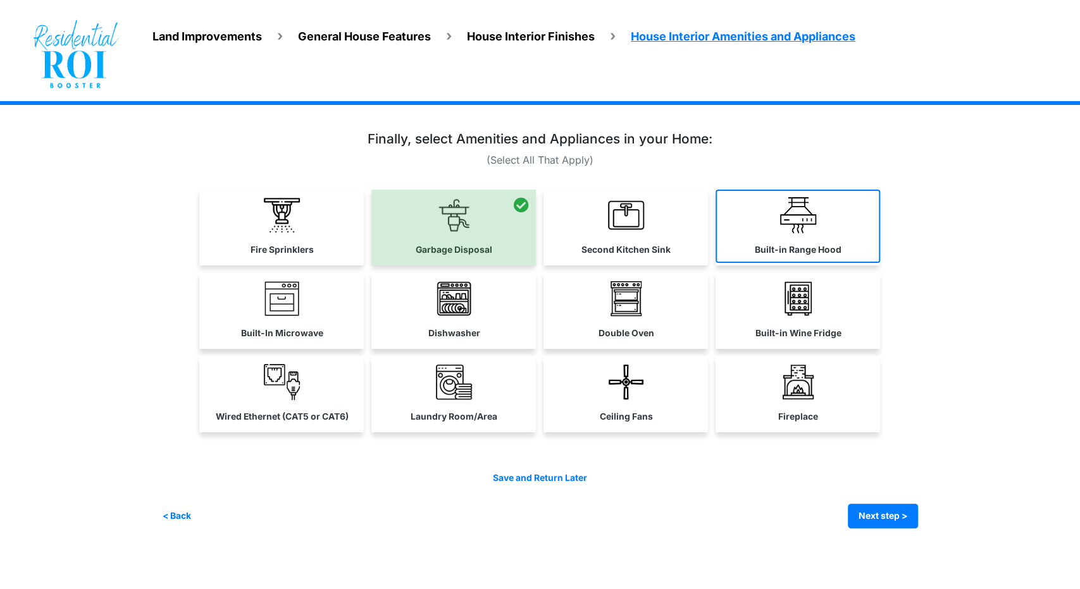
click at [784, 208] on img at bounding box center [798, 215] width 36 height 36
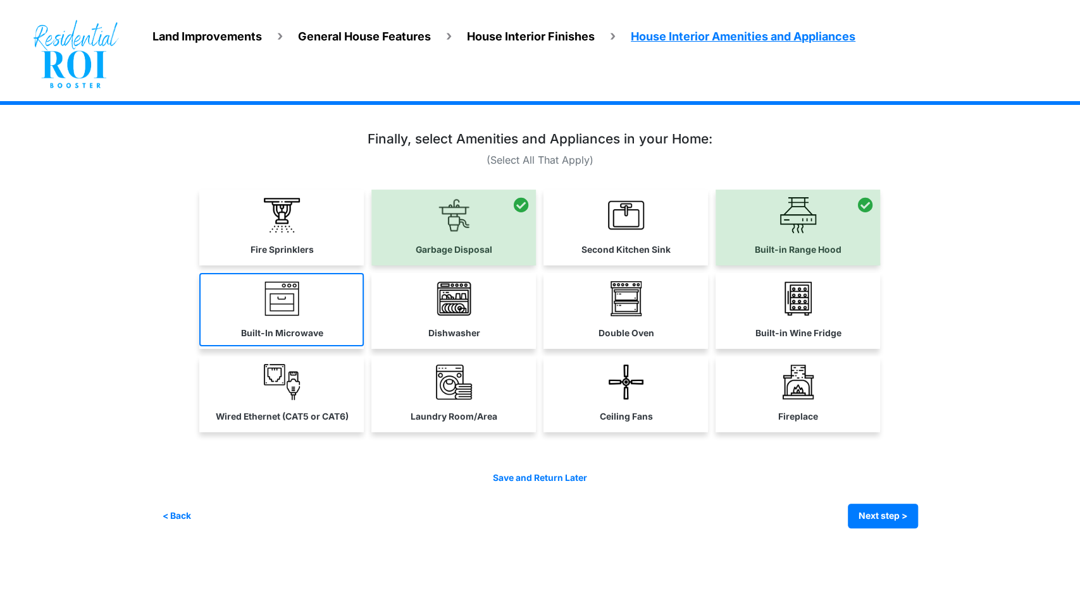
click at [241, 318] on link "Built-In Microwave" at bounding box center [281, 309] width 164 height 73
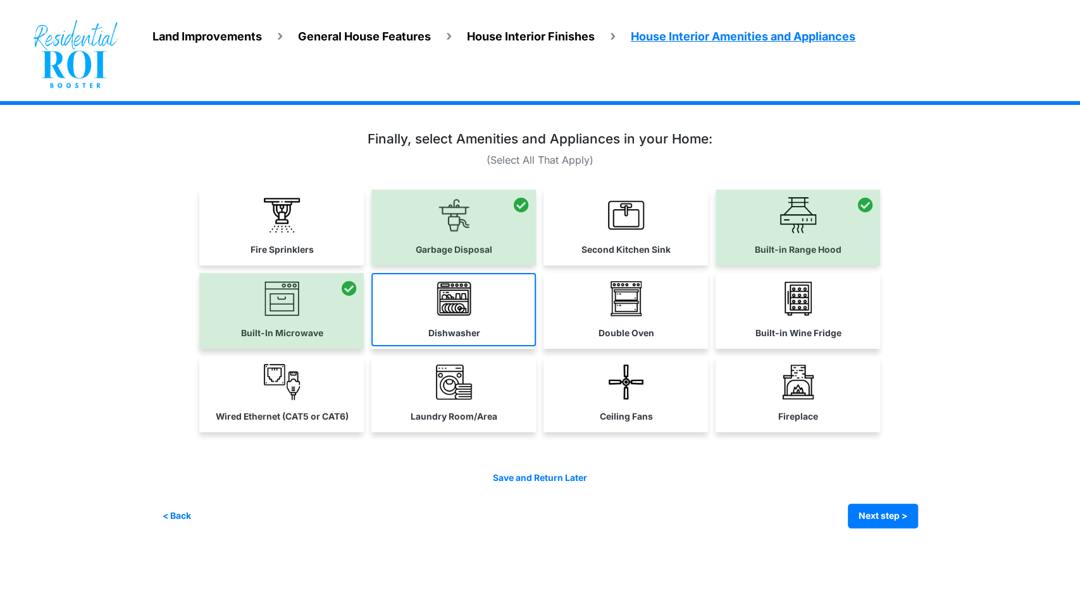
click at [421, 306] on link "Dishwasher" at bounding box center [453, 309] width 164 height 73
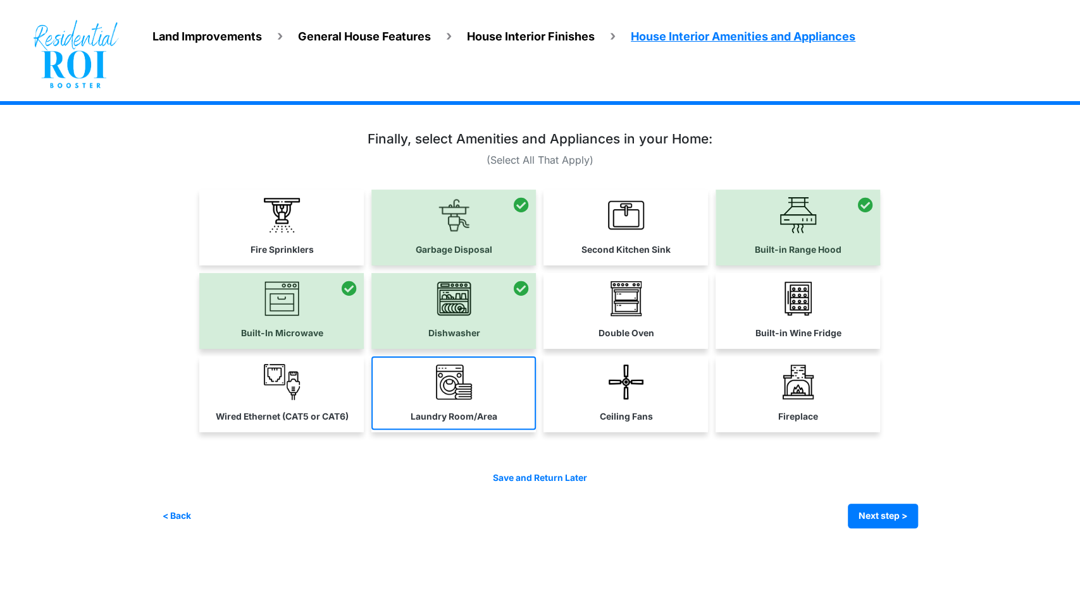
click at [486, 388] on link "Laundry Room/Area" at bounding box center [453, 393] width 164 height 73
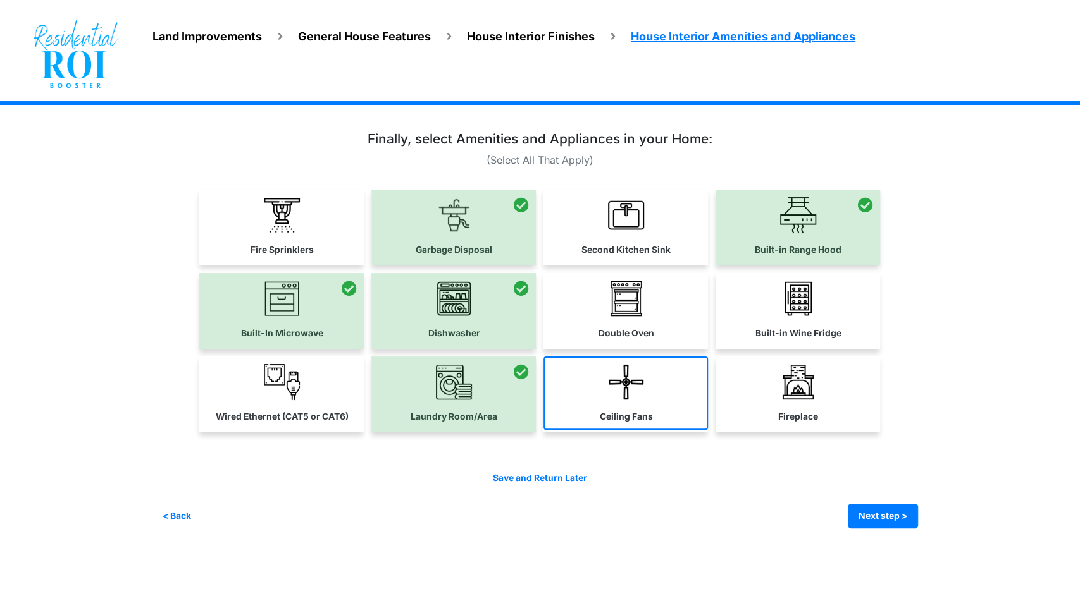
click at [612, 383] on img at bounding box center [626, 382] width 36 height 36
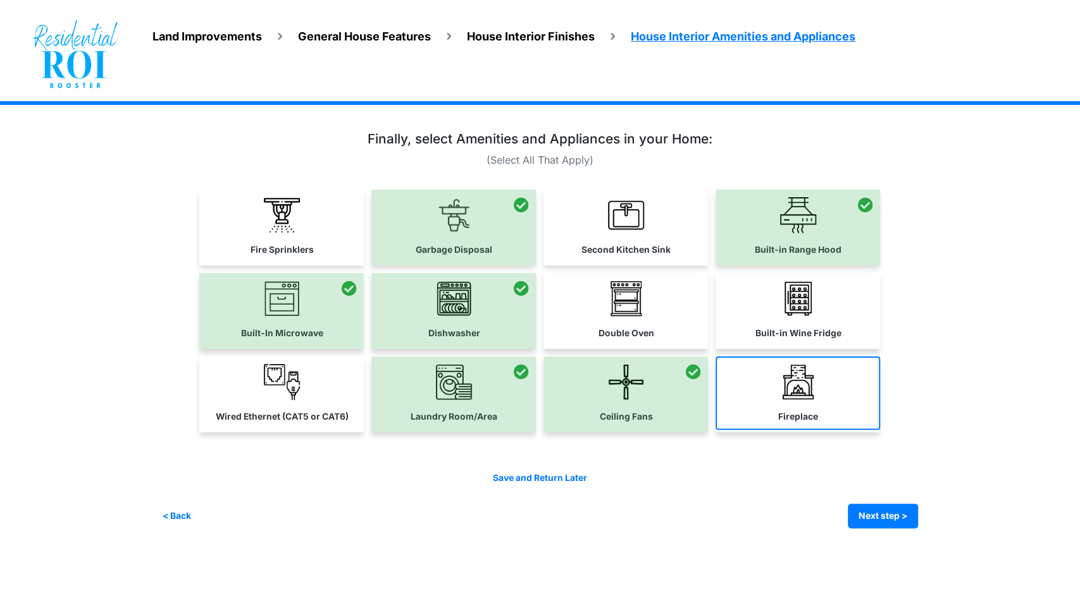
click at [764, 395] on link "Fireplace" at bounding box center [797, 393] width 164 height 73
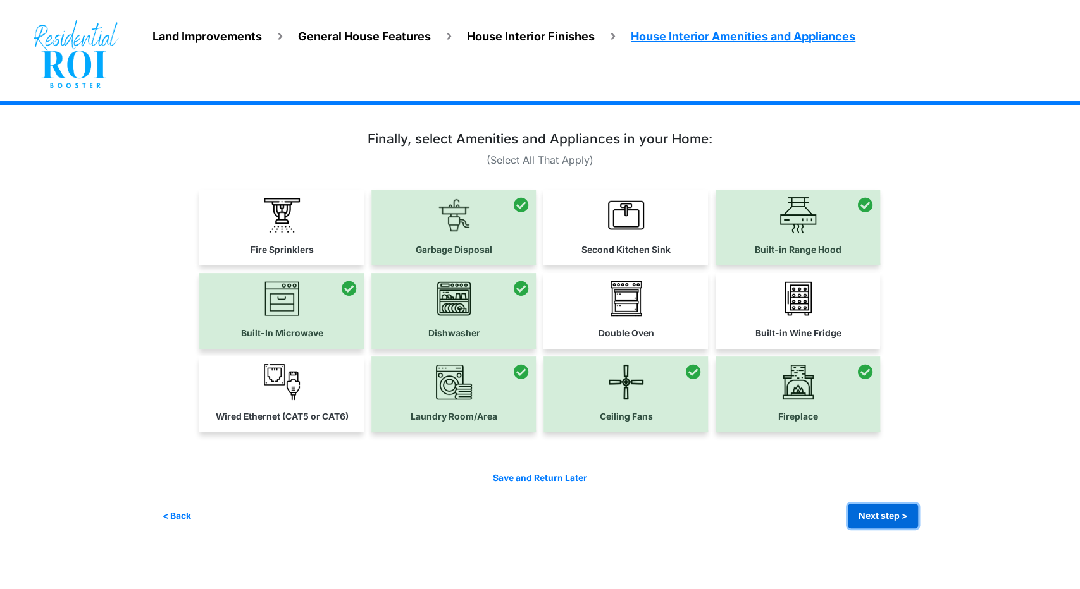
click at [866, 515] on button "Next step >" at bounding box center [882, 516] width 70 height 25
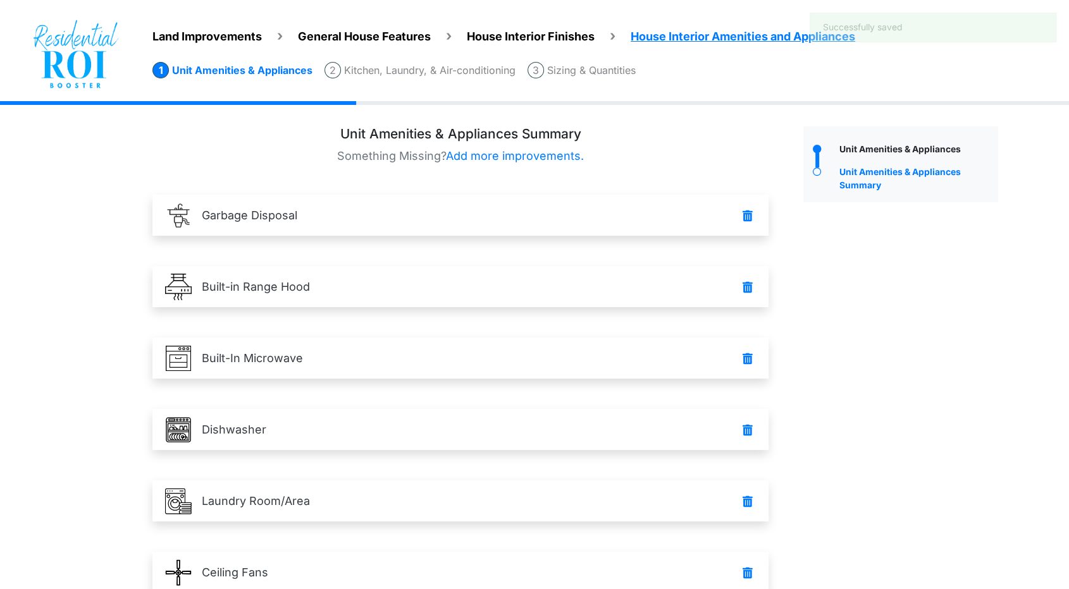
scroll to position [176, 0]
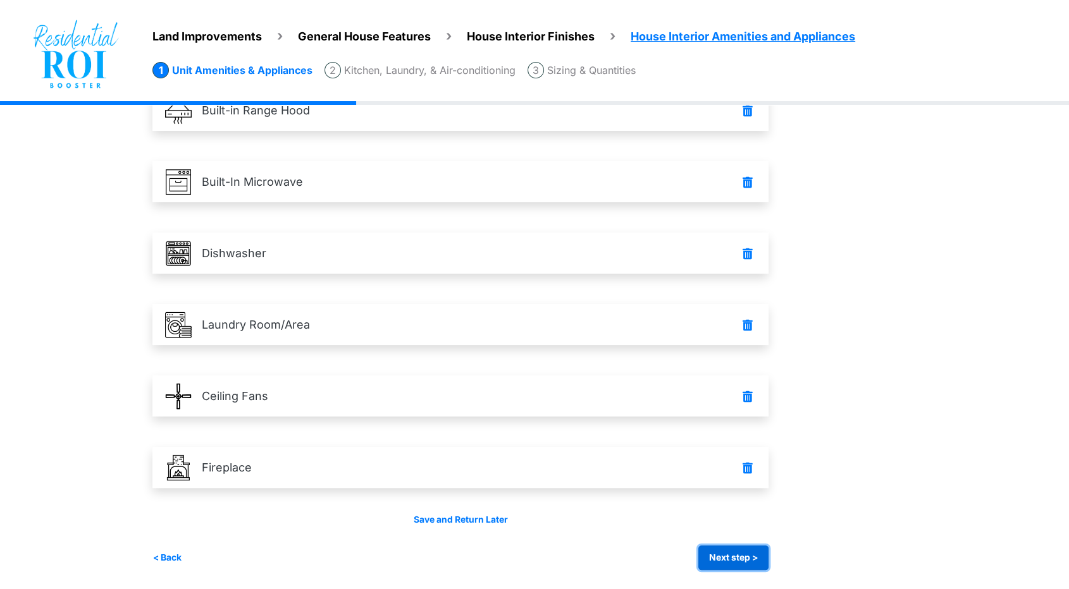
click at [729, 555] on button "Next step >" at bounding box center [733, 558] width 70 height 25
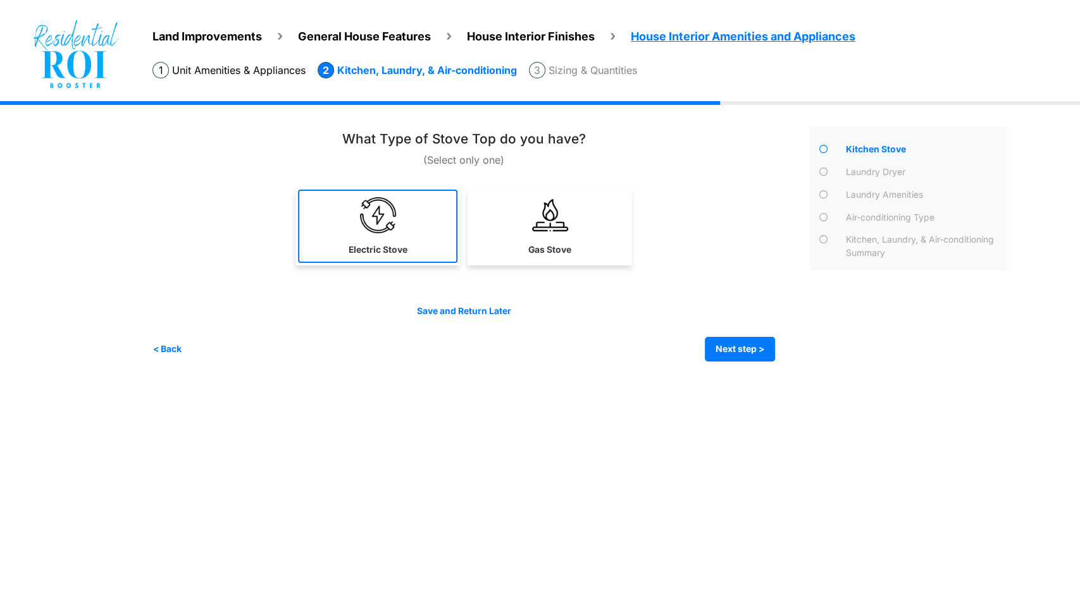
click at [410, 235] on link "Electric Stove" at bounding box center [377, 226] width 159 height 73
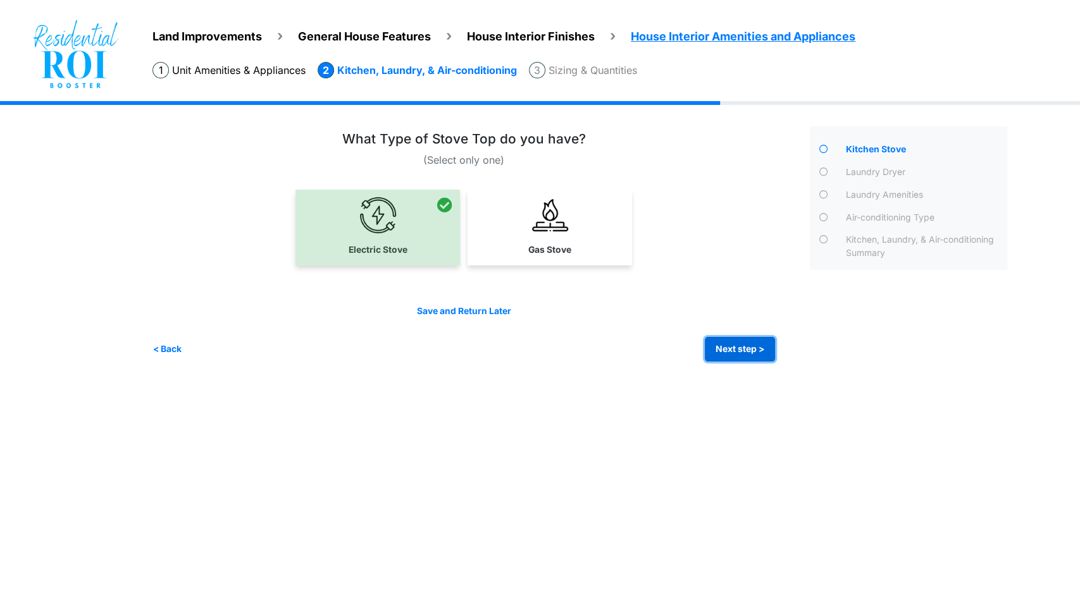
click at [752, 353] on button "Next step >" at bounding box center [740, 349] width 70 height 25
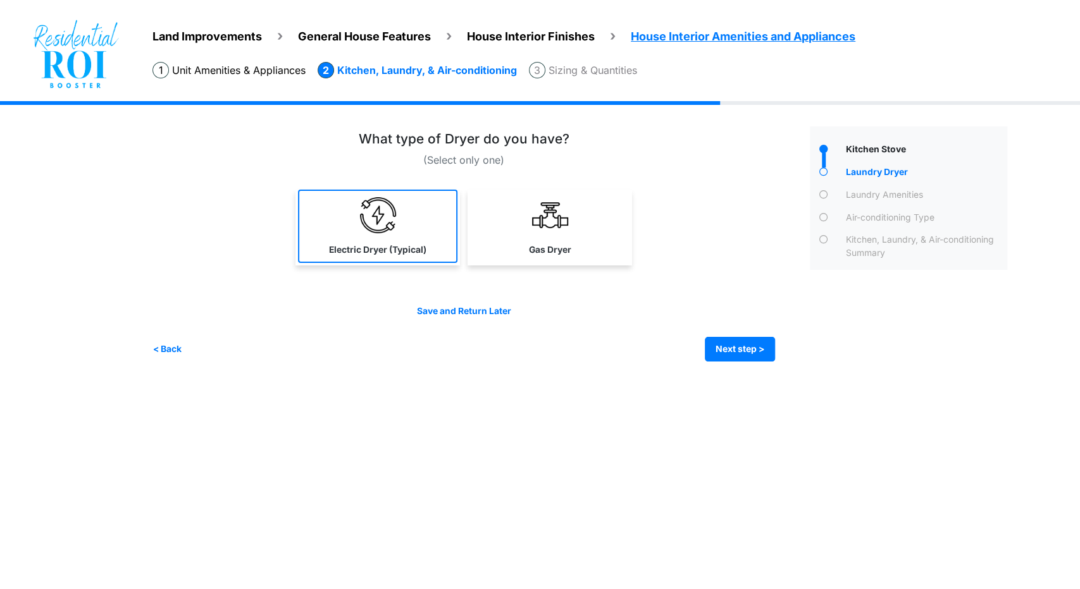
click at [345, 205] on link "Electric Dryer (Typical)" at bounding box center [377, 226] width 159 height 73
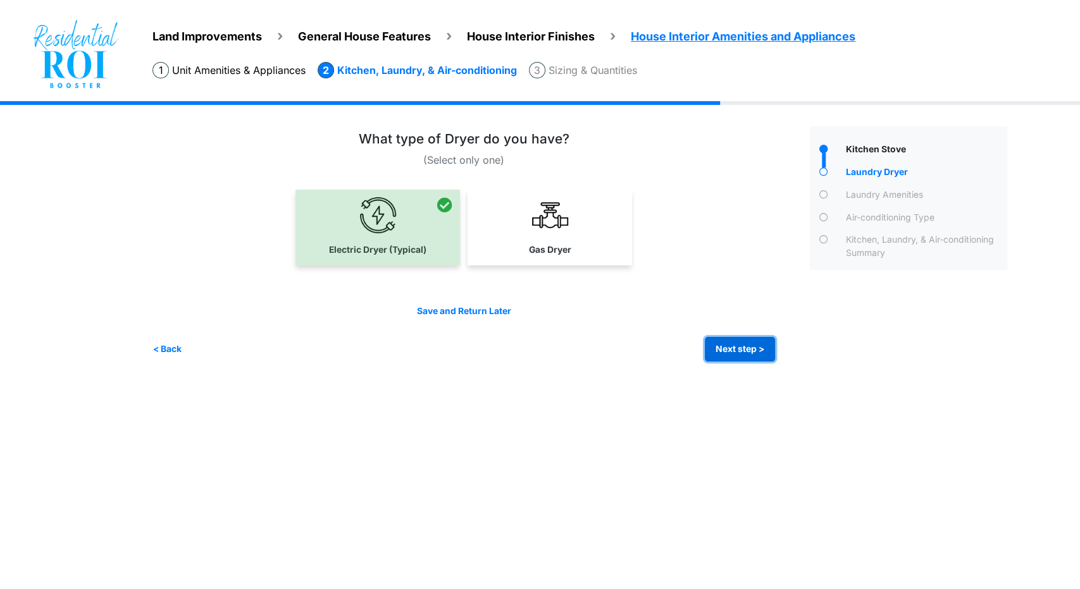
click at [724, 357] on button "Next step >" at bounding box center [740, 349] width 70 height 25
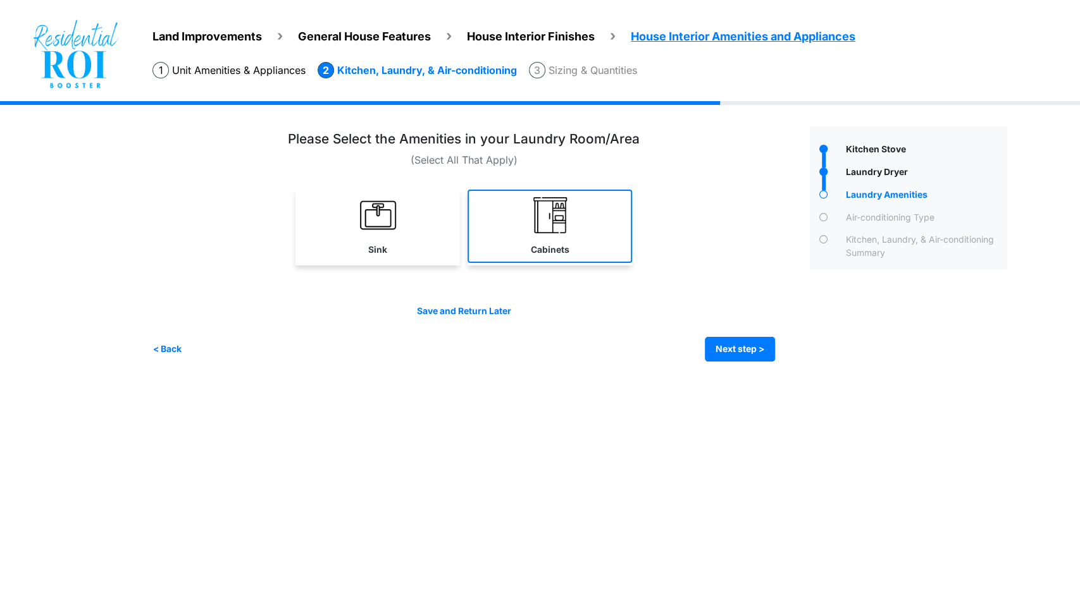
click at [514, 212] on link "Cabinets" at bounding box center [549, 226] width 164 height 73
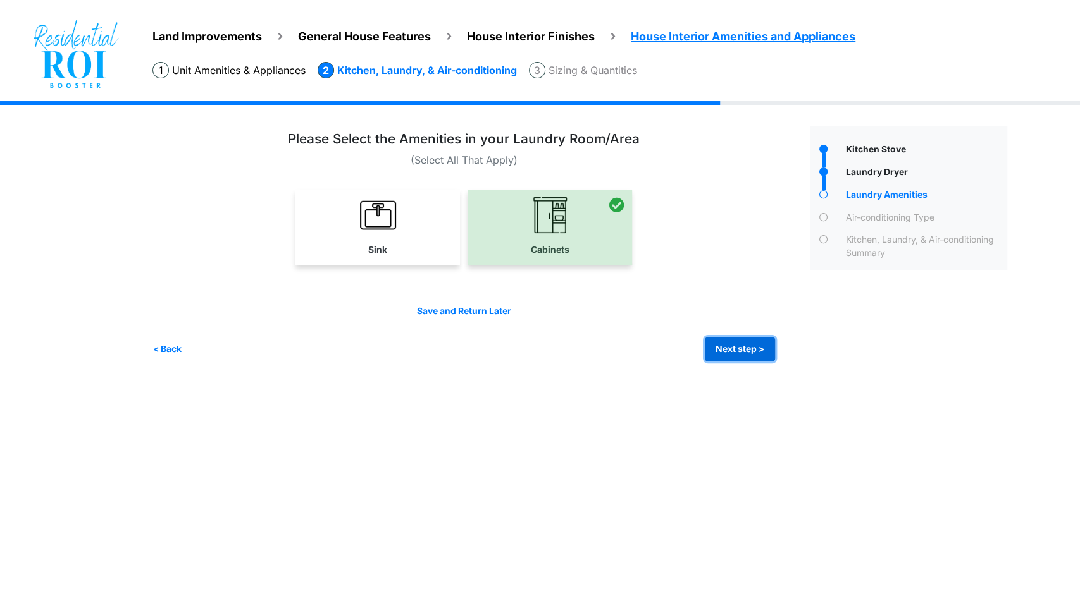
click at [712, 350] on button "Next step >" at bounding box center [740, 349] width 70 height 25
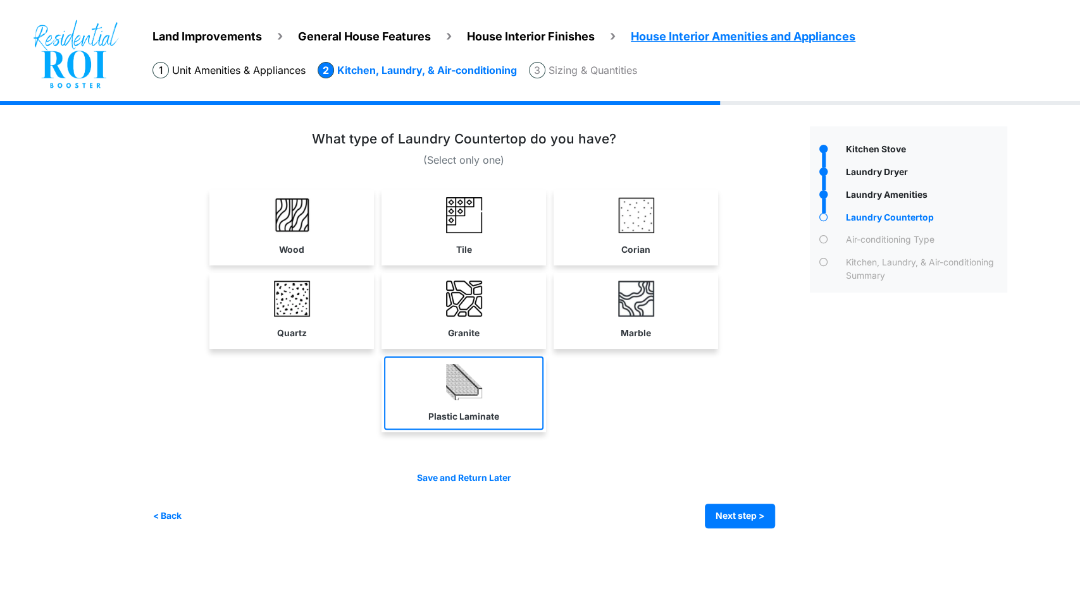
click at [459, 378] on img at bounding box center [464, 382] width 36 height 36
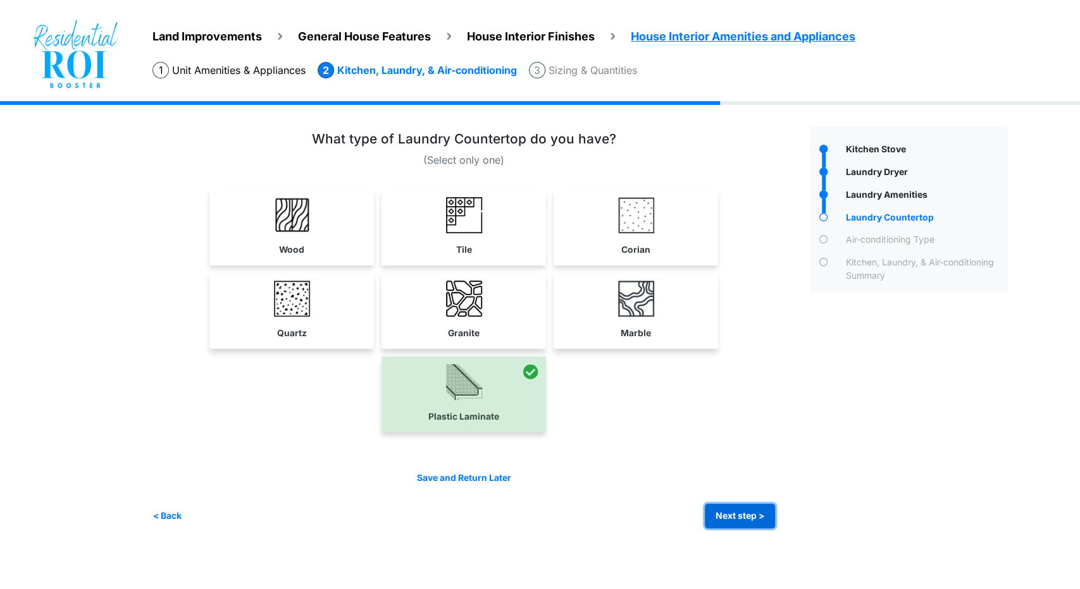
click at [743, 510] on button "Next step >" at bounding box center [740, 516] width 70 height 25
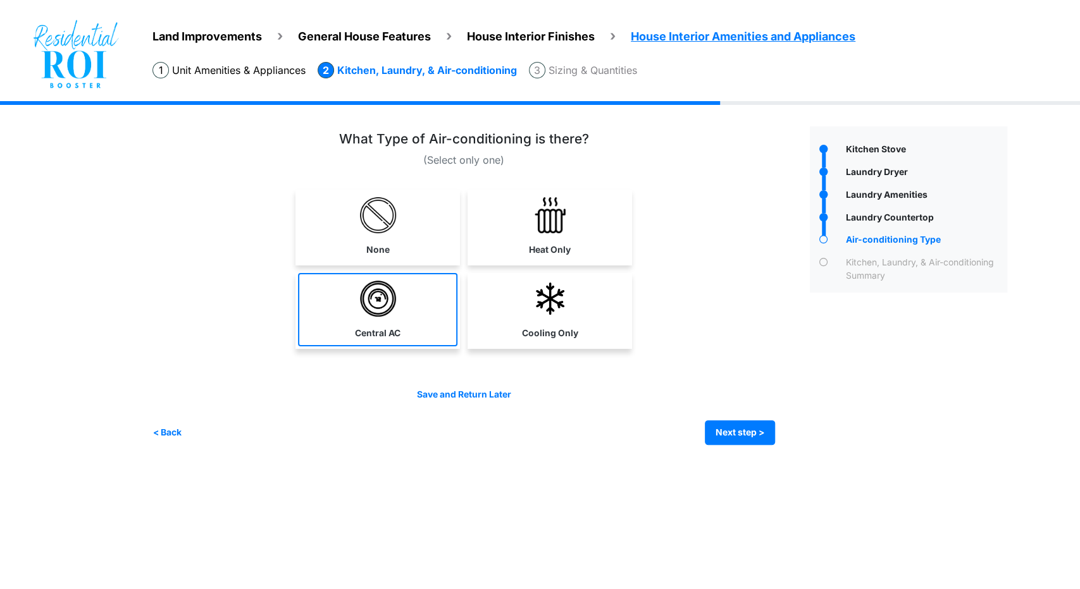
click at [379, 302] on img at bounding box center [378, 299] width 36 height 36
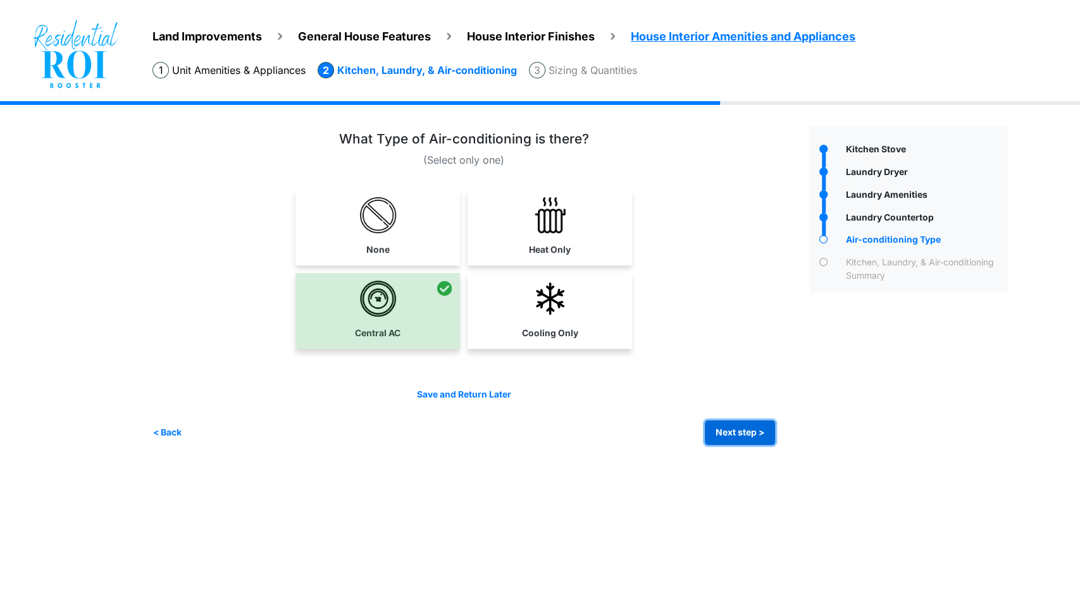
click at [732, 426] on button "Next step >" at bounding box center [740, 433] width 70 height 25
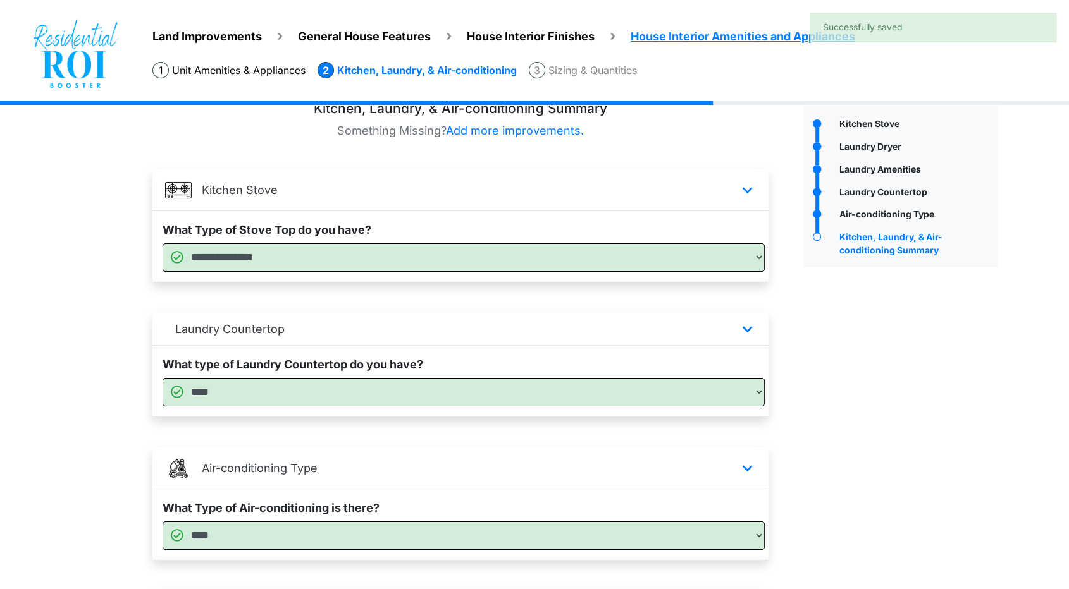
scroll to position [348, 0]
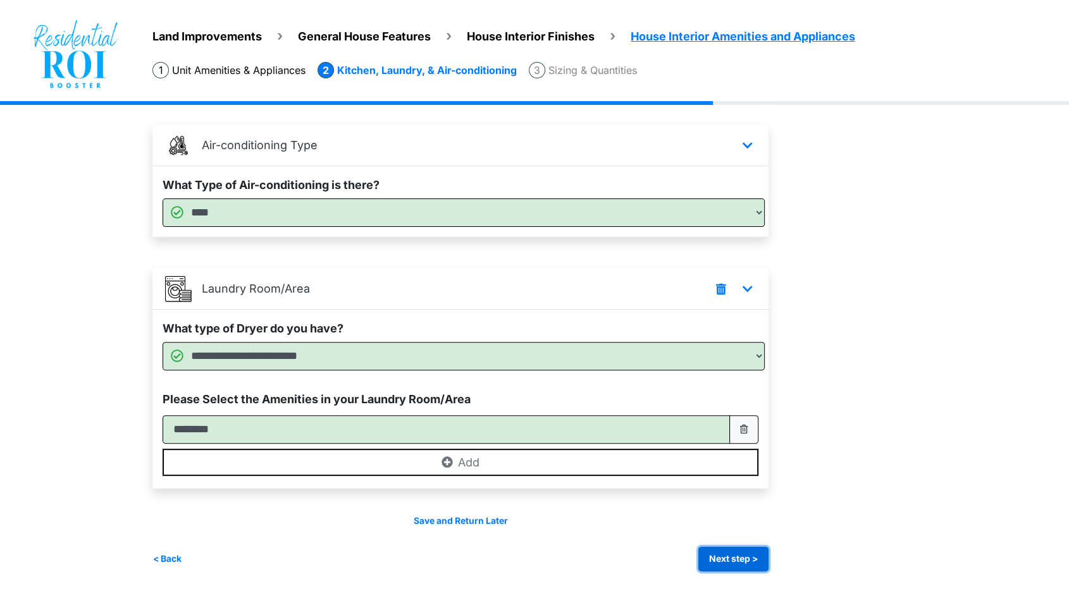
click at [725, 552] on button "Next step >" at bounding box center [733, 559] width 70 height 25
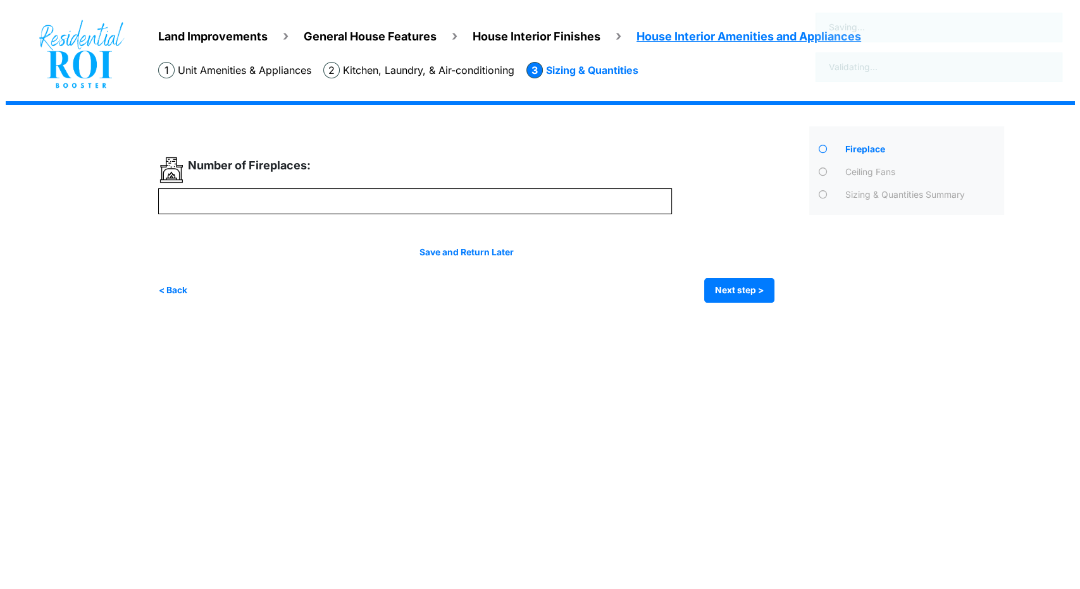
scroll to position [0, 0]
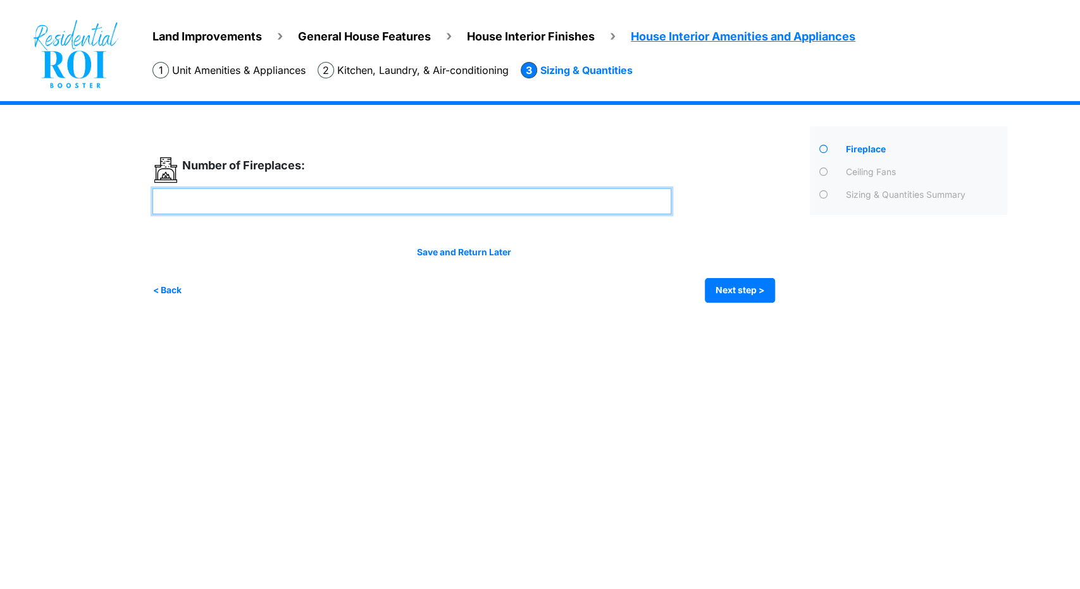
click at [324, 206] on input "number" at bounding box center [411, 201] width 519 height 26
type input "*"
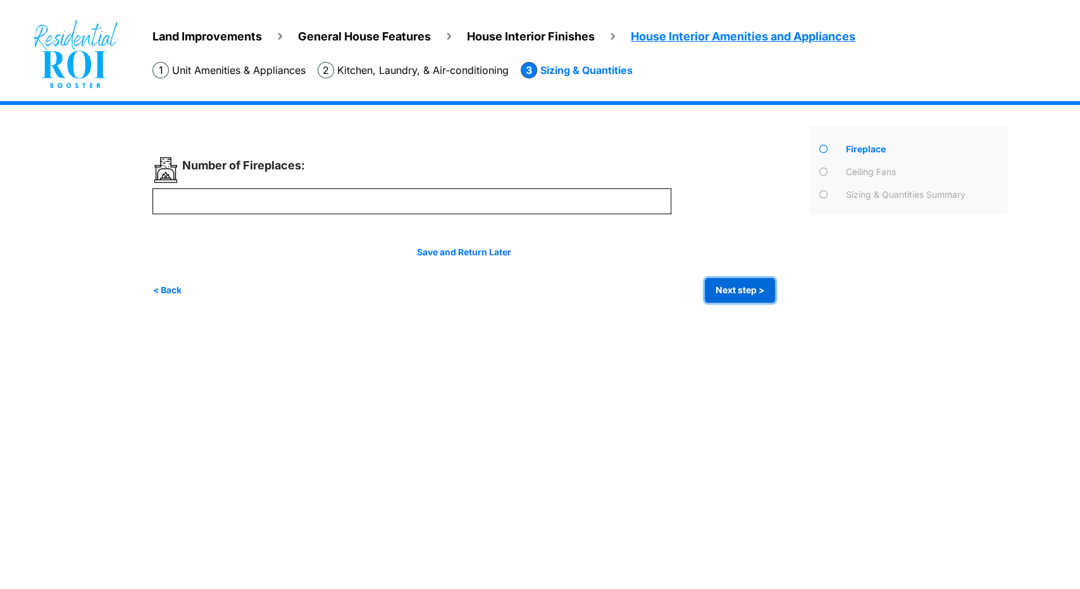
click at [714, 292] on button "Next step >" at bounding box center [740, 290] width 70 height 25
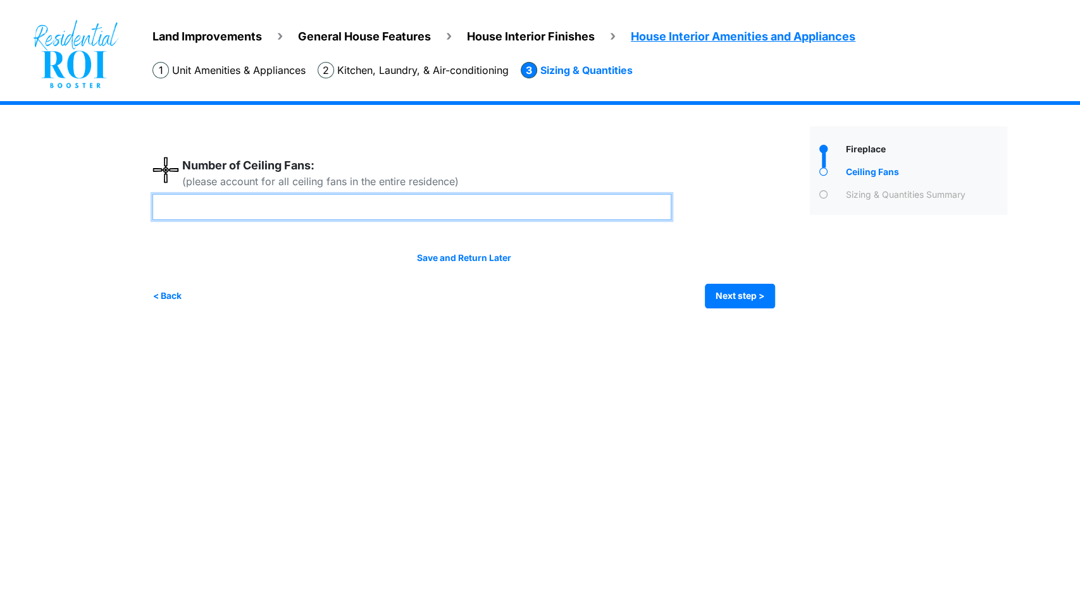
click at [351, 207] on input "number" at bounding box center [411, 207] width 519 height 26
type input "*"
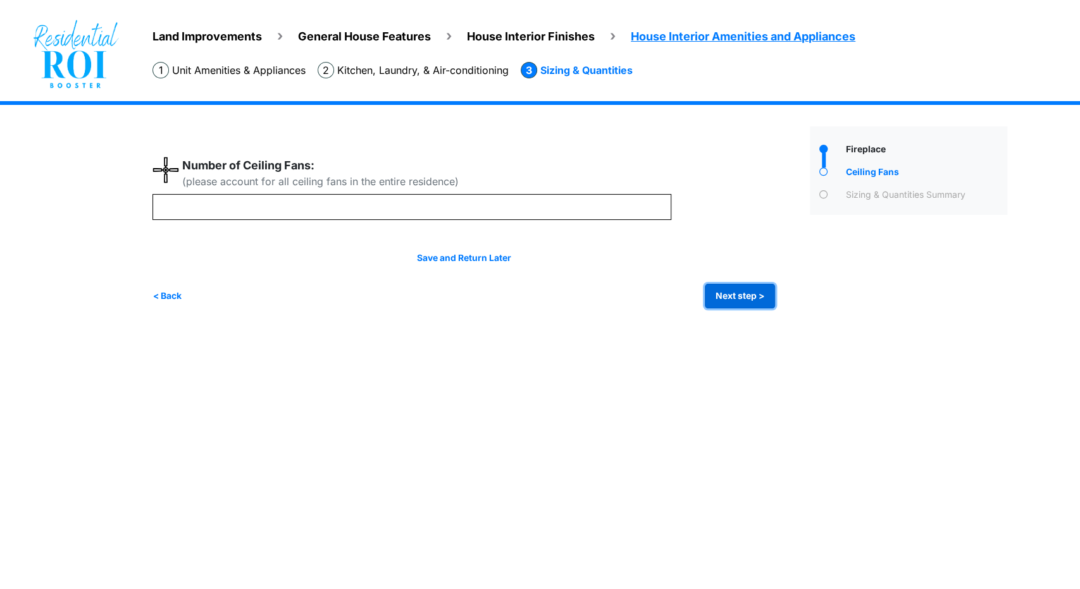
type input "*"
click at [734, 299] on button "Next step >" at bounding box center [740, 296] width 70 height 25
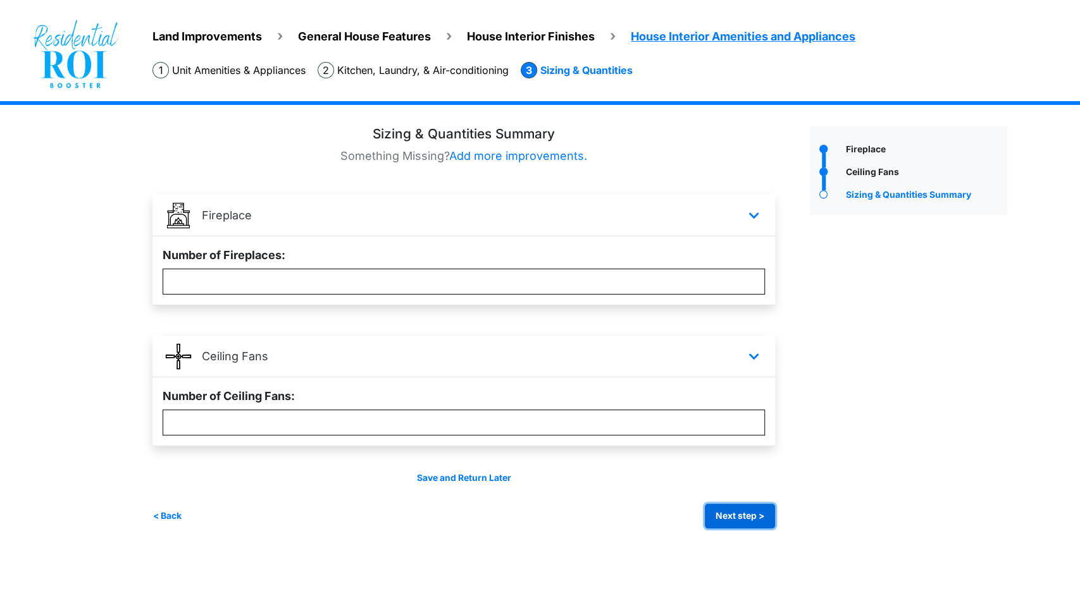
click at [730, 522] on button "Next step >" at bounding box center [740, 516] width 70 height 25
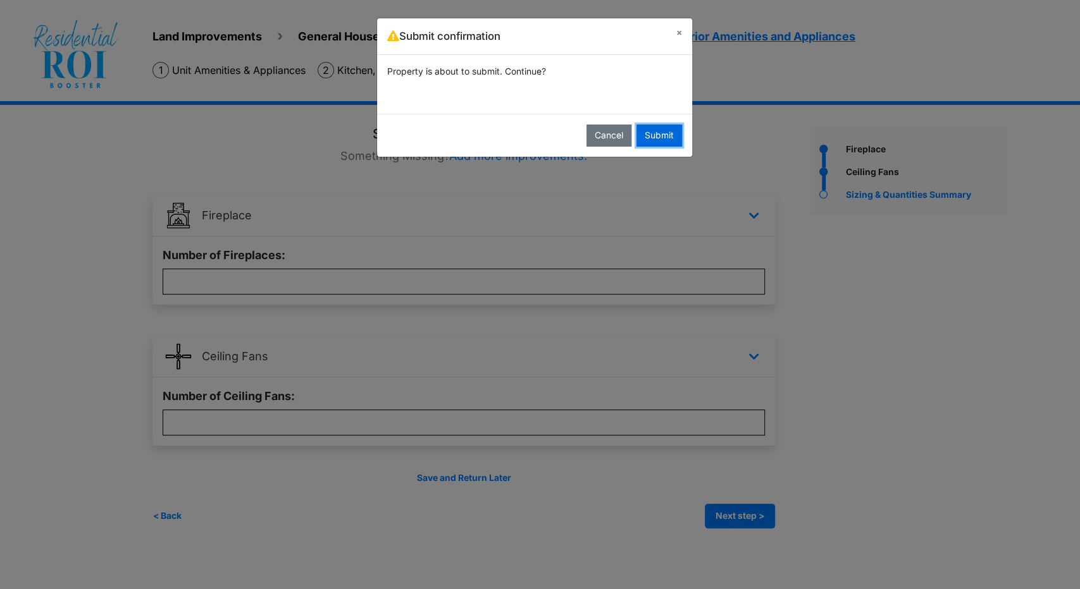
click at [680, 135] on button "Submit" at bounding box center [659, 136] width 46 height 22
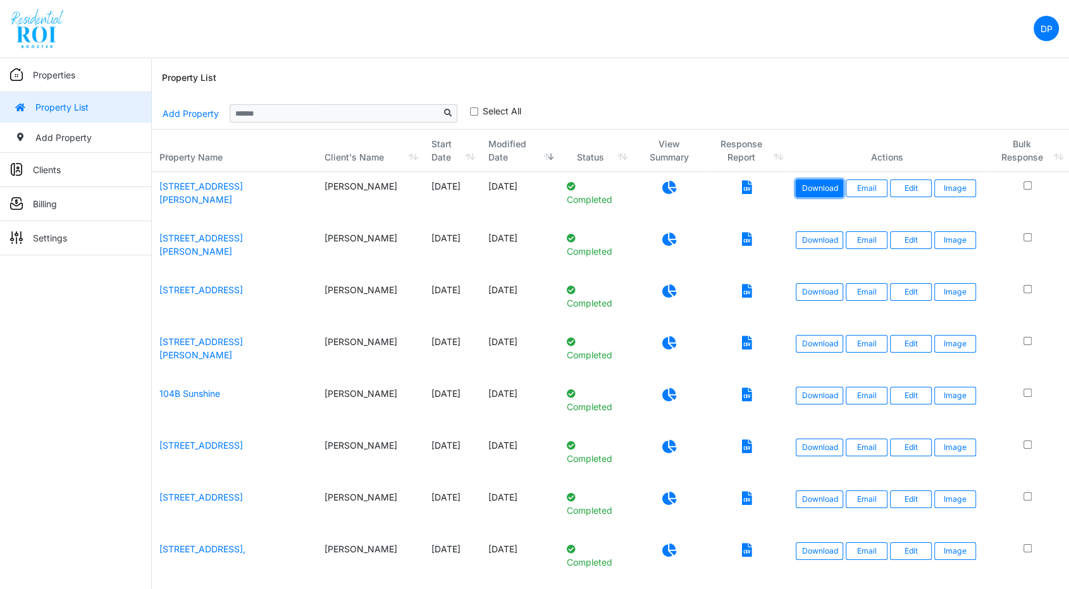
click at [826, 190] on link "Download" at bounding box center [819, 189] width 47 height 18
